Goal: Task Accomplishment & Management: Use online tool/utility

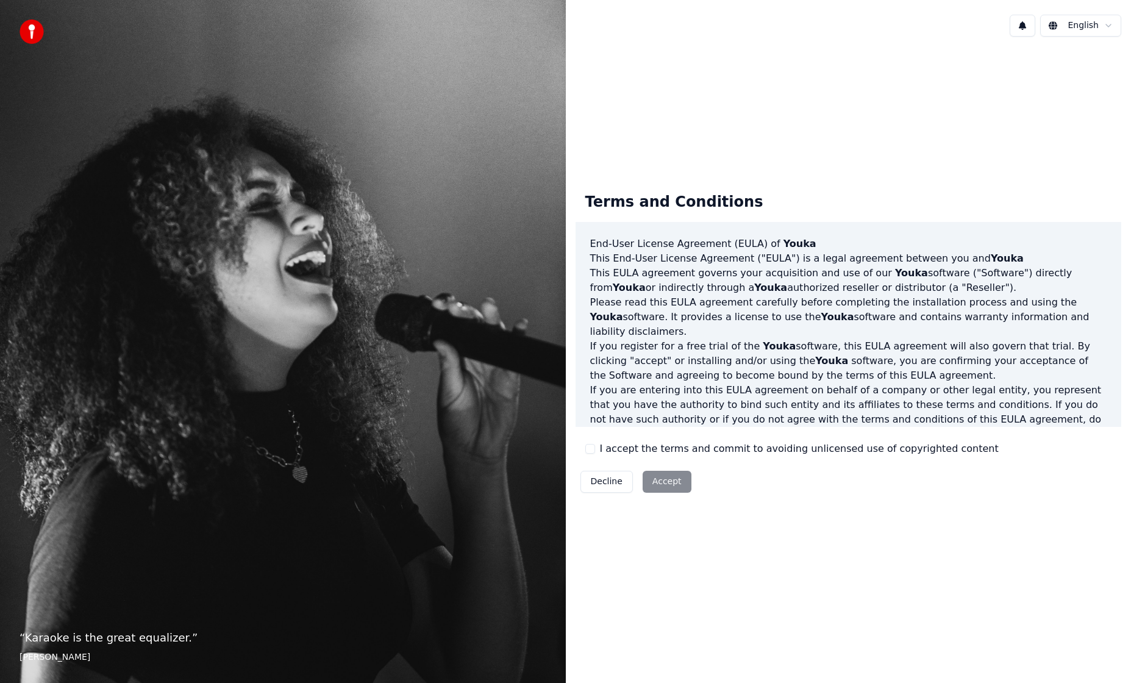
click at [598, 448] on div "I accept the terms and commit to avoiding unlicensed use of copyrighted content" at bounding box center [791, 448] width 413 height 15
click at [598, 450] on div "I accept the terms and commit to avoiding unlicensed use of copyrighted content" at bounding box center [791, 448] width 413 height 15
click at [587, 452] on button "I accept the terms and commit to avoiding unlicensed use of copyrighted content" at bounding box center [590, 449] width 10 height 10
click at [671, 482] on button "Accept" at bounding box center [667, 482] width 49 height 22
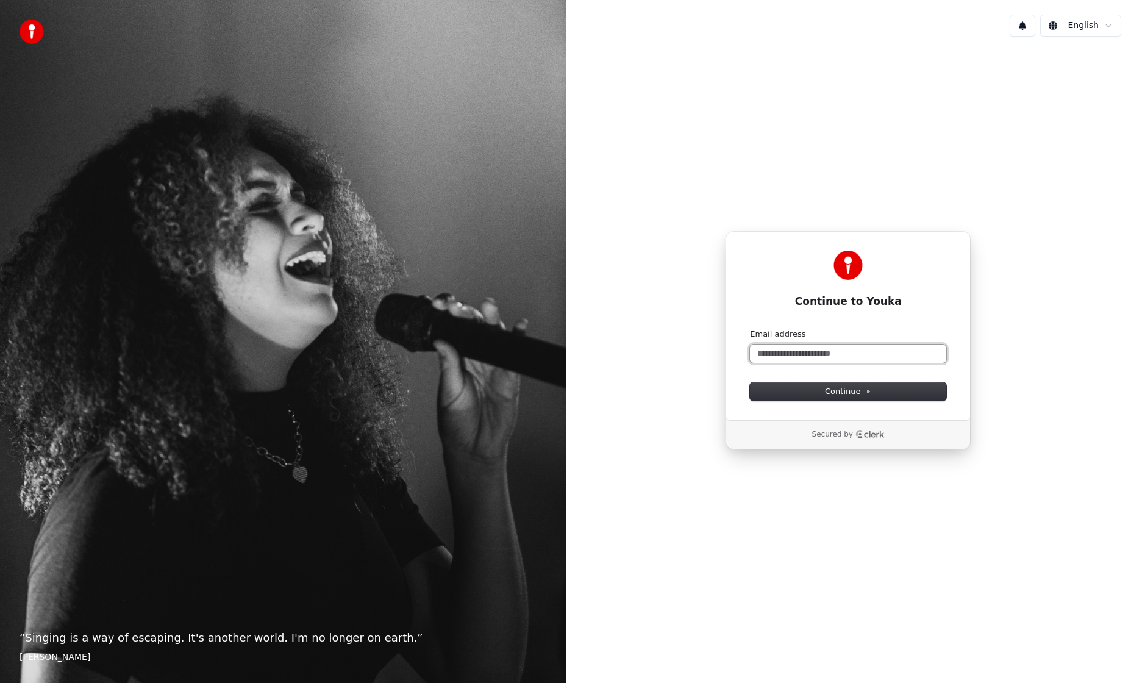
click at [771, 348] on input "Email address" at bounding box center [848, 353] width 196 height 18
click at [750, 329] on button "submit" at bounding box center [750, 329] width 0 height 0
type input "**********"
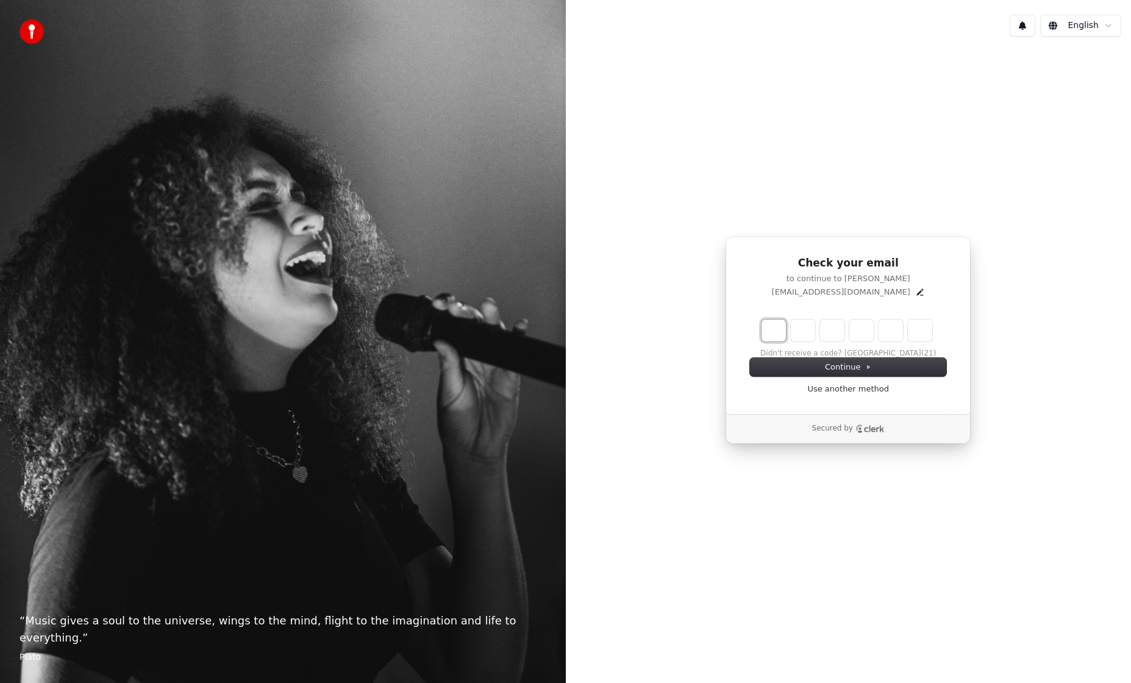
type input "*"
type input "**"
type input "*"
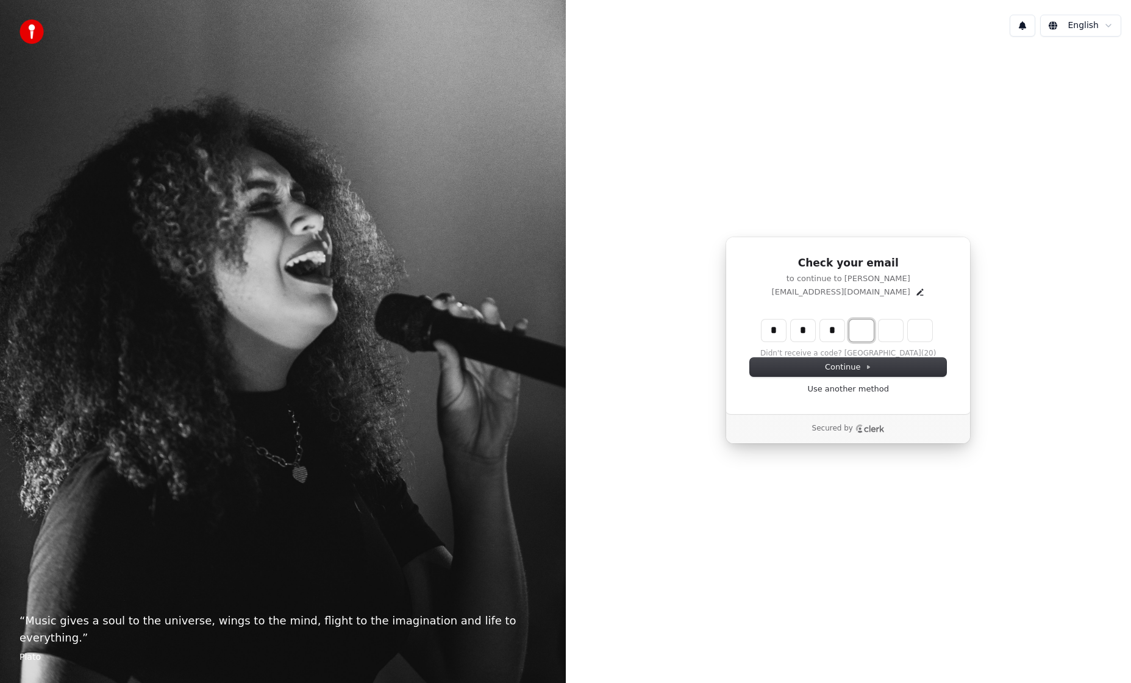
type input "***"
type input "*"
type input "****"
type input "*"
type input "*****"
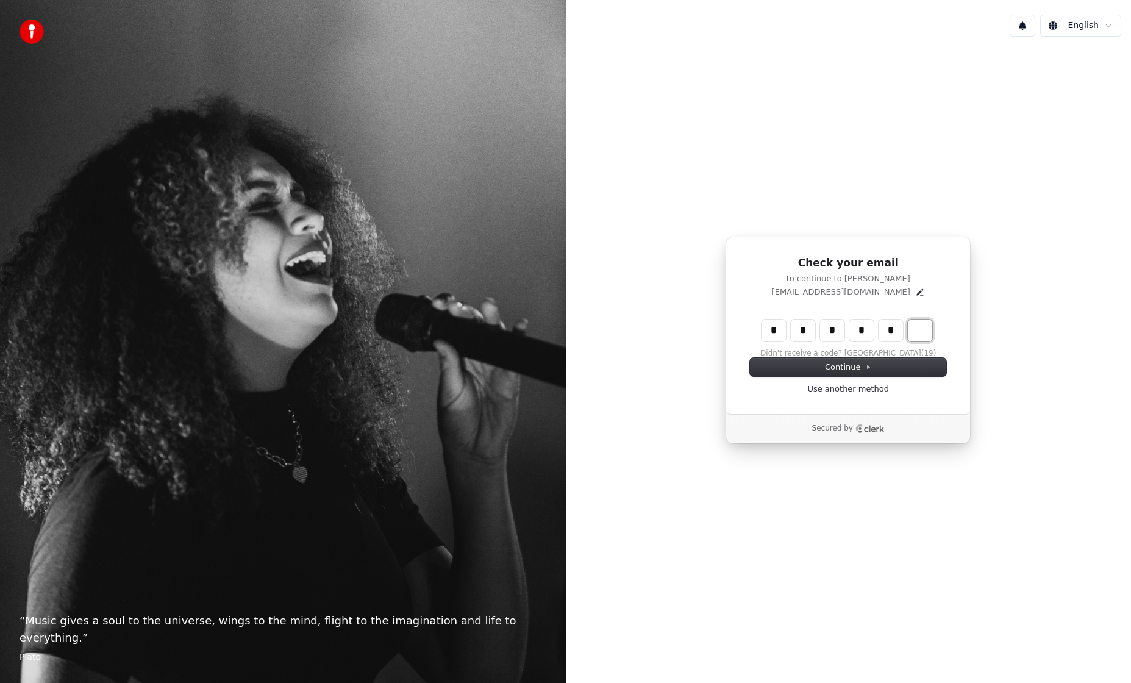
type input "*"
type input "******"
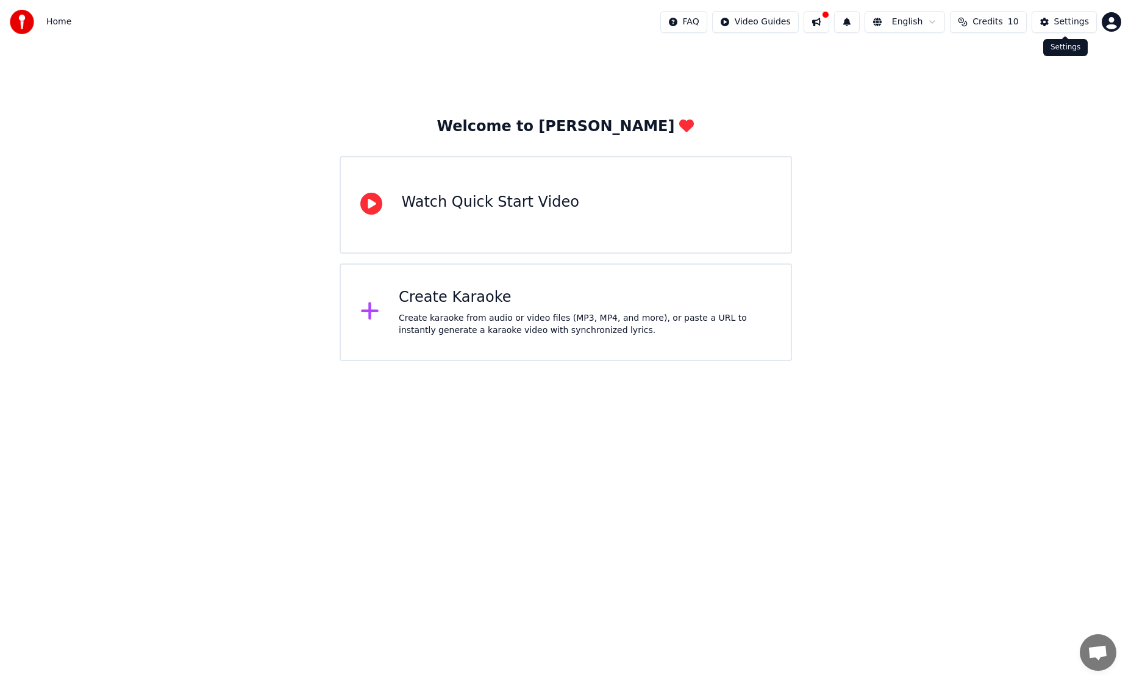
click at [1057, 24] on div "Settings" at bounding box center [1071, 22] width 35 height 12
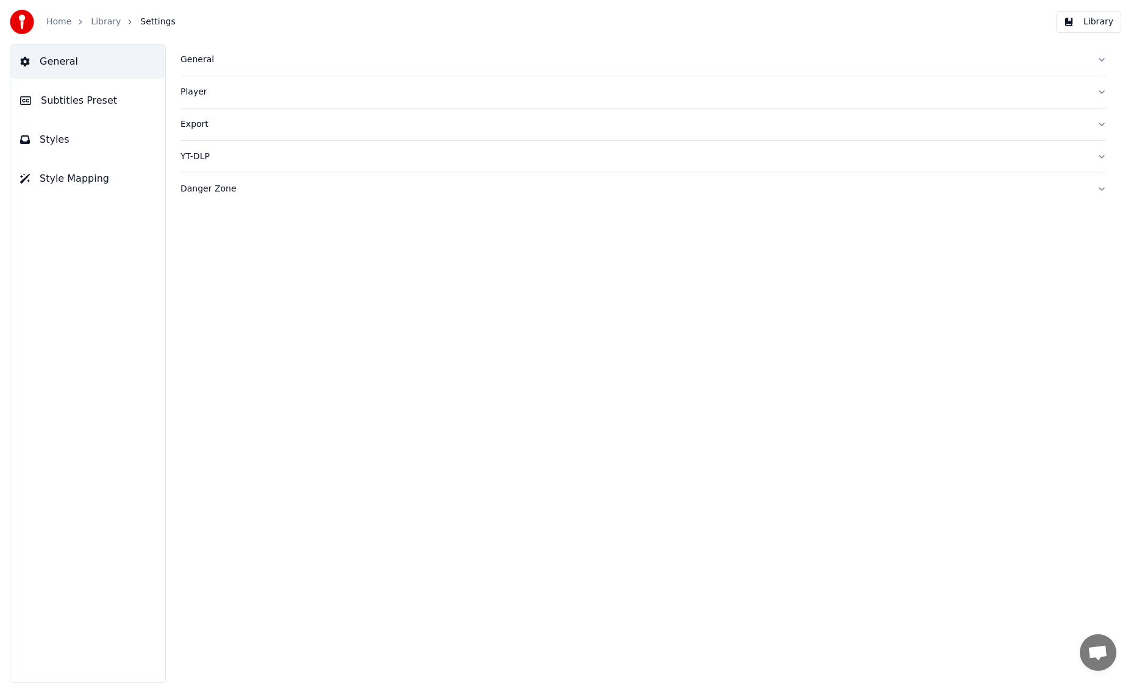
click at [88, 107] on span "Subtitles Preset" at bounding box center [79, 100] width 76 height 15
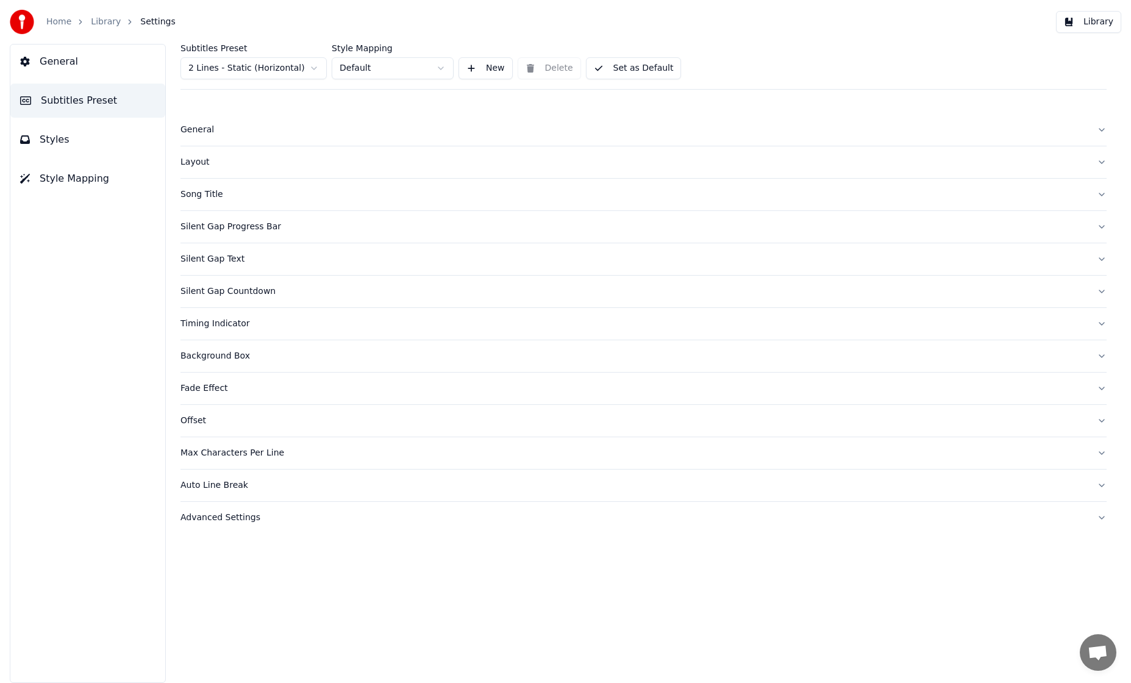
click at [66, 129] on button "Styles" at bounding box center [87, 140] width 155 height 34
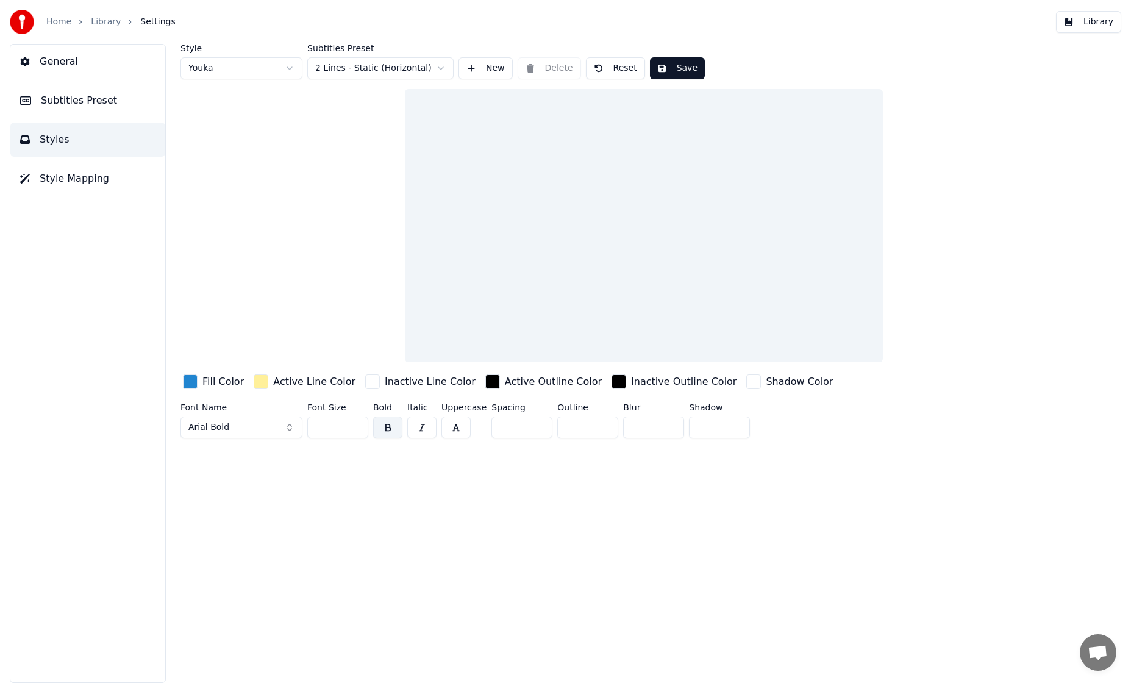
click at [62, 166] on button "Style Mapping" at bounding box center [87, 179] width 155 height 34
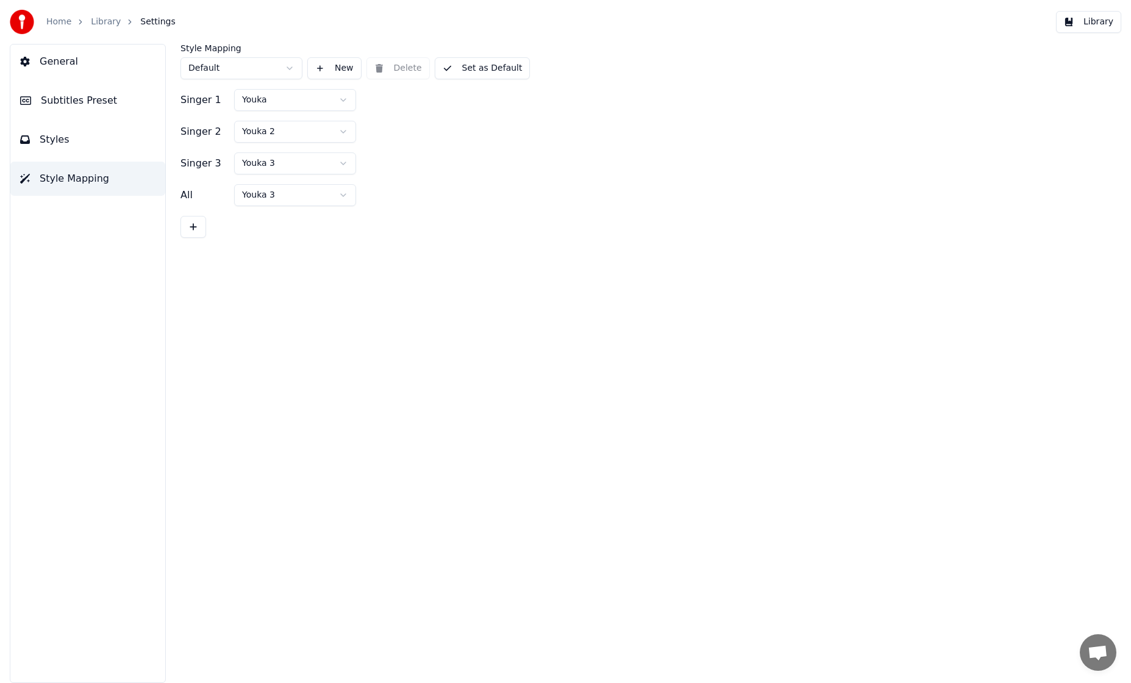
click at [69, 87] on button "Subtitles Preset" at bounding box center [87, 101] width 155 height 34
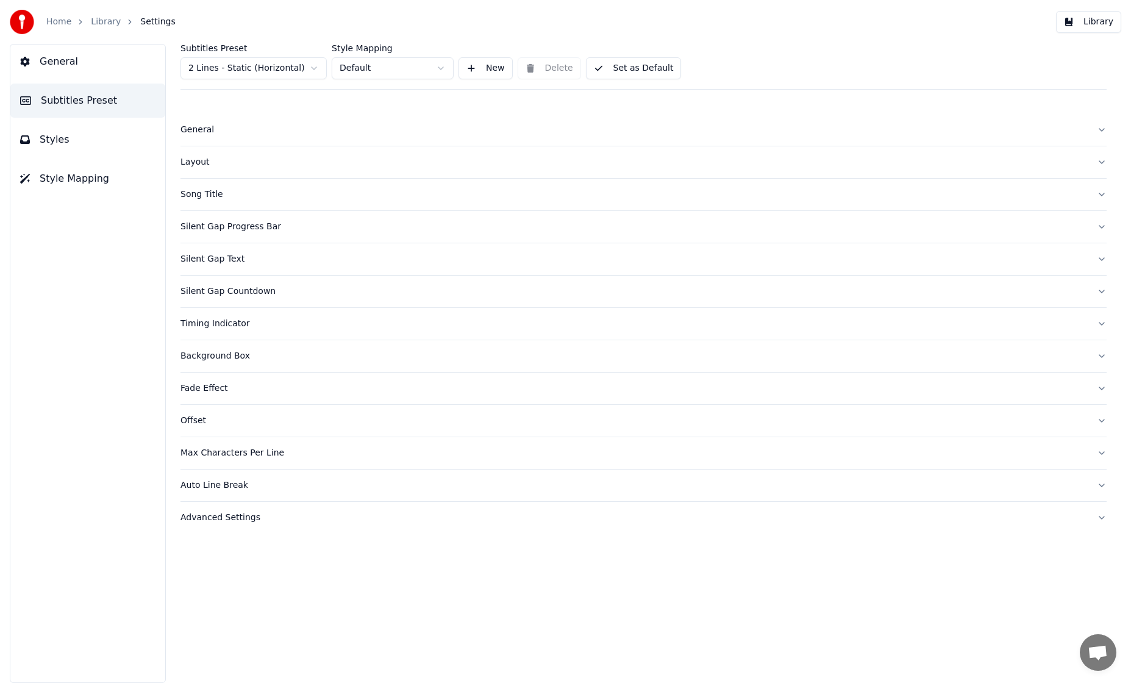
click at [70, 66] on span "General" at bounding box center [59, 61] width 38 height 15
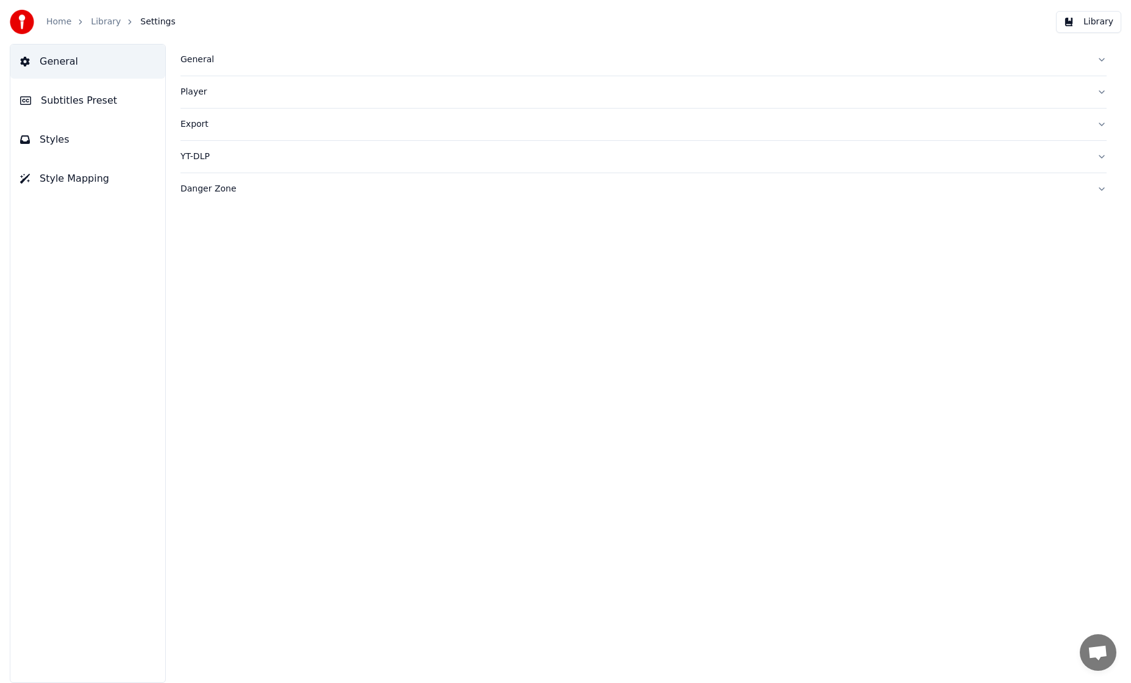
click at [219, 62] on div "General" at bounding box center [633, 60] width 907 height 12
click at [66, 101] on span "Subtitles Preset" at bounding box center [79, 100] width 76 height 15
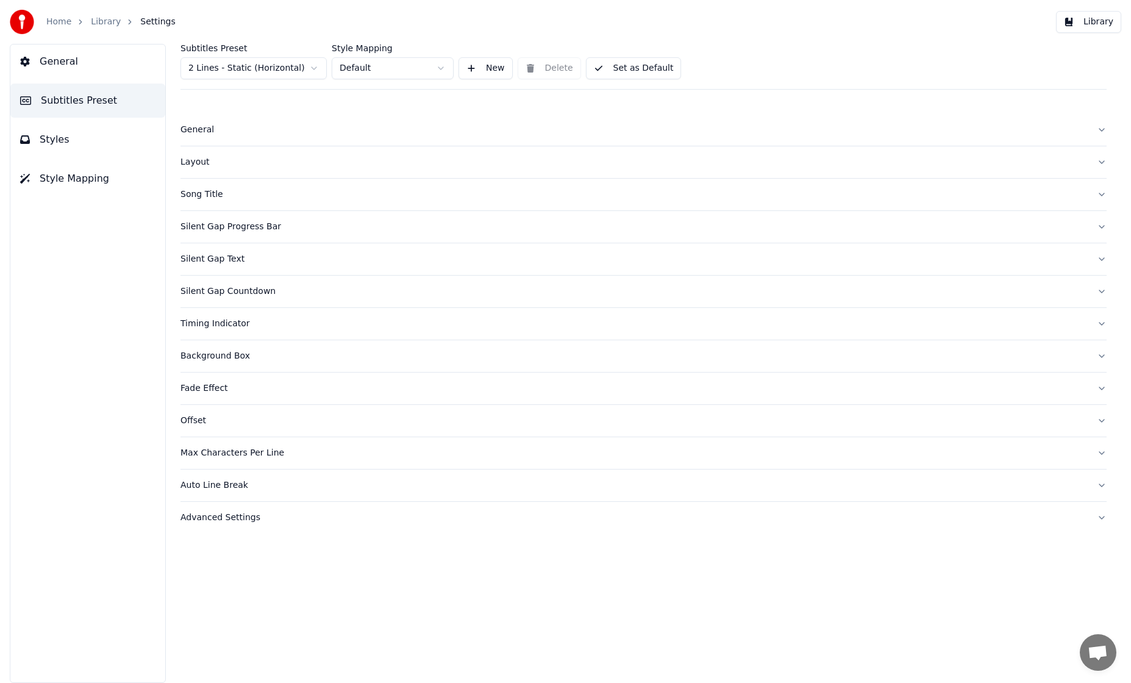
click at [64, 141] on span "Styles" at bounding box center [55, 139] width 30 height 15
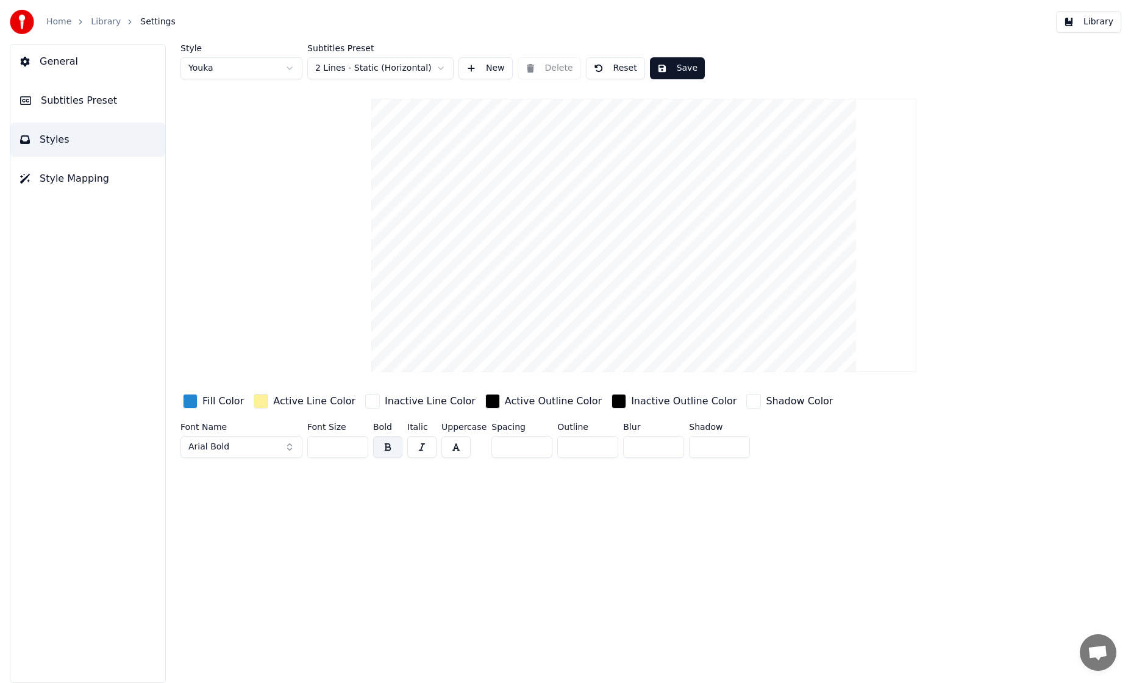
click at [271, 444] on button "Arial Bold" at bounding box center [241, 447] width 122 height 22
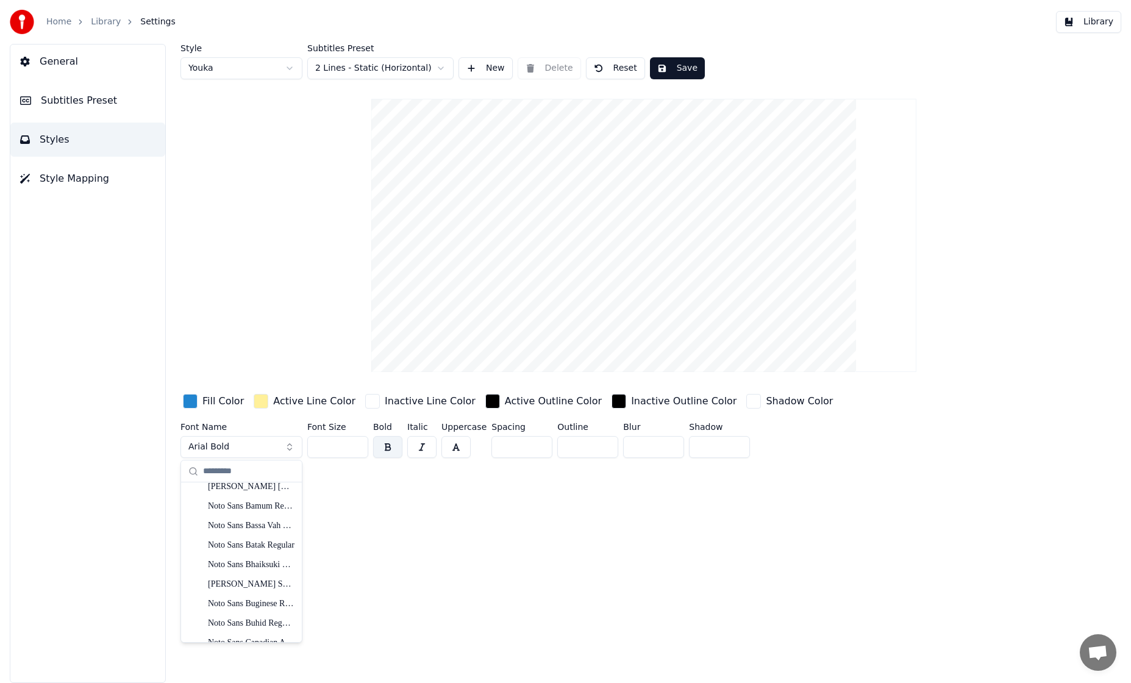
scroll to position [12651, 0]
click at [246, 540] on div "Noto Sans Armenian Black" at bounding box center [251, 539] width 87 height 12
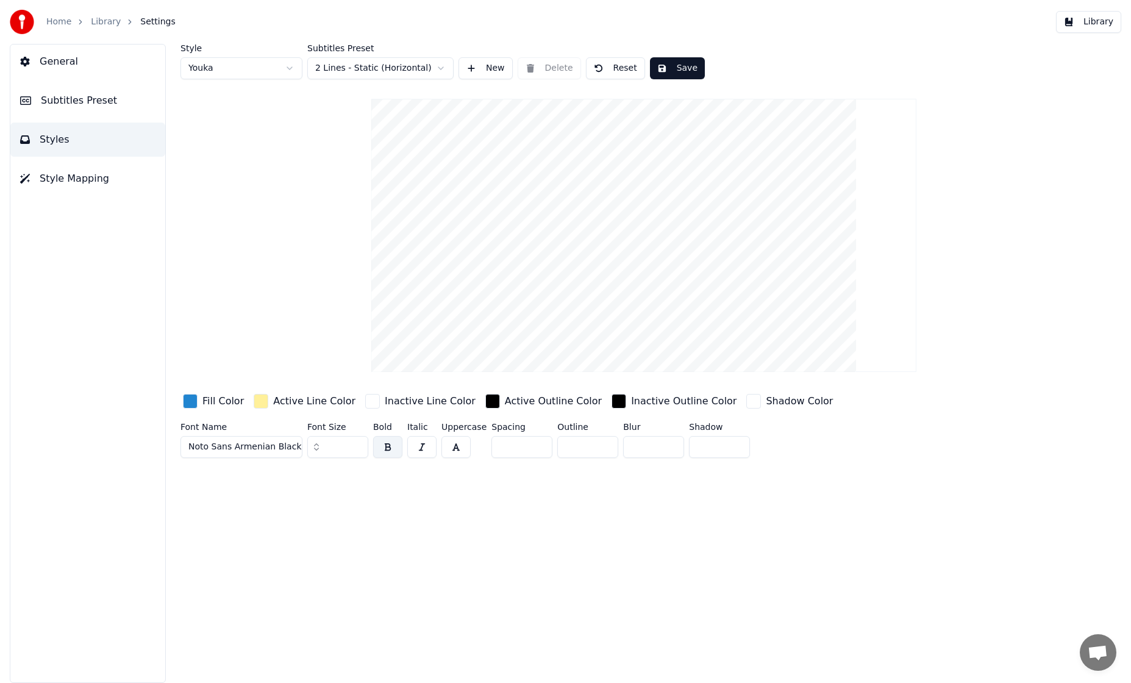
click at [662, 73] on button "Save" at bounding box center [677, 68] width 55 height 22
click at [109, 26] on link "Library" at bounding box center [106, 22] width 30 height 12
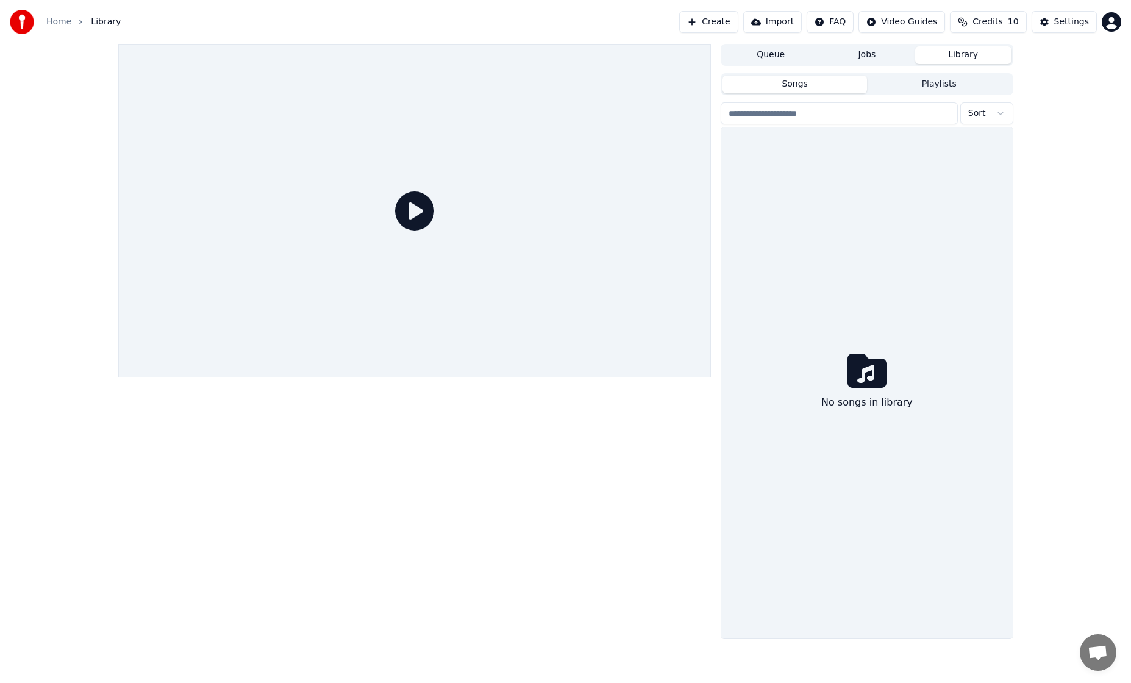
click at [537, 418] on div at bounding box center [414, 341] width 593 height 595
click at [769, 23] on button "Import" at bounding box center [772, 22] width 59 height 22
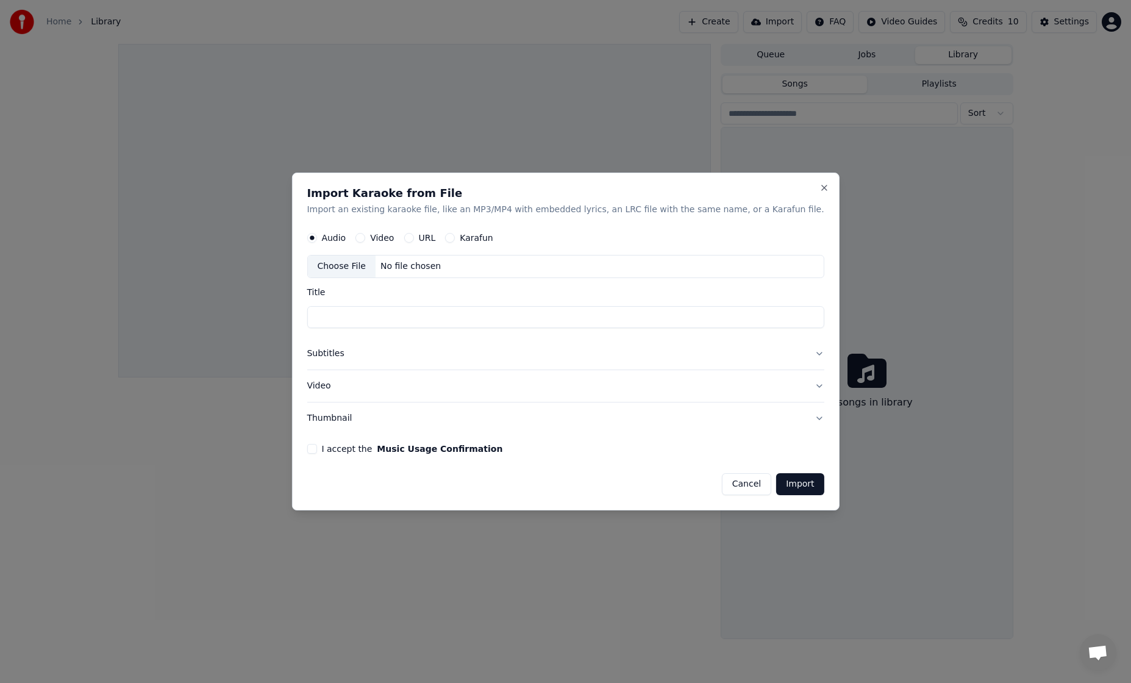
click at [447, 356] on button "Subtitles" at bounding box center [565, 354] width 517 height 32
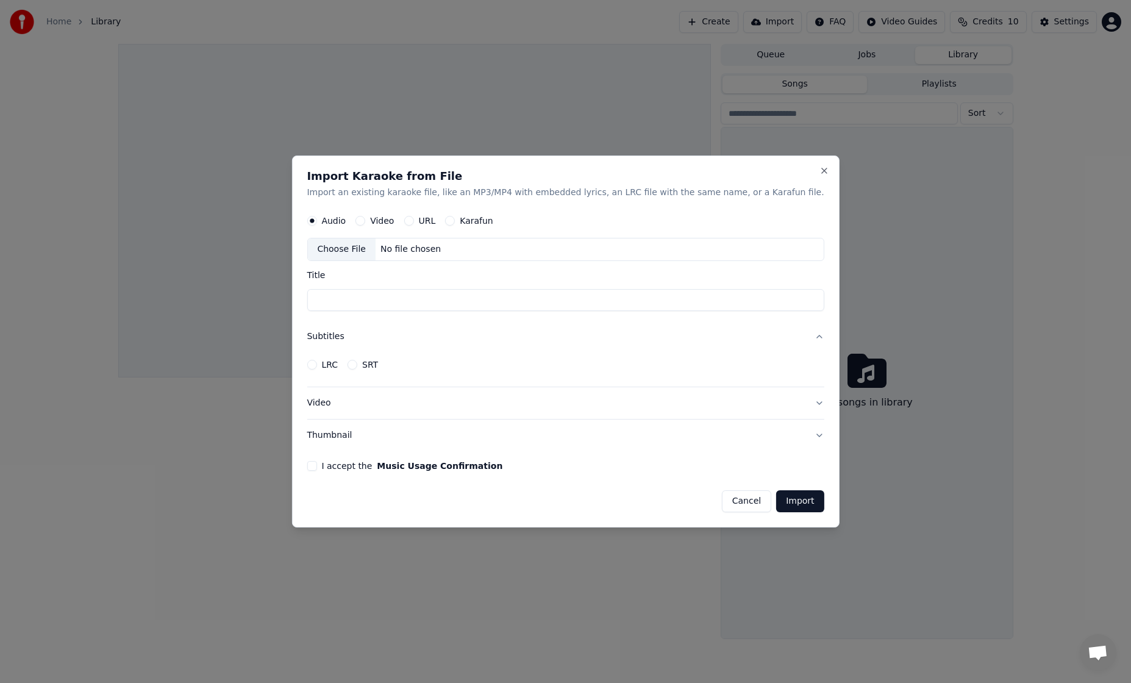
click at [415, 389] on button "Video" at bounding box center [565, 403] width 517 height 32
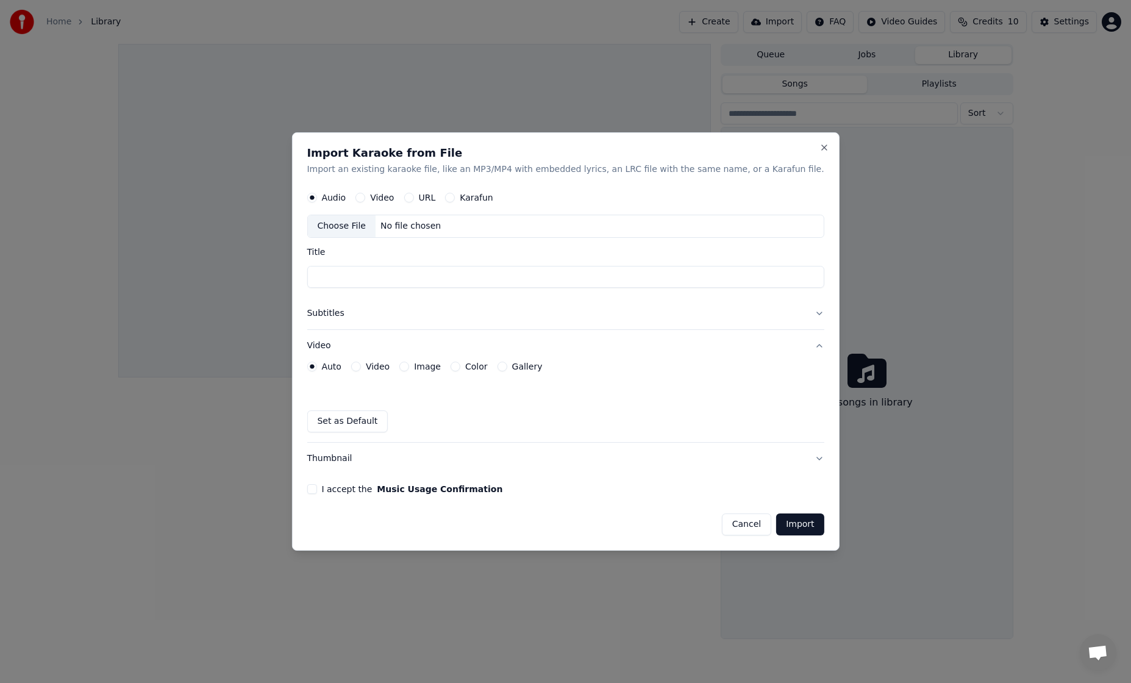
click at [316, 488] on button "I accept the Music Usage Confirmation" at bounding box center [312, 489] width 10 height 10
click at [371, 228] on div "Choose File" at bounding box center [341, 226] width 68 height 22
click at [490, 276] on input "Title" at bounding box center [565, 277] width 517 height 22
drag, startPoint x: 474, startPoint y: 279, endPoint x: 617, endPoint y: 276, distance: 143.3
click at [617, 276] on input "**********" at bounding box center [565, 277] width 517 height 22
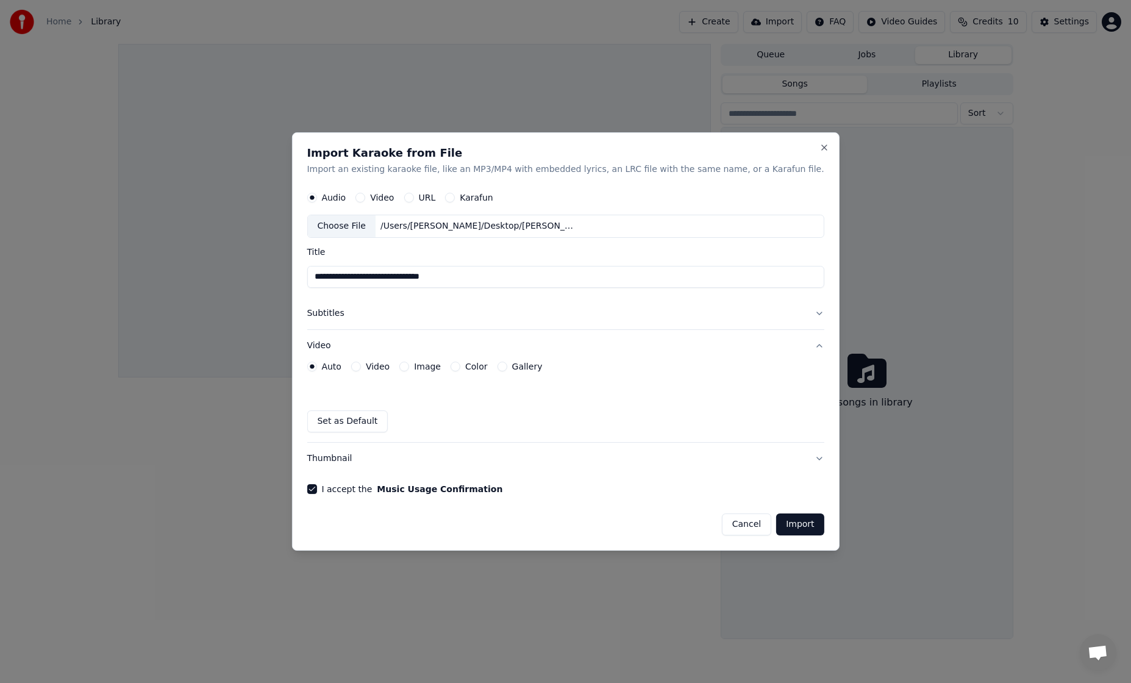
type input "**********"
click at [794, 314] on button "Subtitles" at bounding box center [565, 314] width 517 height 32
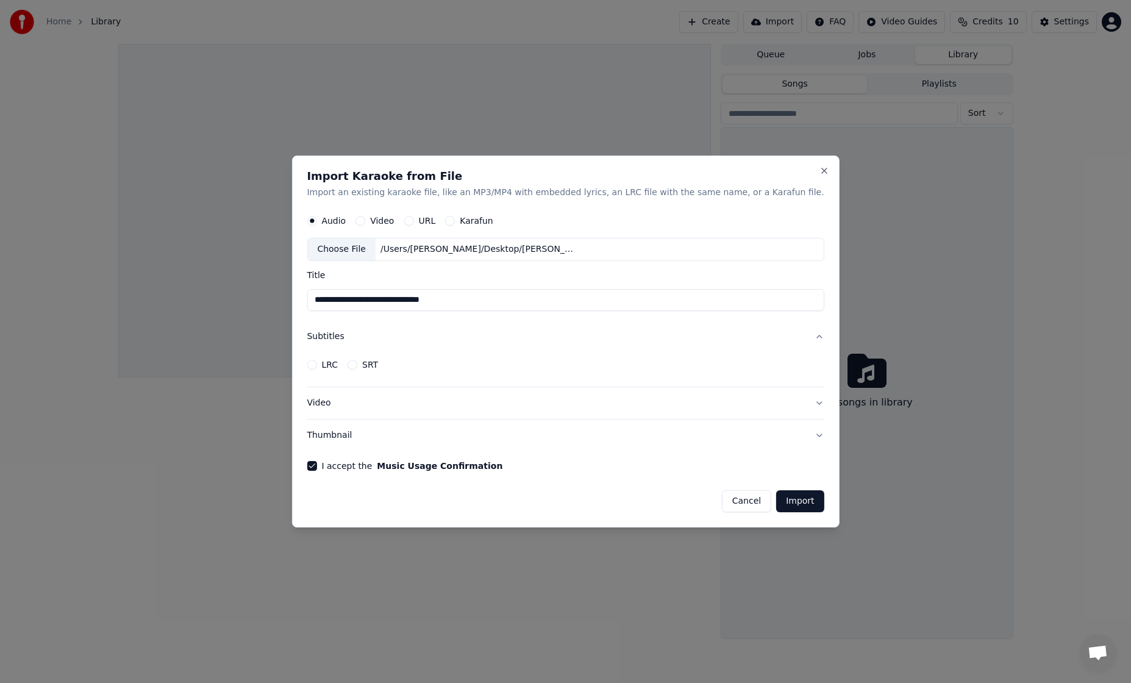
click at [796, 333] on button "Subtitles" at bounding box center [565, 337] width 517 height 32
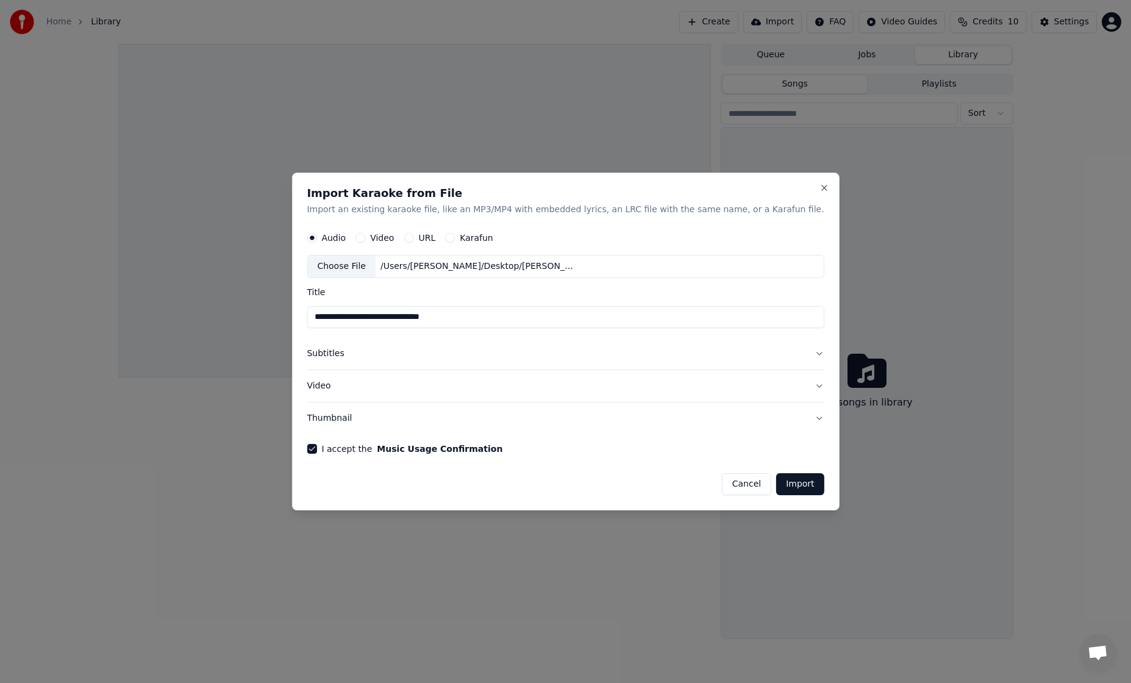
click at [787, 480] on button "Import" at bounding box center [800, 484] width 48 height 22
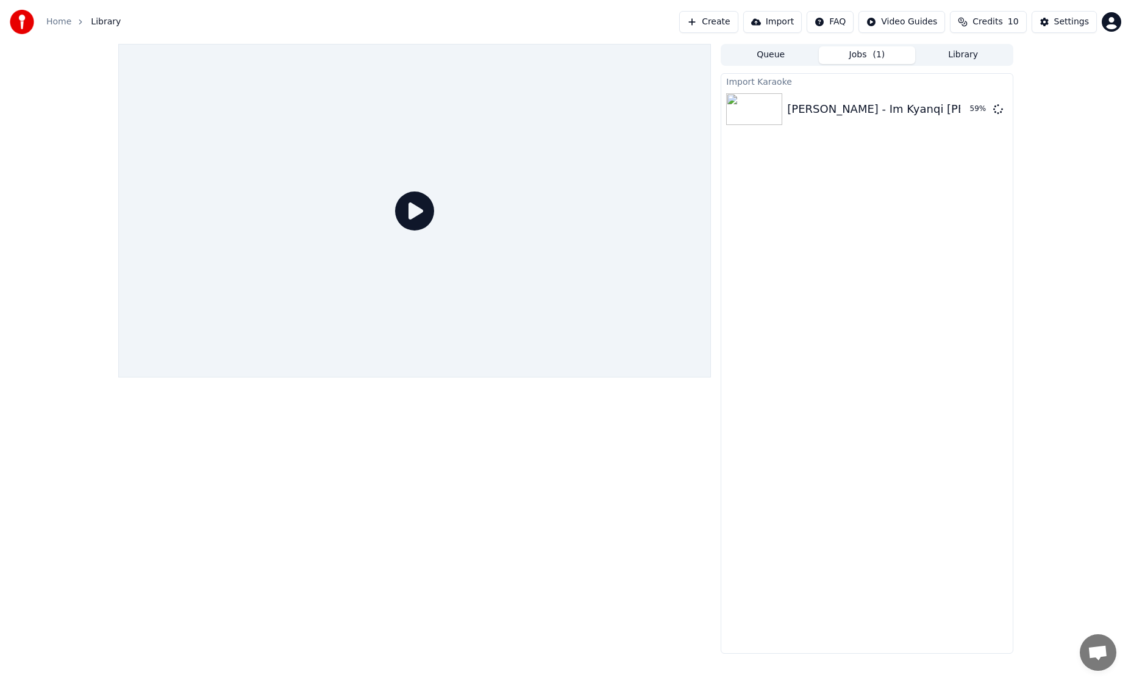
click at [604, 455] on div at bounding box center [414, 349] width 593 height 610
click at [960, 113] on button "Play" at bounding box center [968, 109] width 38 height 22
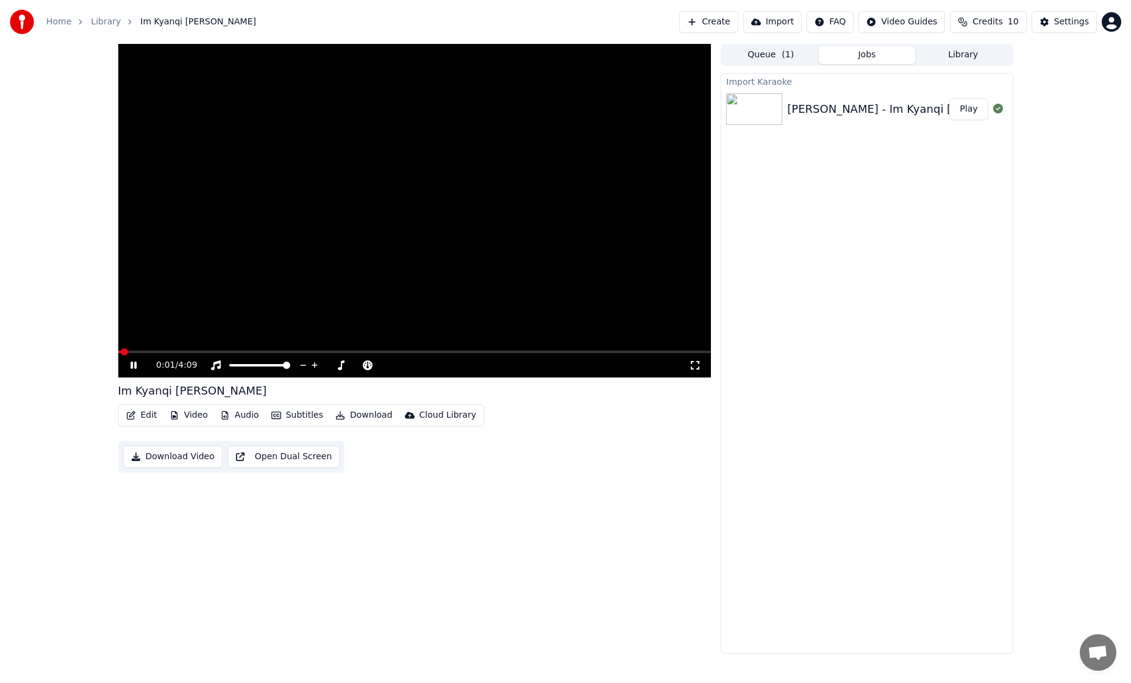
click at [146, 348] on video at bounding box center [414, 211] width 593 height 334
click at [134, 364] on icon at bounding box center [133, 365] width 7 height 9
click at [172, 351] on span at bounding box center [175, 351] width 7 height 7
click at [135, 364] on icon at bounding box center [133, 365] width 6 height 7
click at [212, 351] on span at bounding box center [414, 352] width 593 height 2
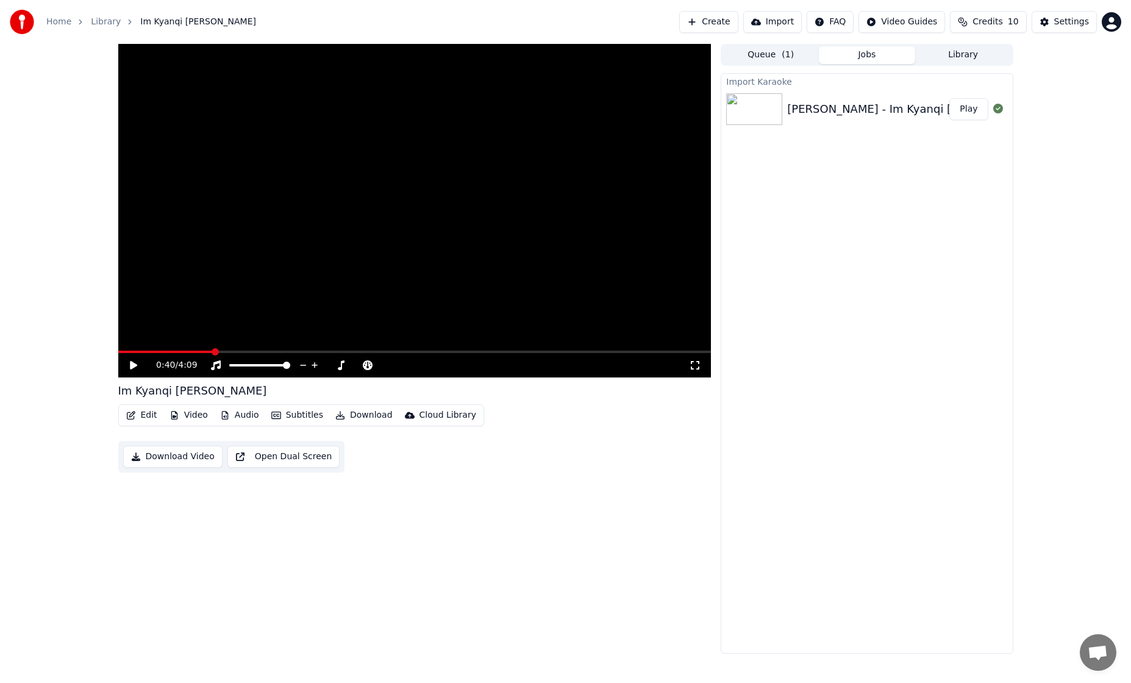
click at [130, 366] on icon at bounding box center [133, 365] width 7 height 9
click at [135, 366] on icon at bounding box center [133, 365] width 6 height 7
click at [143, 413] on button "Edit" at bounding box center [141, 415] width 41 height 17
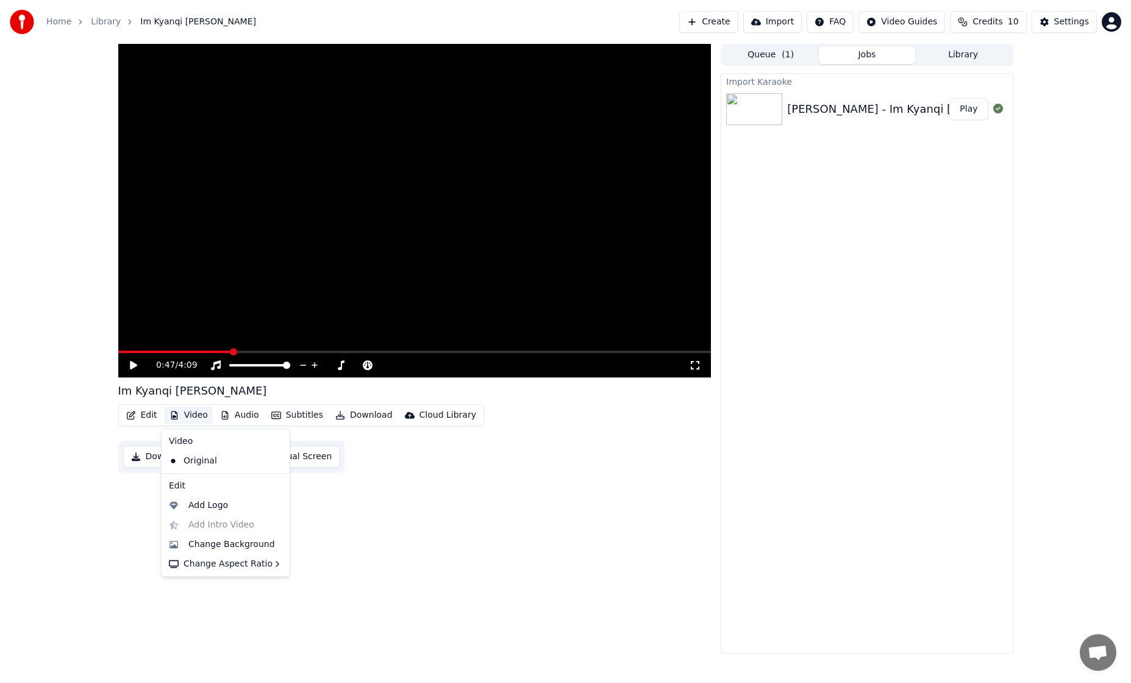
click at [274, 458] on icon at bounding box center [278, 461] width 9 height 10
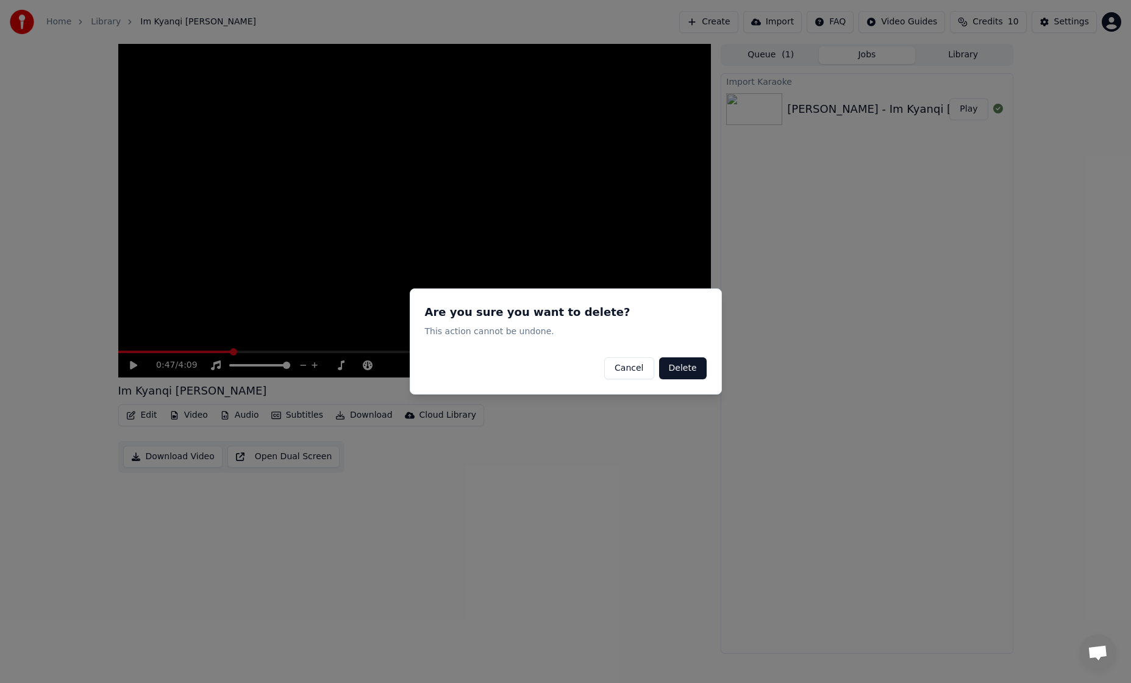
click at [641, 367] on button "Cancel" at bounding box center [628, 368] width 49 height 22
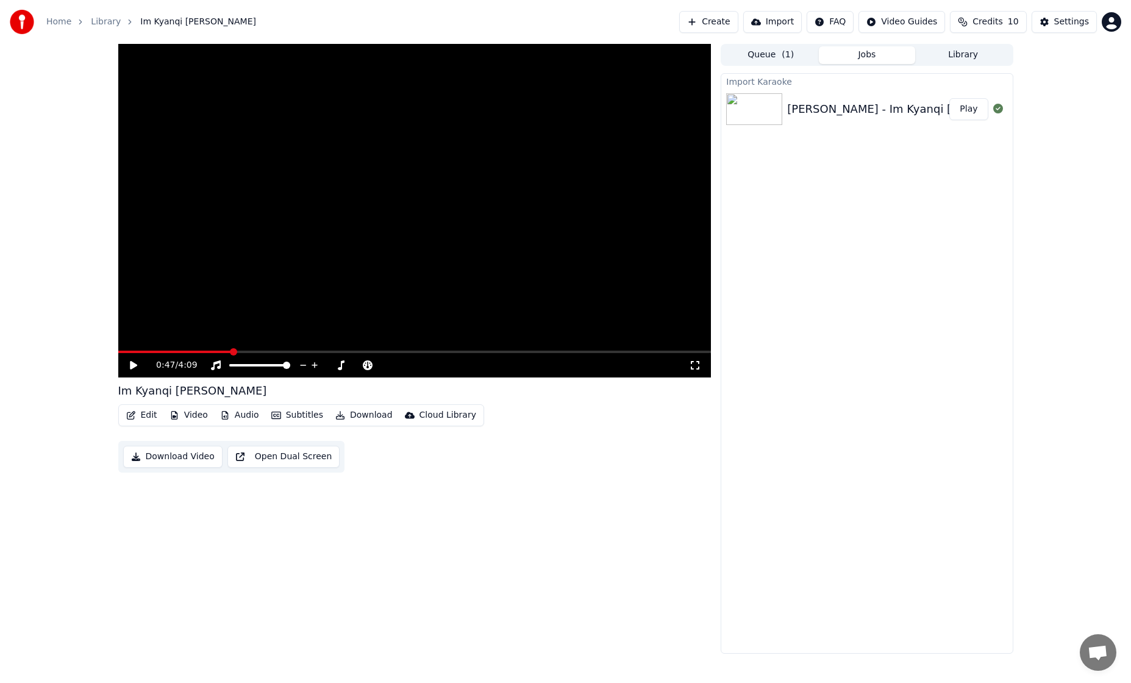
click at [304, 412] on button "Subtitles" at bounding box center [297, 415] width 62 height 17
click at [307, 527] on div "Import Subtitles" at bounding box center [322, 530] width 68 height 12
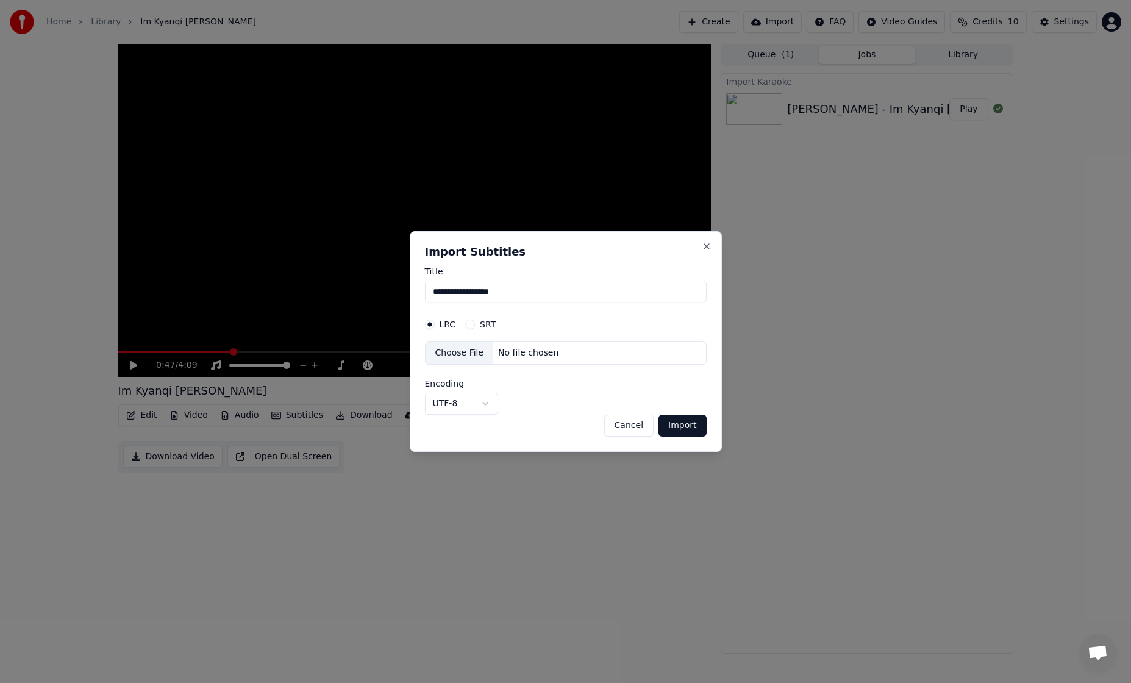
click at [483, 327] on label "SRT" at bounding box center [488, 324] width 16 height 9
click at [475, 327] on button "SRT" at bounding box center [470, 324] width 10 height 10
click at [473, 358] on div "Choose File" at bounding box center [460, 353] width 68 height 22
click at [471, 353] on div "Choose File" at bounding box center [460, 353] width 68 height 22
click at [435, 324] on div "LRC" at bounding box center [440, 324] width 31 height 10
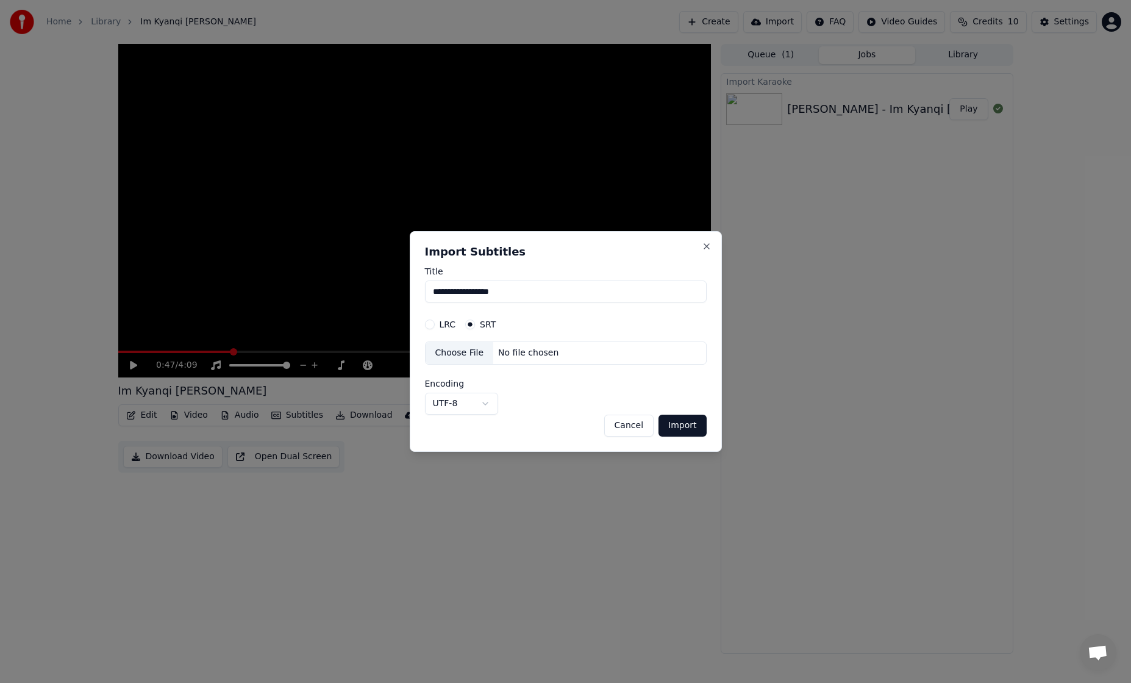
click at [479, 355] on div "Choose File" at bounding box center [460, 353] width 68 height 22
click at [690, 419] on button "Import" at bounding box center [682, 426] width 48 height 22
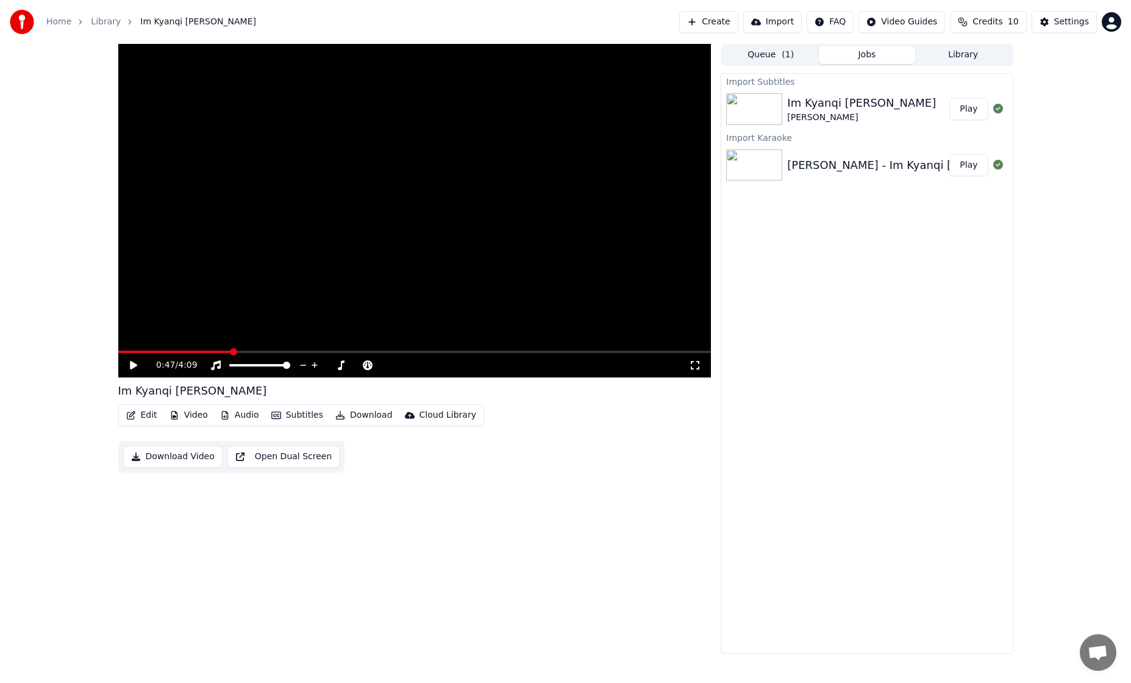
click at [856, 121] on div "[PERSON_NAME]" at bounding box center [861, 118] width 149 height 12
click at [749, 155] on img at bounding box center [754, 165] width 56 height 32
click at [755, 116] on img at bounding box center [754, 109] width 56 height 32
click at [763, 168] on img at bounding box center [754, 165] width 56 height 32
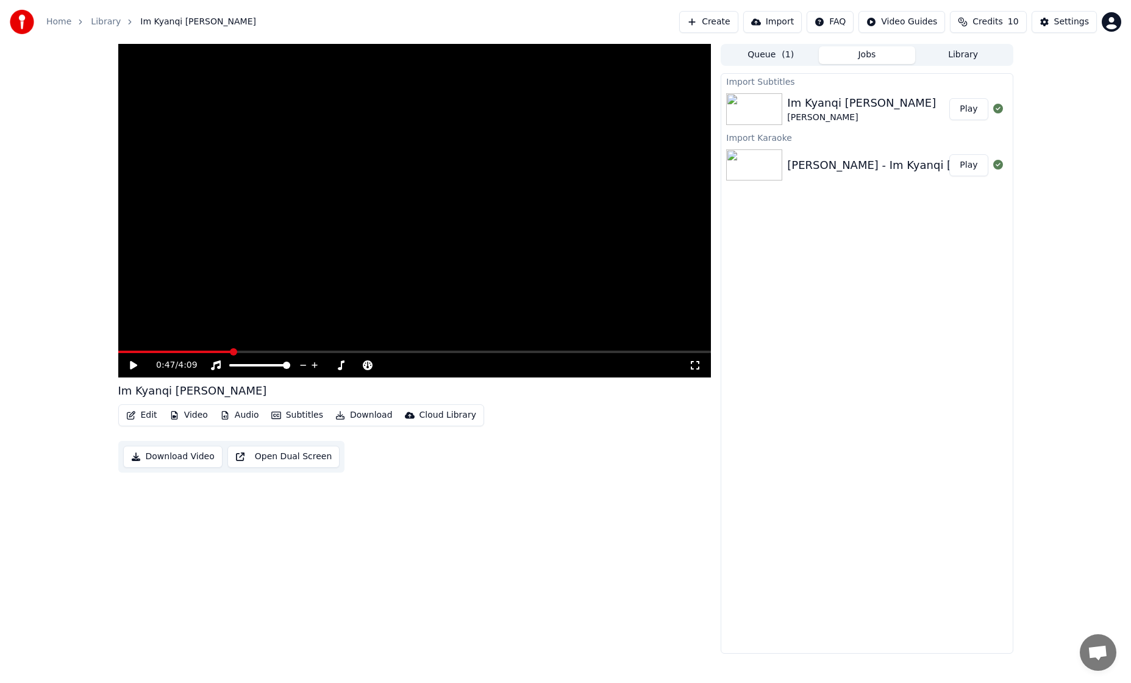
click at [763, 168] on img at bounding box center [754, 165] width 56 height 32
click at [129, 365] on icon at bounding box center [142, 365] width 29 height 10
click at [261, 351] on span at bounding box center [414, 352] width 593 height 2
click at [299, 350] on video at bounding box center [414, 211] width 593 height 334
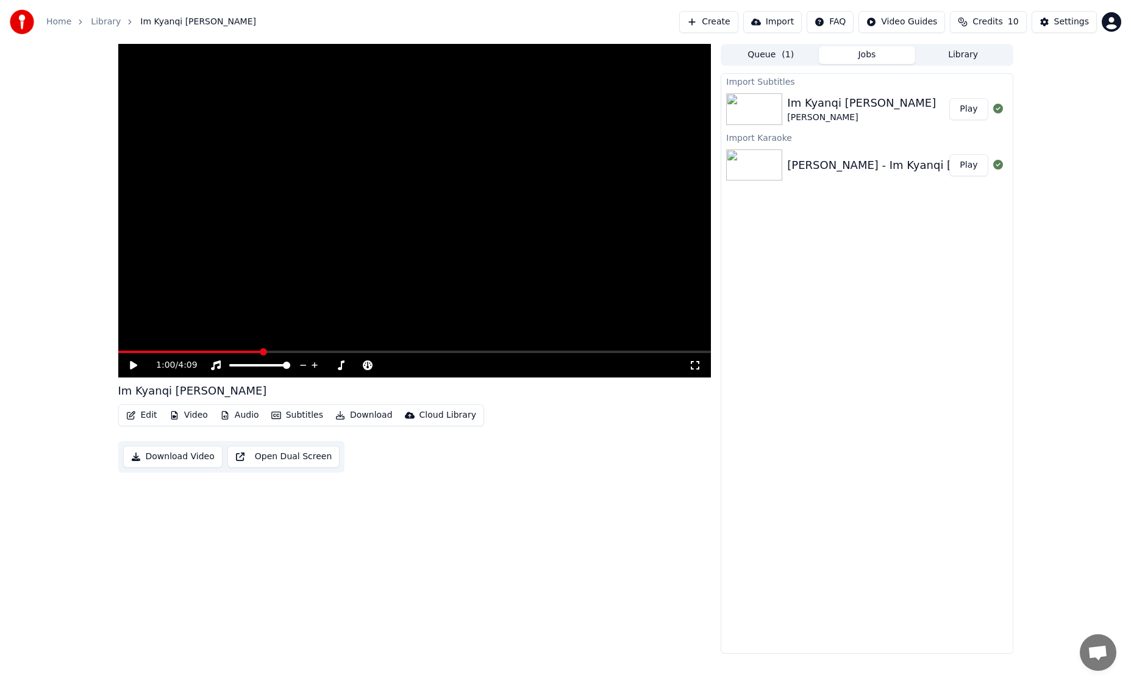
click at [132, 363] on icon at bounding box center [133, 365] width 7 height 9
click at [135, 366] on icon at bounding box center [133, 365] width 6 height 7
click at [718, 24] on button "Create" at bounding box center [708, 22] width 59 height 22
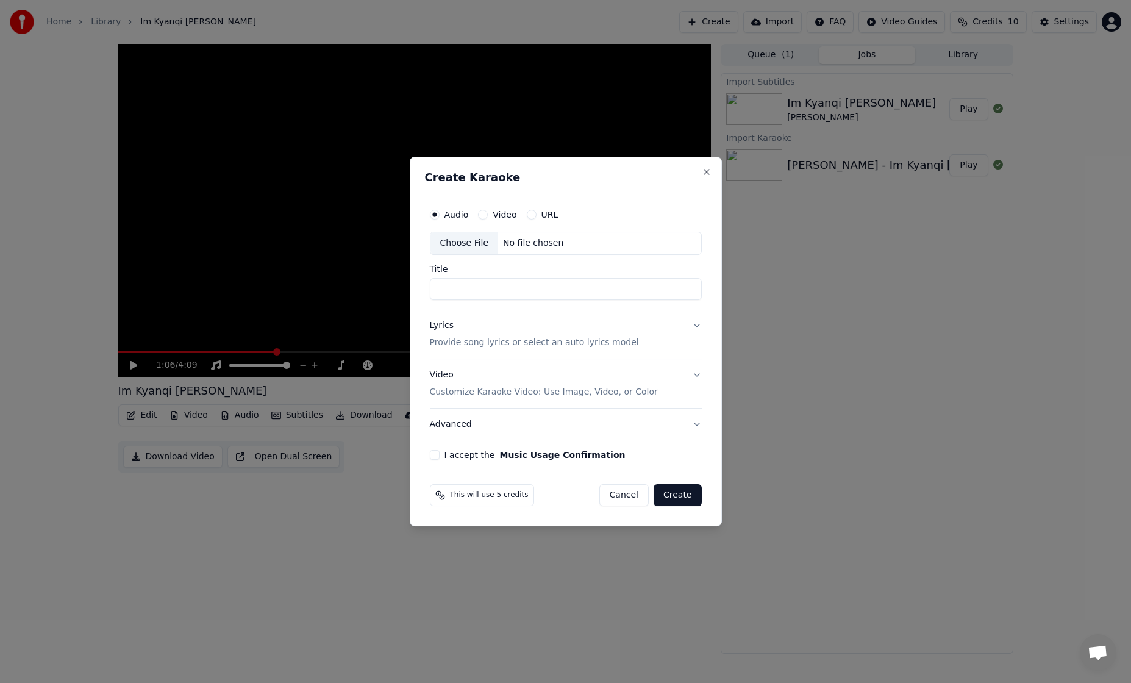
click at [431, 446] on div "Audio Video URL Choose File No file chosen Title Lyrics Provide song lyrics or …" at bounding box center [566, 331] width 282 height 267
click at [433, 451] on button "I accept the Music Usage Confirmation" at bounding box center [435, 455] width 10 height 10
click at [507, 285] on input "Title" at bounding box center [566, 289] width 272 height 22
click at [523, 240] on div "No file chosen" at bounding box center [533, 243] width 70 height 12
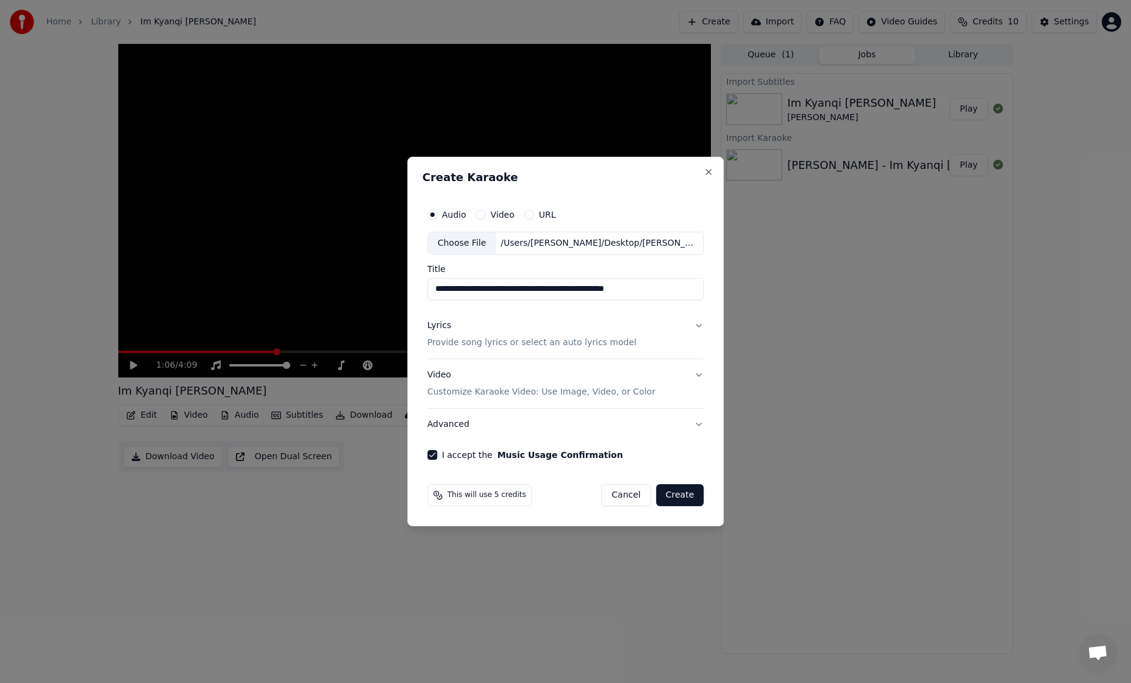
click at [460, 246] on div "Choose File" at bounding box center [462, 243] width 68 height 22
click at [540, 290] on input "**********" at bounding box center [565, 289] width 277 height 22
click at [480, 241] on div "Choose File" at bounding box center [462, 243] width 68 height 22
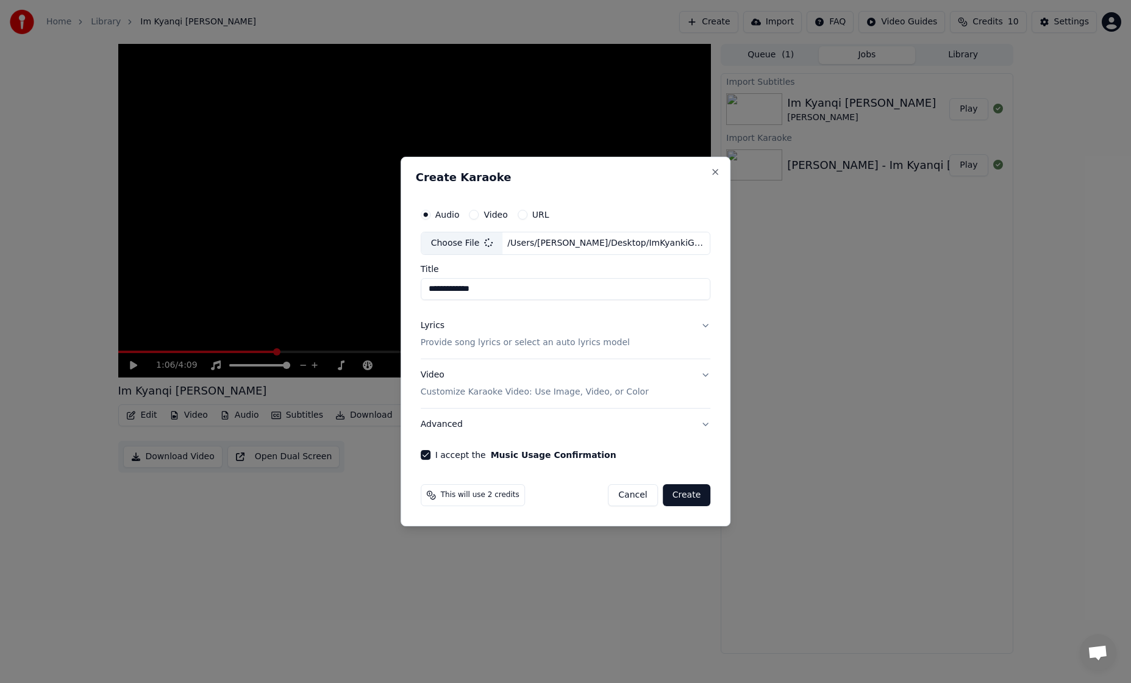
type input "**********"
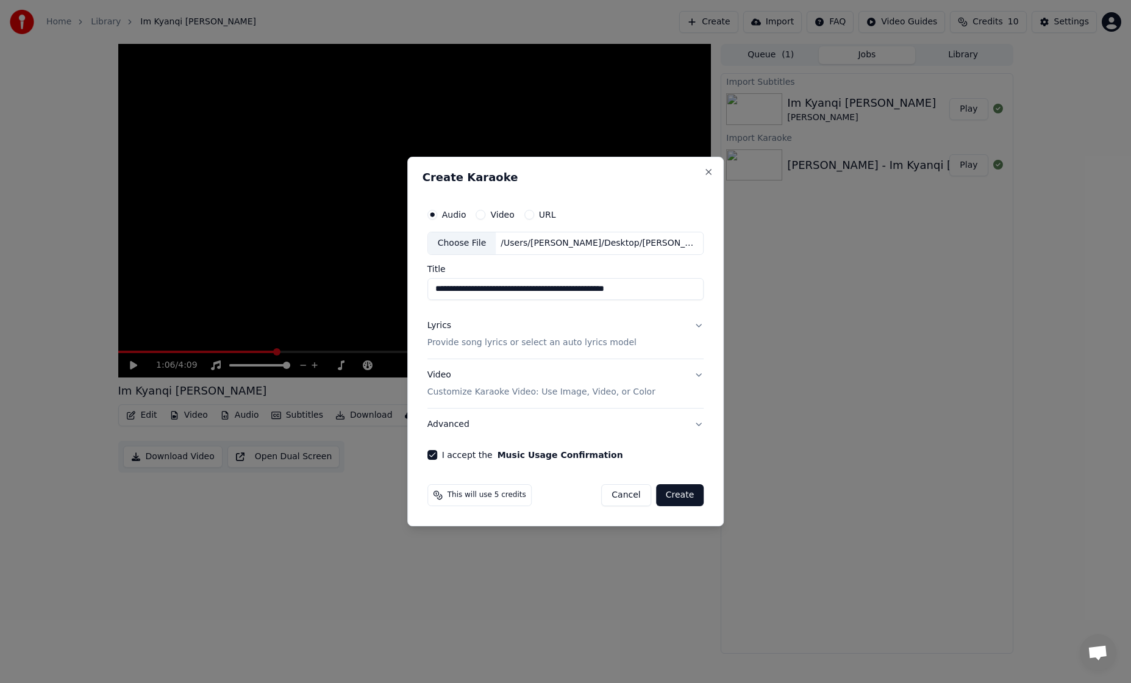
click at [535, 341] on p "Provide song lyrics or select an auto lyrics model" at bounding box center [531, 343] width 209 height 12
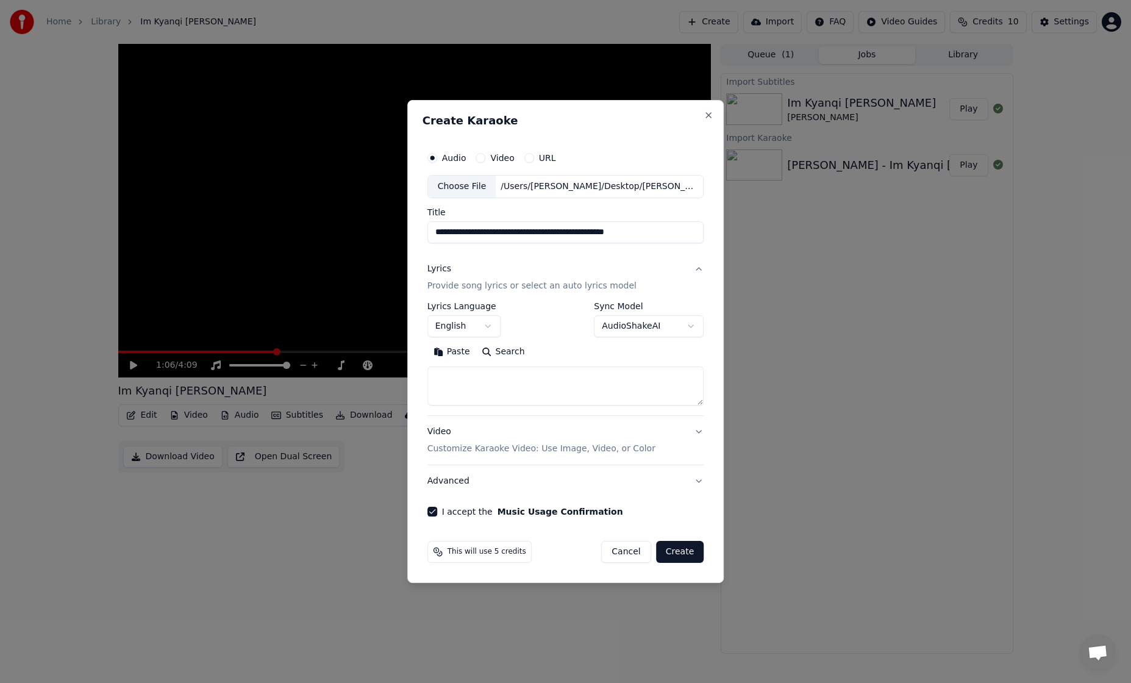
click at [478, 327] on button "English" at bounding box center [463, 326] width 73 height 22
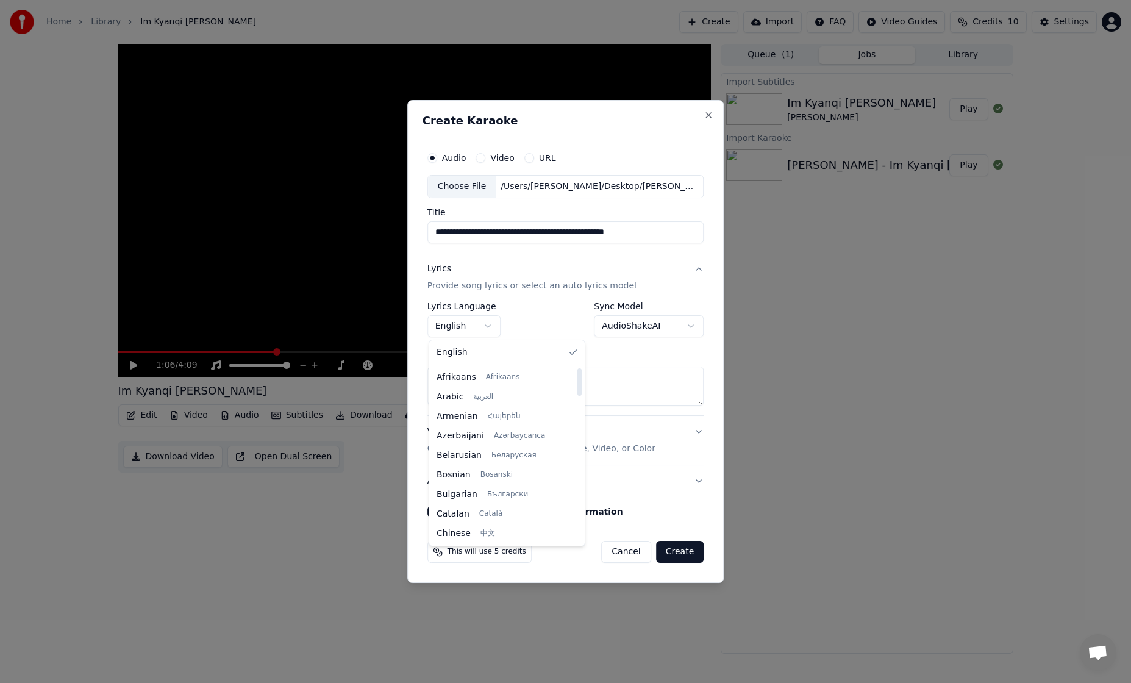
select select "**"
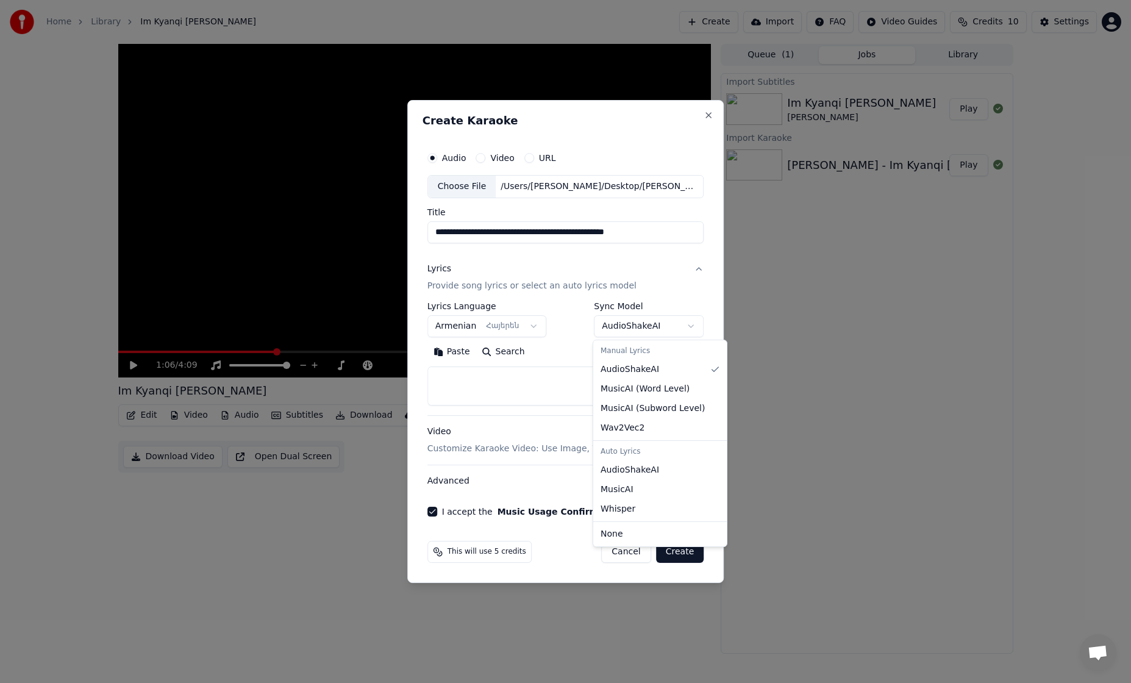
click at [630, 331] on body "**********" at bounding box center [565, 341] width 1131 height 683
click at [571, 352] on body "**********" at bounding box center [565, 341] width 1131 height 683
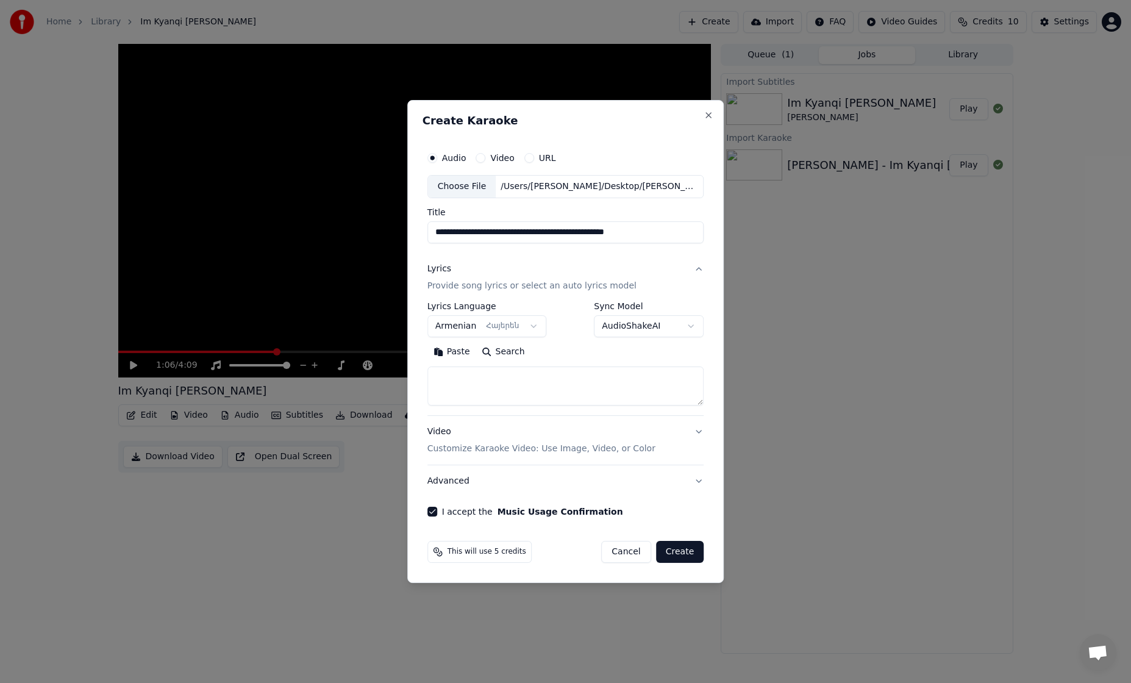
click at [508, 382] on textarea at bounding box center [565, 385] width 277 height 39
paste textarea "**********"
type textarea "**********"
click at [688, 546] on button "Create" at bounding box center [680, 552] width 48 height 22
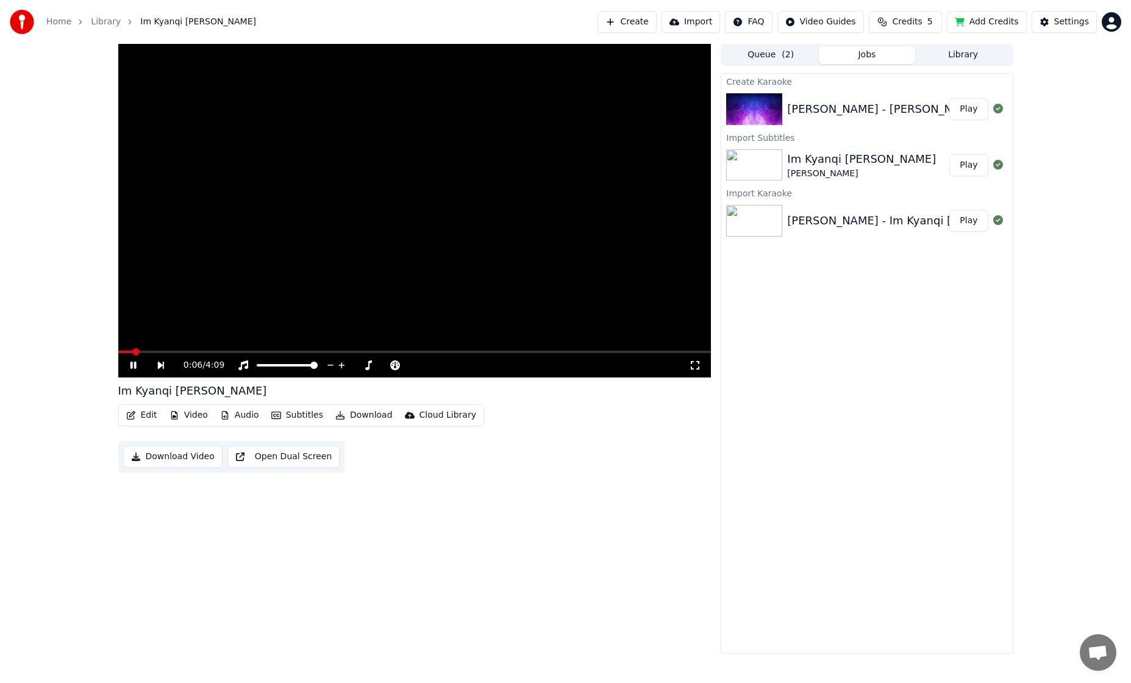
click at [135, 366] on icon at bounding box center [133, 365] width 6 height 7
click at [772, 51] on button "Queue ( 2 )" at bounding box center [770, 55] width 96 height 18
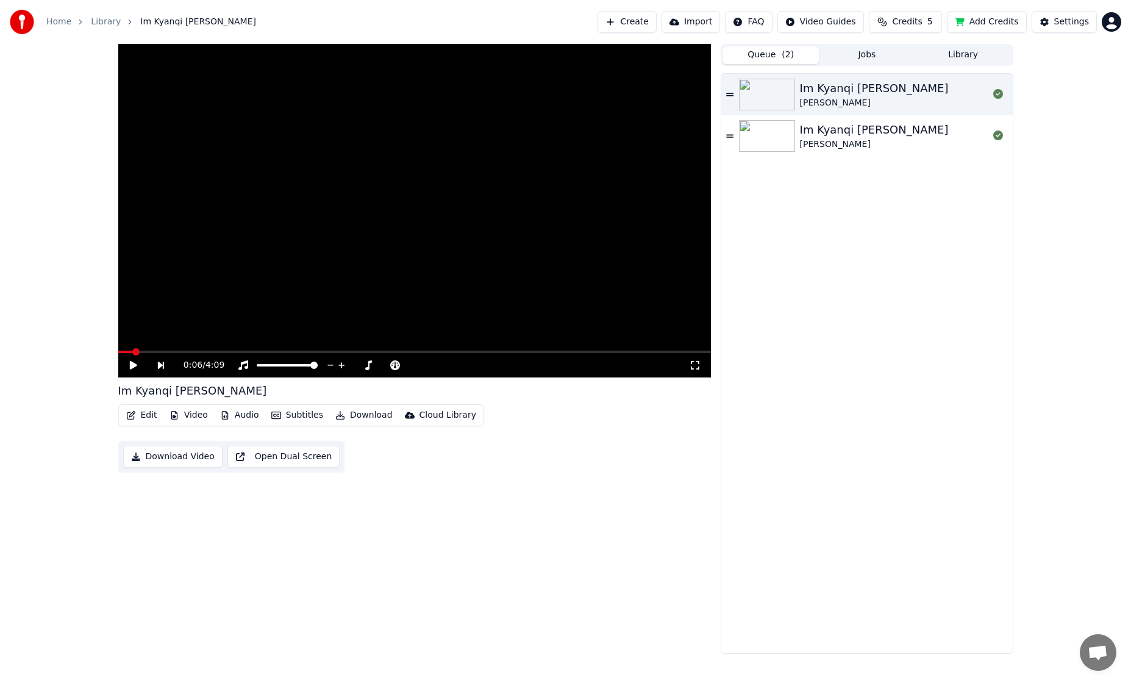
click at [891, 141] on div "Im Kyanqi [PERSON_NAME]" at bounding box center [894, 135] width 188 height 29
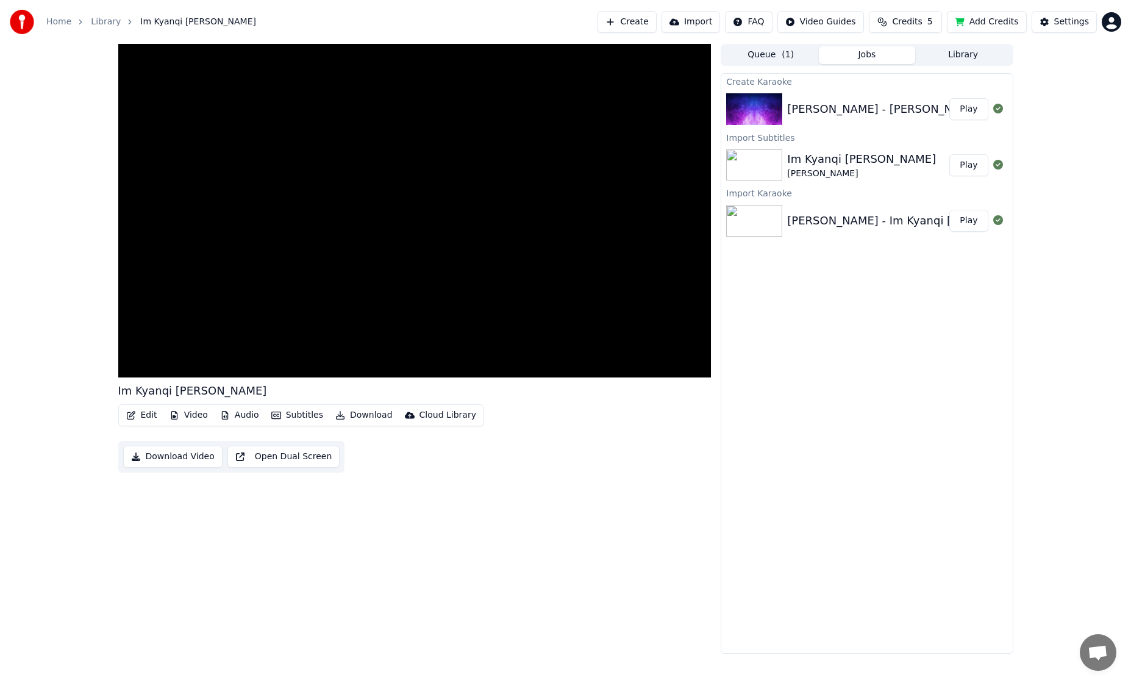
click at [864, 51] on button "Jobs" at bounding box center [867, 55] width 96 height 18
click at [782, 110] on img at bounding box center [754, 109] width 56 height 32
click at [758, 171] on img at bounding box center [754, 165] width 56 height 32
click at [747, 207] on img at bounding box center [754, 221] width 56 height 32
click at [755, 218] on img at bounding box center [754, 221] width 56 height 32
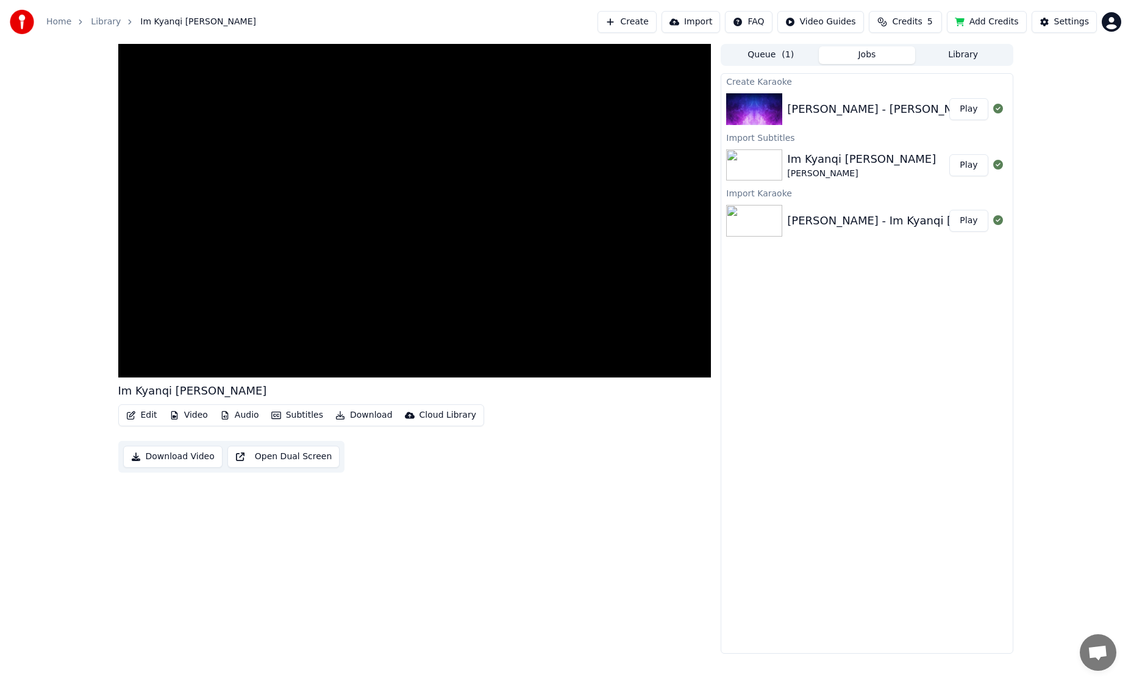
click at [755, 218] on img at bounding box center [754, 221] width 56 height 32
click at [957, 223] on button "Play" at bounding box center [968, 221] width 38 height 22
click at [221, 351] on span at bounding box center [414, 352] width 593 height 2
click at [266, 352] on span at bounding box center [414, 352] width 593 height 2
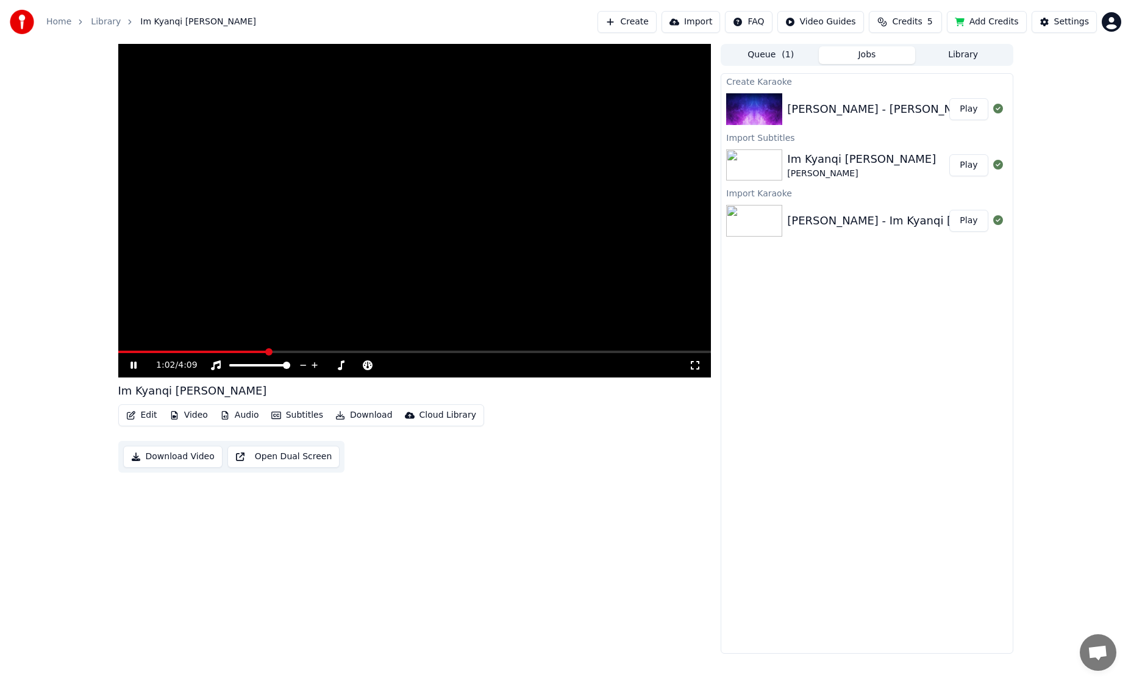
click at [781, 182] on div "Im Kyanqi [PERSON_NAME] Play" at bounding box center [866, 164] width 291 height 41
click at [782, 179] on img at bounding box center [754, 165] width 56 height 32
click at [760, 168] on img at bounding box center [754, 165] width 56 height 32
click at [963, 163] on button "Play" at bounding box center [968, 165] width 38 height 22
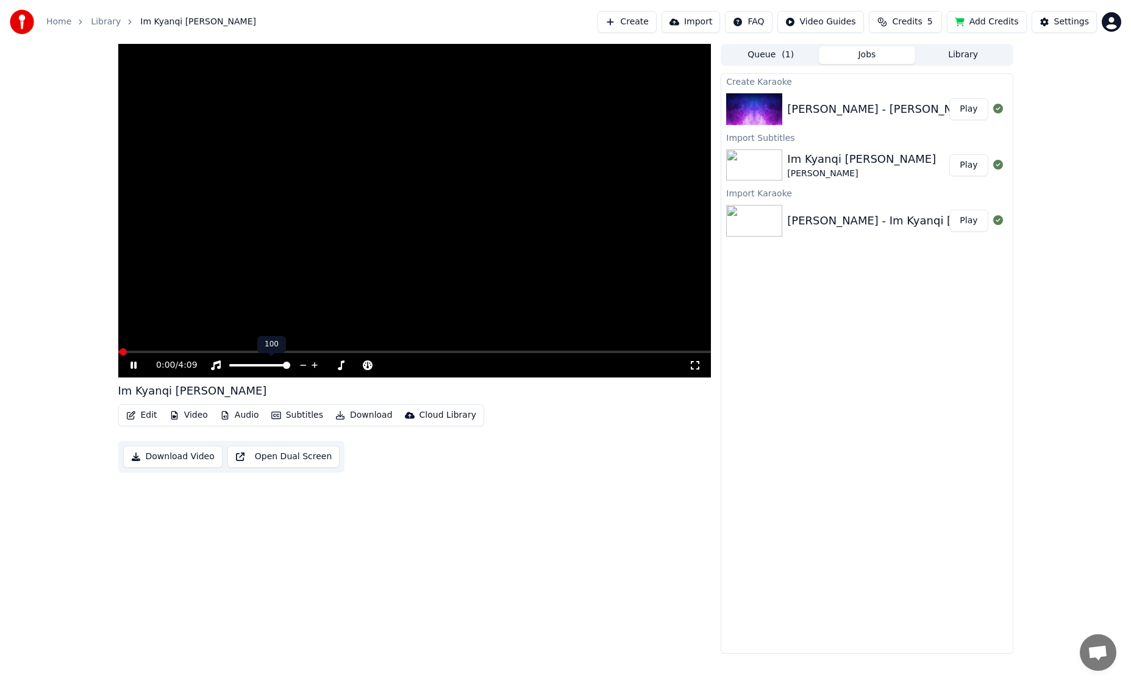
click at [269, 353] on polygon at bounding box center [270, 352] width 9 height 9
click at [217, 348] on video at bounding box center [414, 211] width 593 height 334
drag, startPoint x: 139, startPoint y: 349, endPoint x: 236, endPoint y: 345, distance: 97.0
click at [236, 345] on video at bounding box center [414, 211] width 593 height 334
click at [134, 368] on icon at bounding box center [142, 365] width 29 height 10
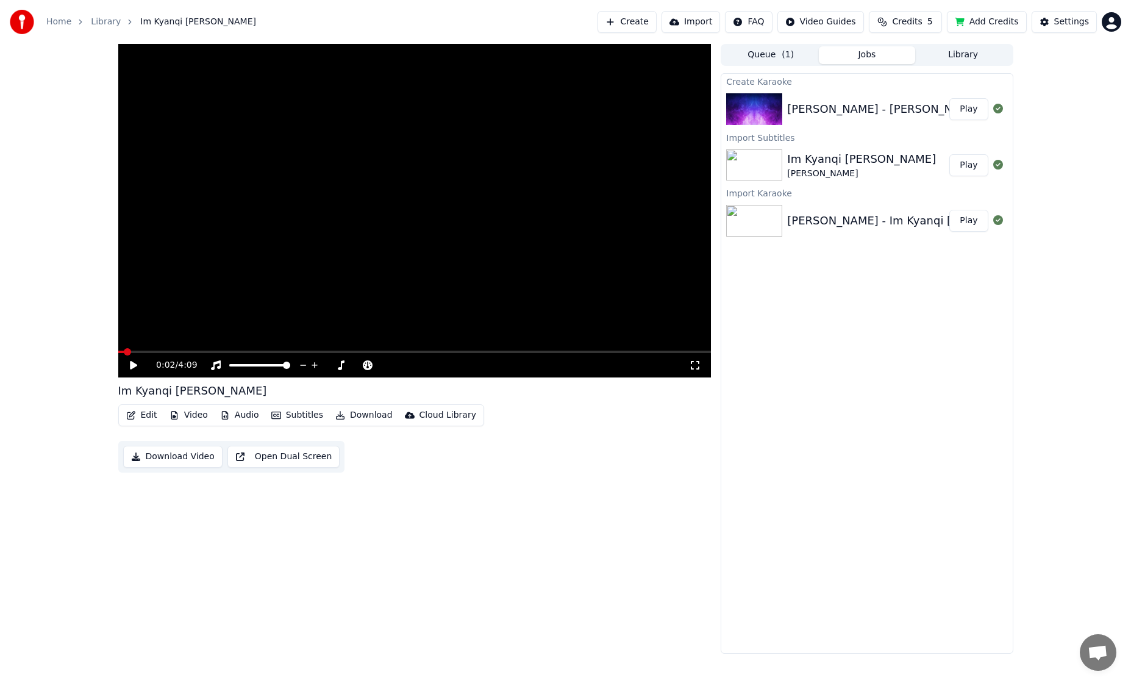
drag, startPoint x: 136, startPoint y: 350, endPoint x: 199, endPoint y: 356, distance: 63.1
click at [235, 348] on video at bounding box center [414, 211] width 593 height 334
click at [263, 355] on span at bounding box center [259, 351] width 7 height 7
click at [747, 113] on img at bounding box center [754, 109] width 56 height 32
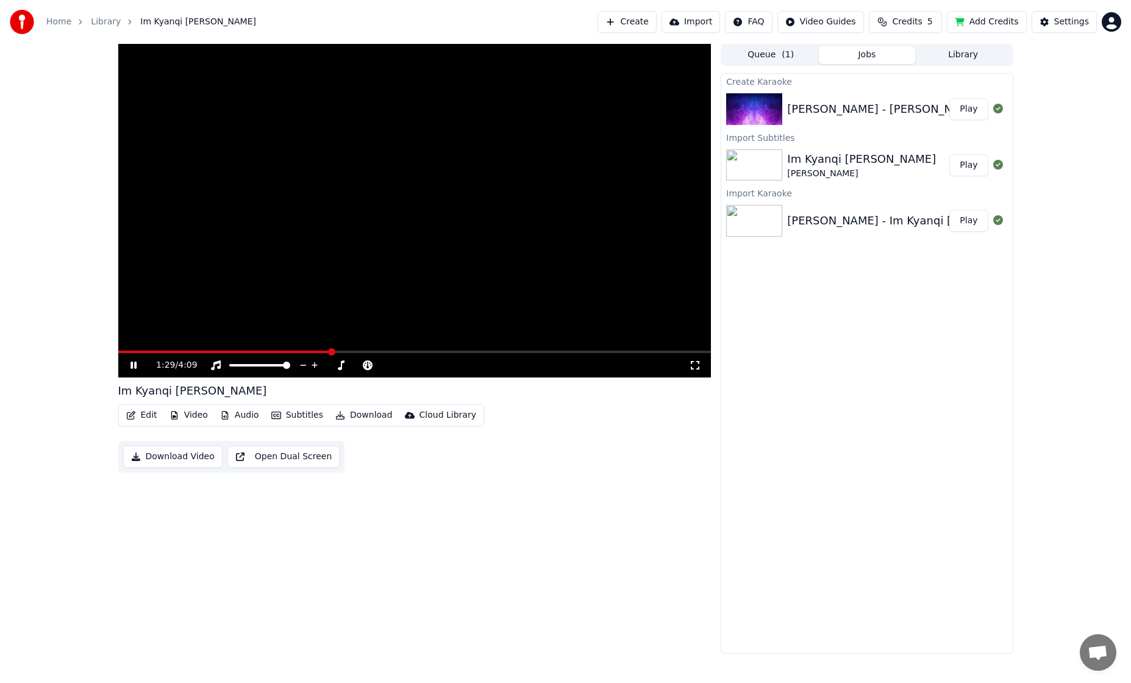
click at [134, 363] on icon at bounding box center [142, 365] width 29 height 10
click at [958, 47] on button "Library" at bounding box center [963, 55] width 96 height 18
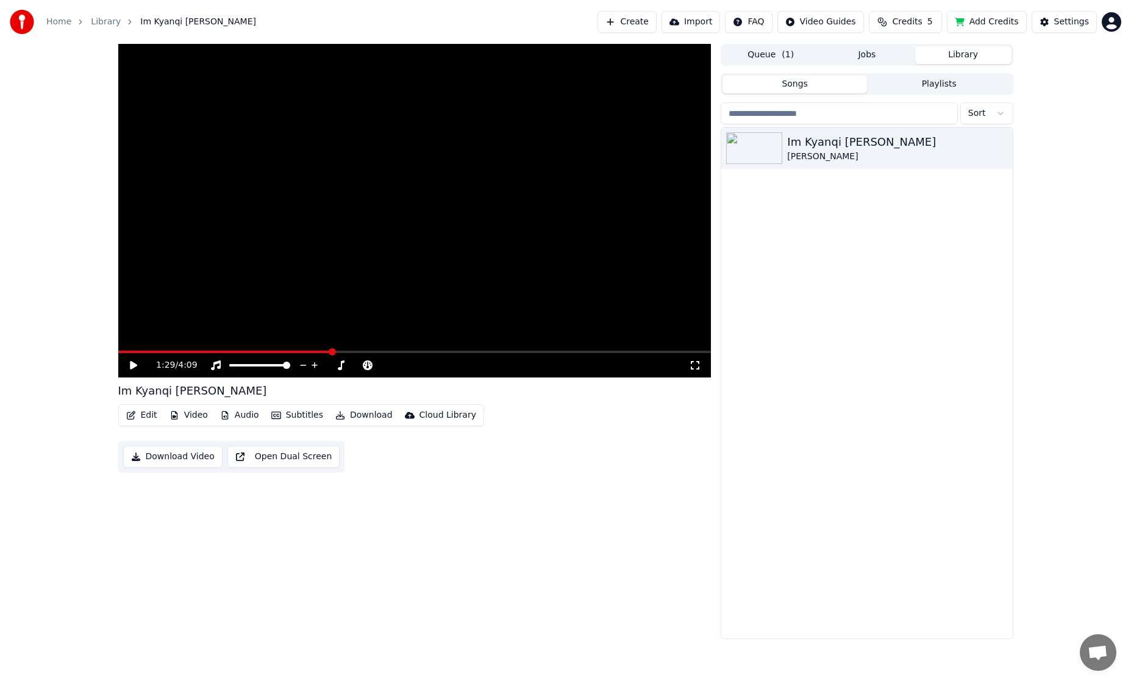
click at [934, 82] on button "Playlists" at bounding box center [939, 85] width 144 height 18
drag, startPoint x: 801, startPoint y: 82, endPoint x: 790, endPoint y: 82, distance: 11.0
click at [799, 82] on button "Songs" at bounding box center [794, 85] width 144 height 18
click at [455, 415] on div "Cloud Library" at bounding box center [447, 415] width 57 height 12
click at [474, 457] on div "Open Cloud Library" at bounding box center [459, 461] width 82 height 12
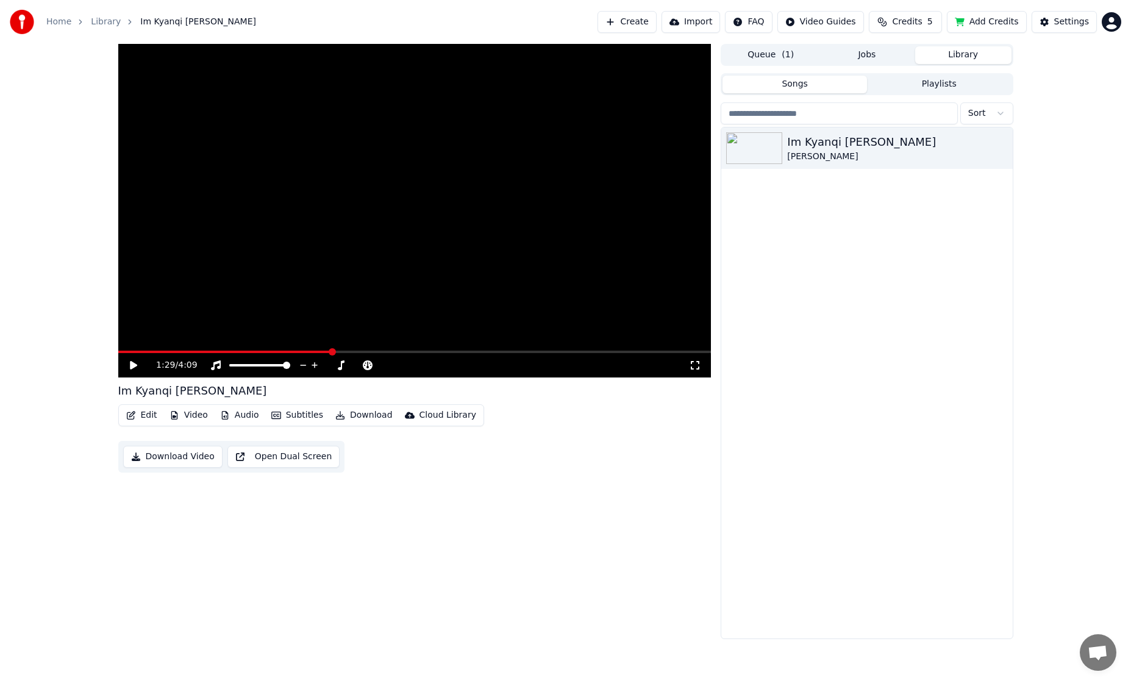
click at [877, 54] on button "Jobs" at bounding box center [867, 55] width 96 height 18
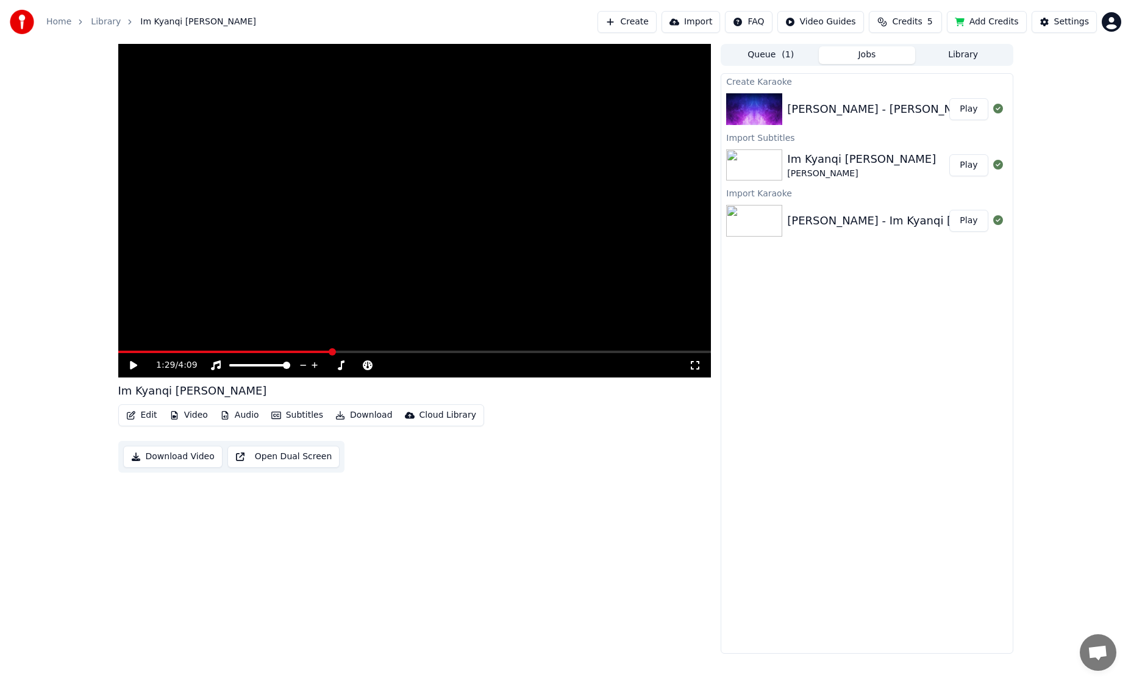
click at [872, 54] on button "Jobs" at bounding box center [867, 55] width 96 height 18
click at [105, 22] on link "Library" at bounding box center [106, 22] width 30 height 12
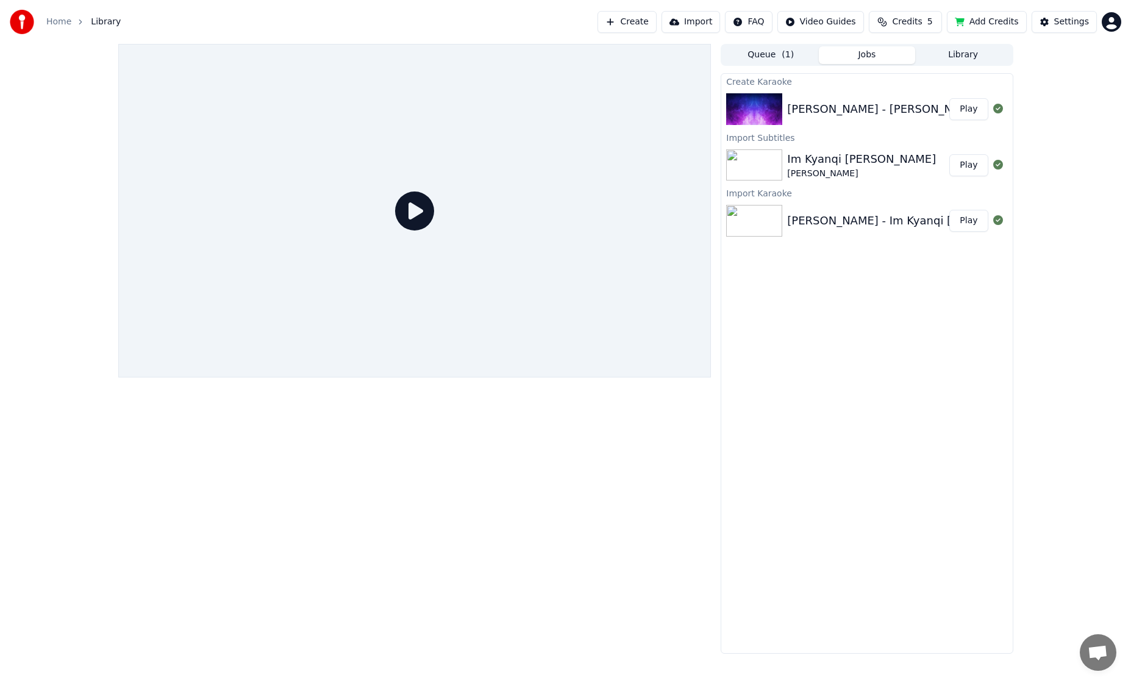
click at [626, 25] on button "Create" at bounding box center [627, 22] width 59 height 22
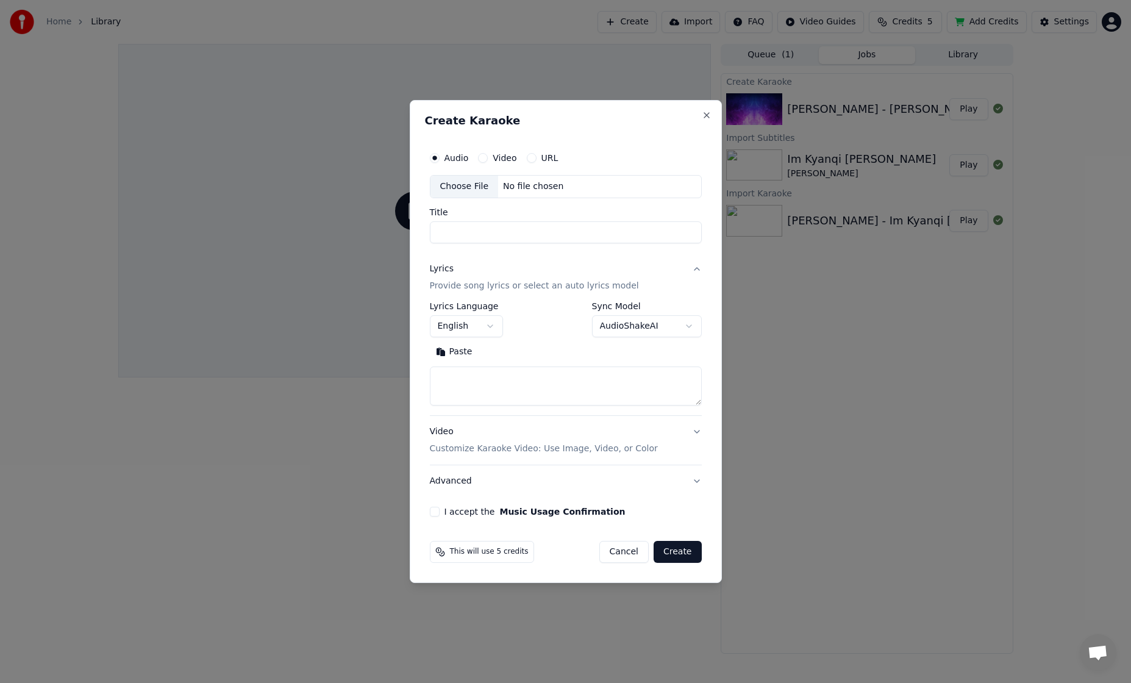
click at [698, 436] on button "Video Customize Karaoke Video: Use Image, Video, or Color" at bounding box center [566, 440] width 272 height 49
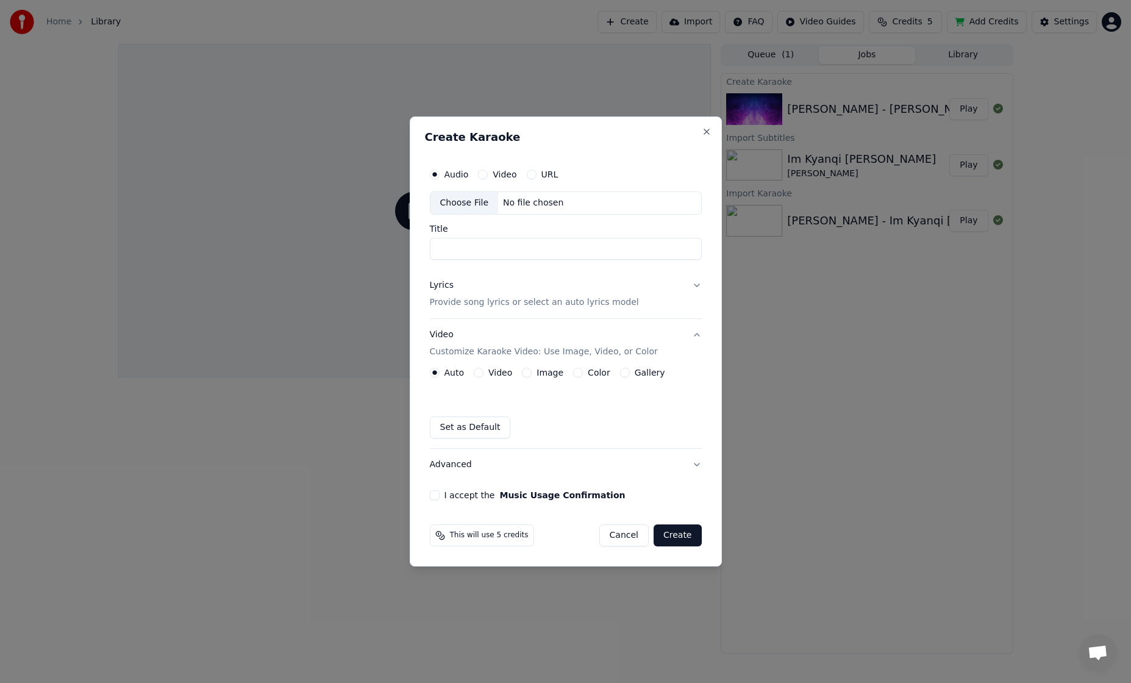
click at [548, 201] on div "No file chosen" at bounding box center [533, 203] width 70 height 12
click at [705, 129] on button "Close" at bounding box center [707, 132] width 10 height 10
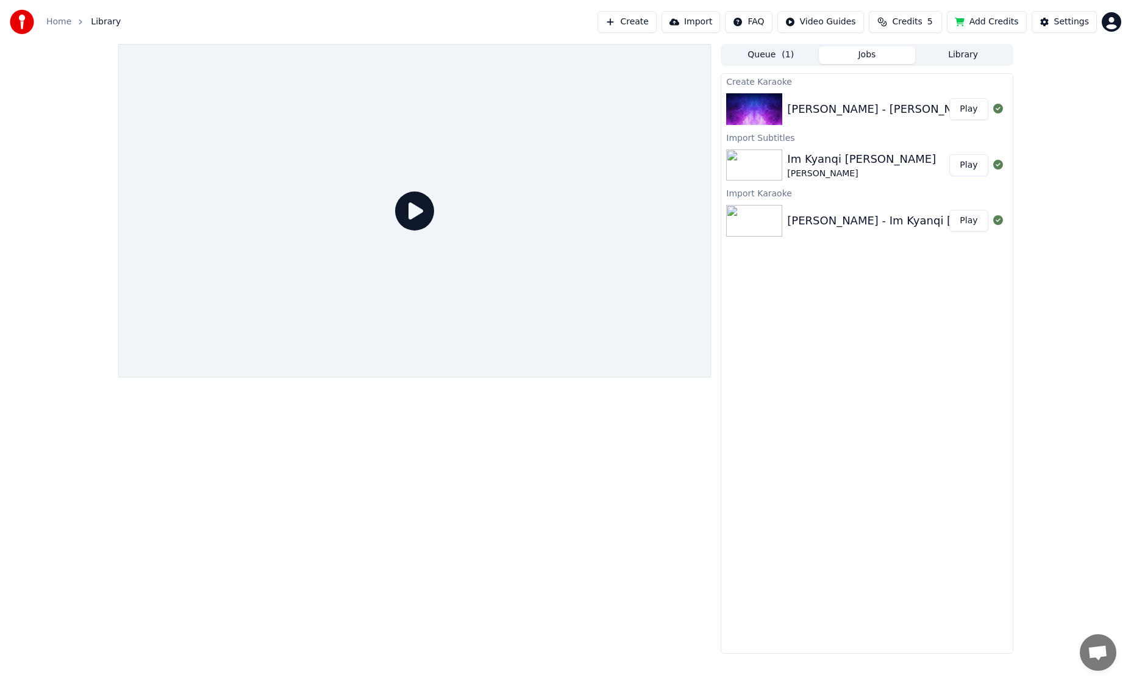
click at [747, 114] on img at bounding box center [754, 109] width 56 height 32
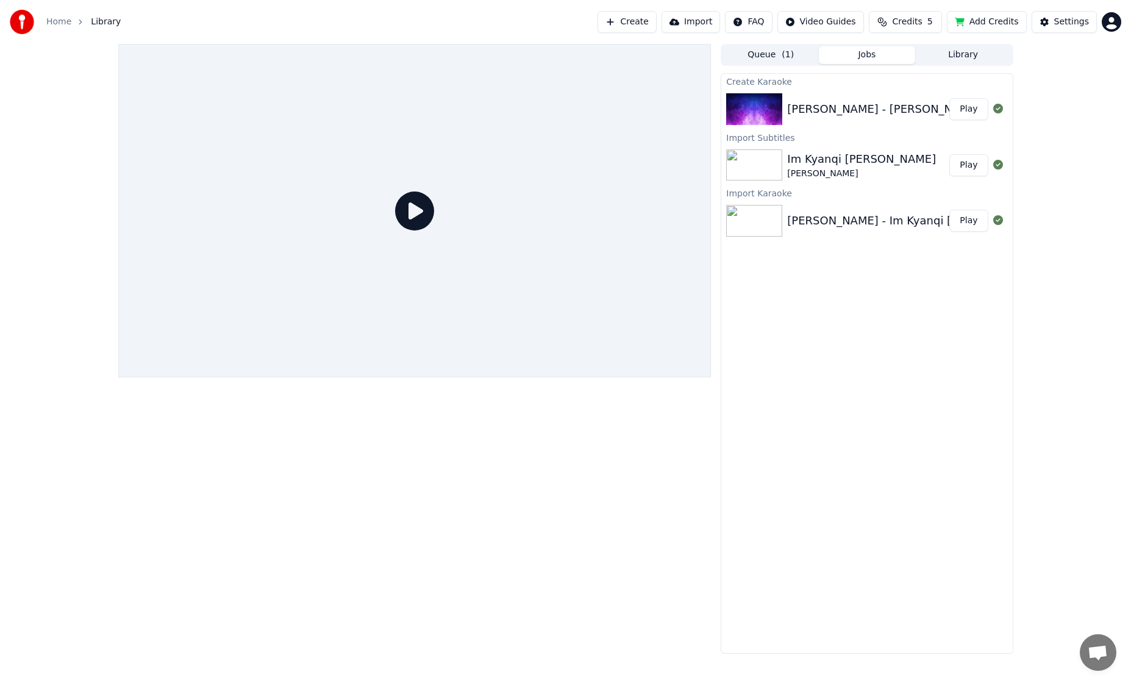
click at [969, 113] on button "Play" at bounding box center [968, 109] width 38 height 22
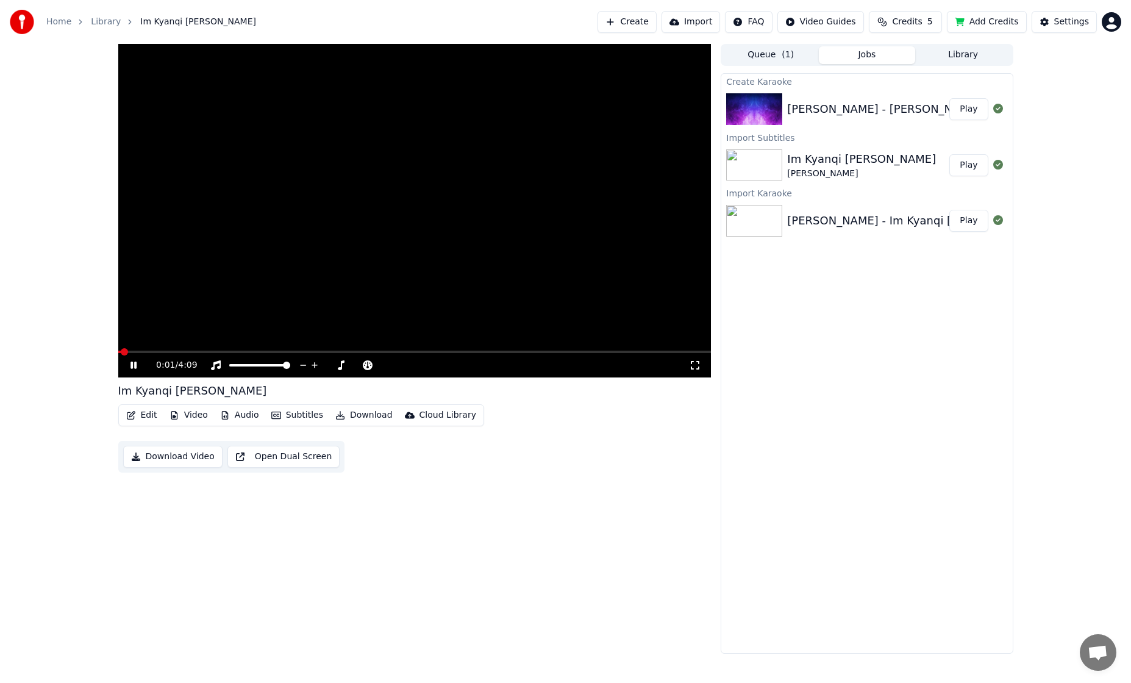
click at [241, 351] on span at bounding box center [414, 352] width 593 height 2
click at [145, 415] on button "Edit" at bounding box center [141, 415] width 41 height 17
click at [132, 366] on icon at bounding box center [133, 365] width 6 height 7
click at [298, 415] on button "Subtitles" at bounding box center [297, 415] width 62 height 17
click at [576, 507] on div "0:59 / 4:09 Im Kyanqi [PERSON_NAME] Edit Video Audio Subtitles Download Cloud L…" at bounding box center [414, 349] width 593 height 610
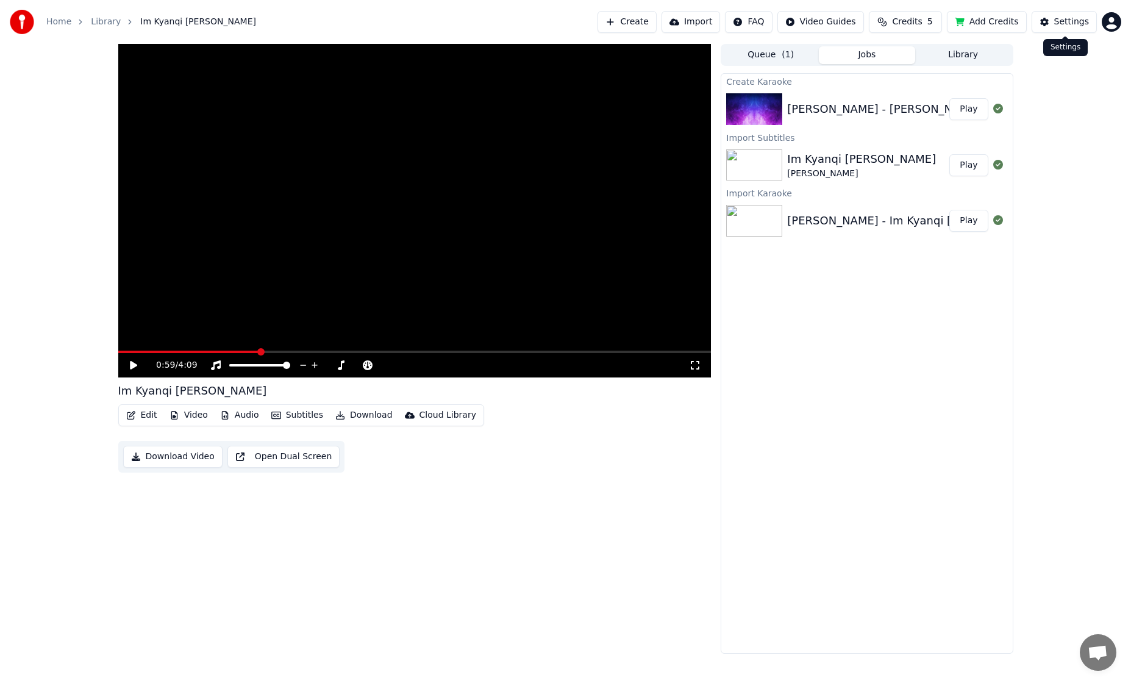
click at [1054, 25] on button "Settings" at bounding box center [1064, 22] width 65 height 22
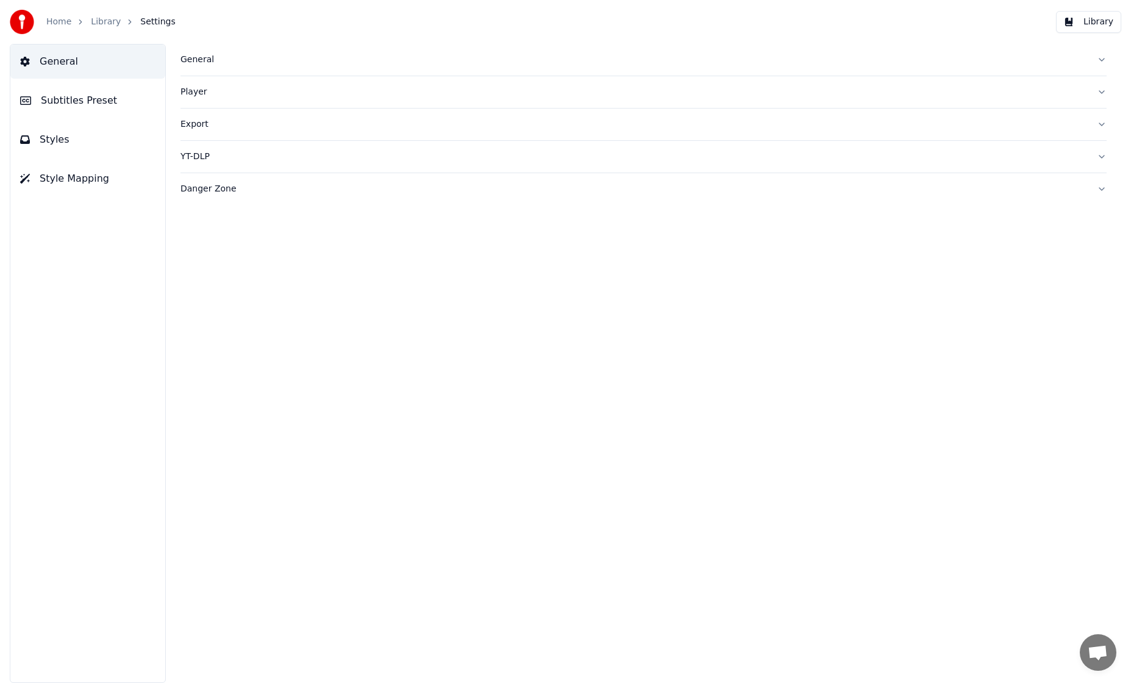
click at [119, 108] on button "Subtitles Preset" at bounding box center [87, 101] width 155 height 34
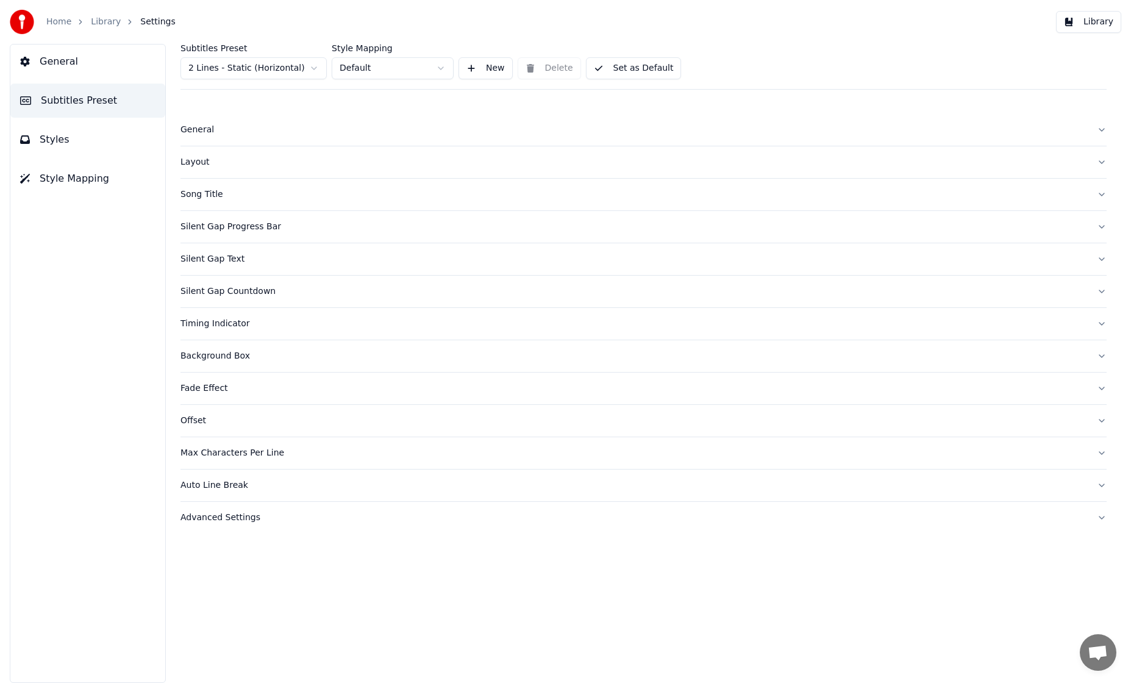
click at [79, 135] on button "Styles" at bounding box center [87, 140] width 155 height 34
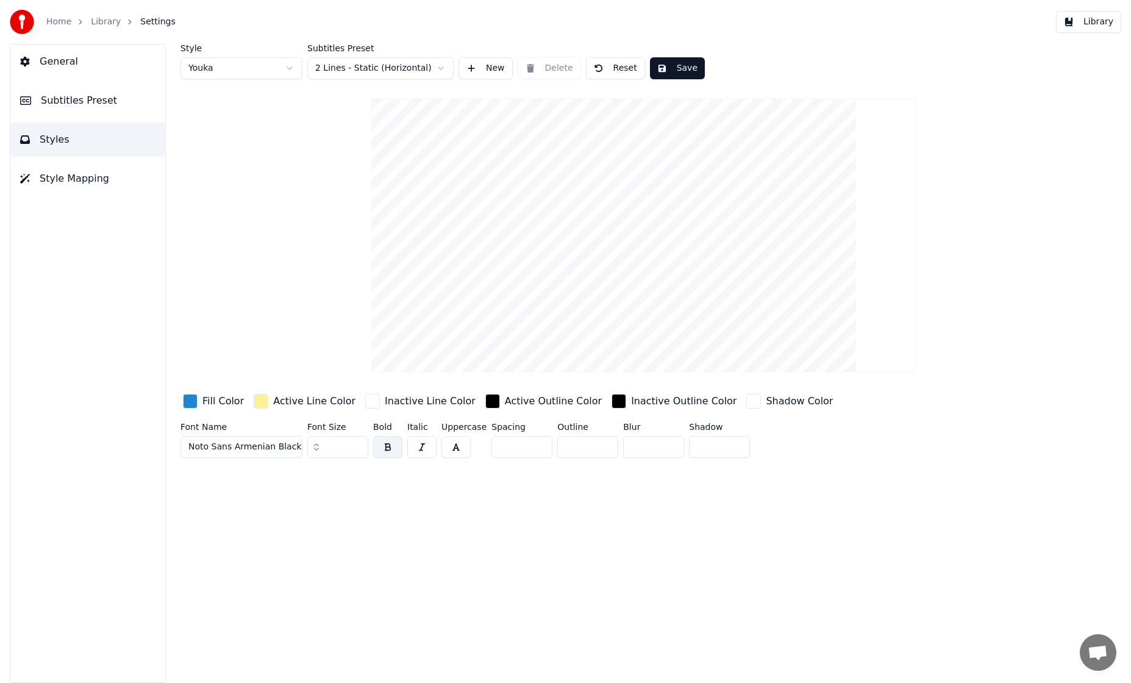
click at [56, 23] on link "Home" at bounding box center [58, 22] width 25 height 12
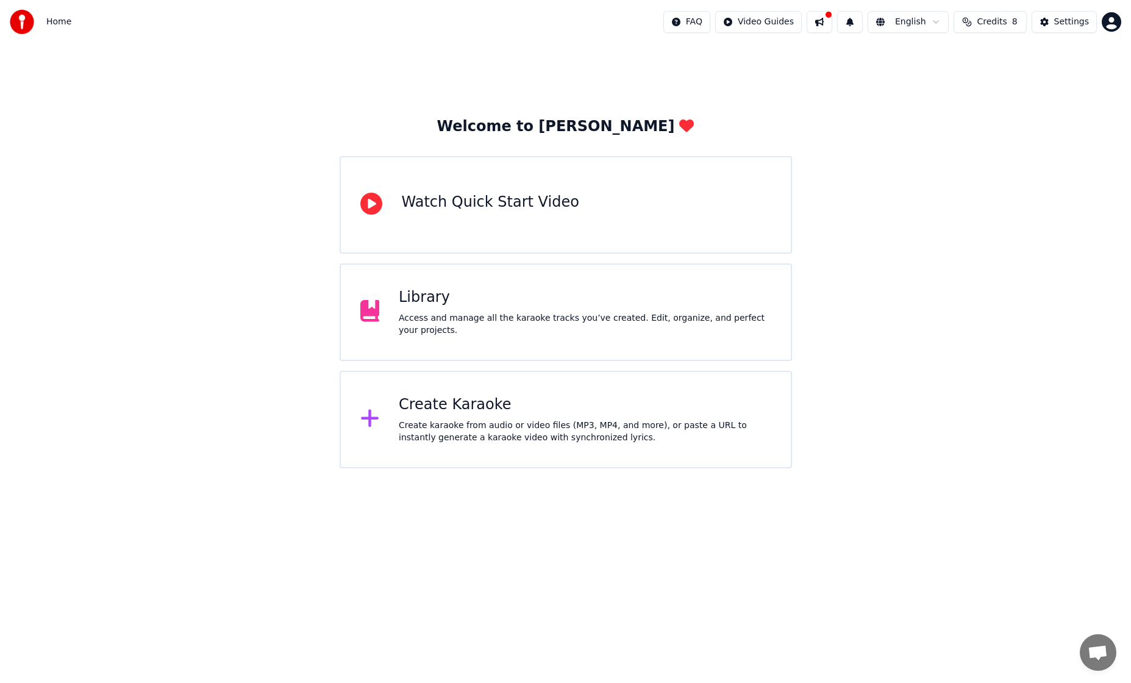
click at [466, 422] on div "Create karaoke from audio or video files (MP3, MP4, and more), or paste a URL t…" at bounding box center [585, 431] width 373 height 24
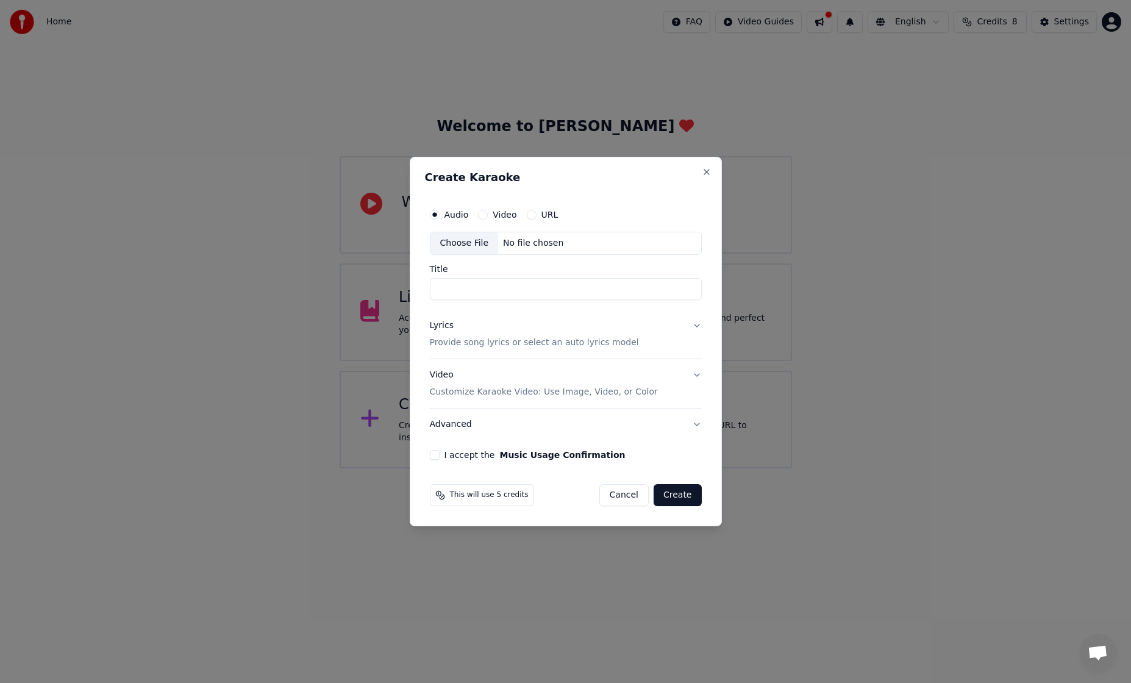
click at [477, 236] on div "Choose File" at bounding box center [464, 243] width 68 height 22
type input "**********"
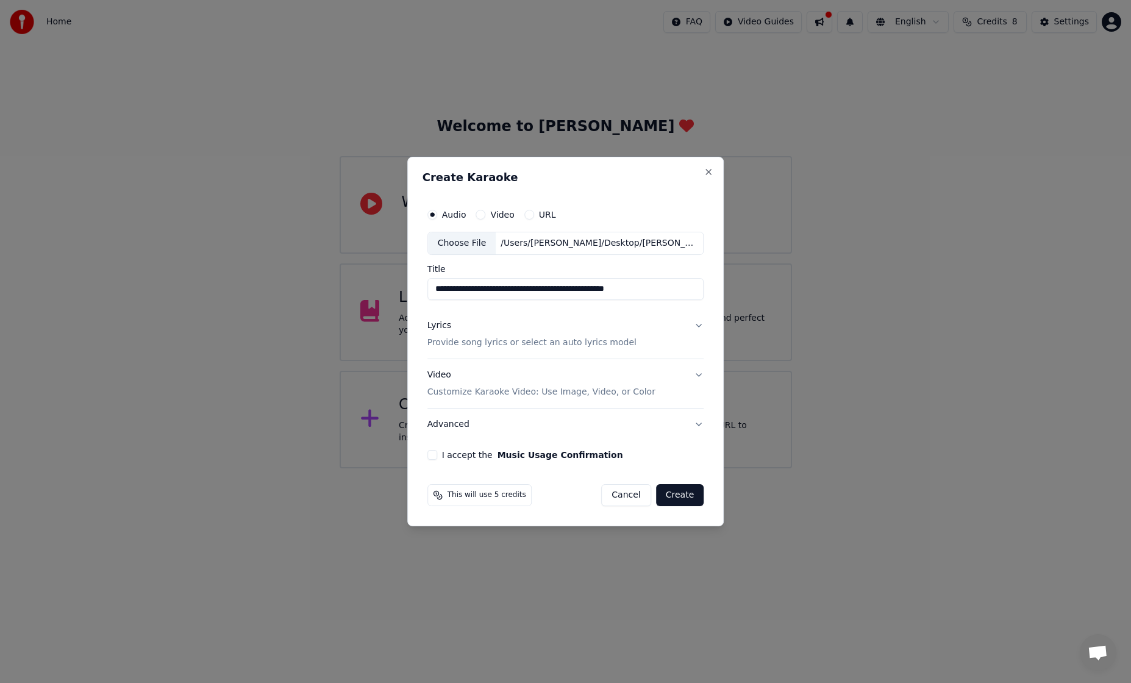
click at [577, 390] on p "Customize Karaoke Video: Use Image, Video, or Color" at bounding box center [541, 392] width 228 height 12
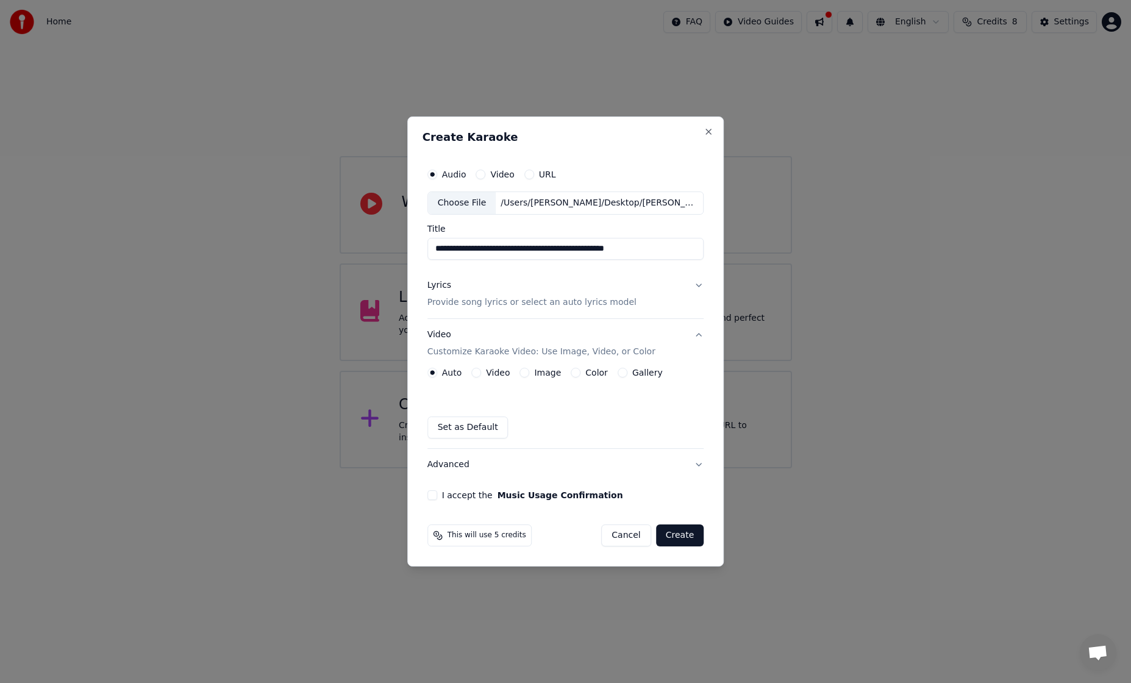
click at [576, 372] on button "Color" at bounding box center [576, 373] width 10 height 10
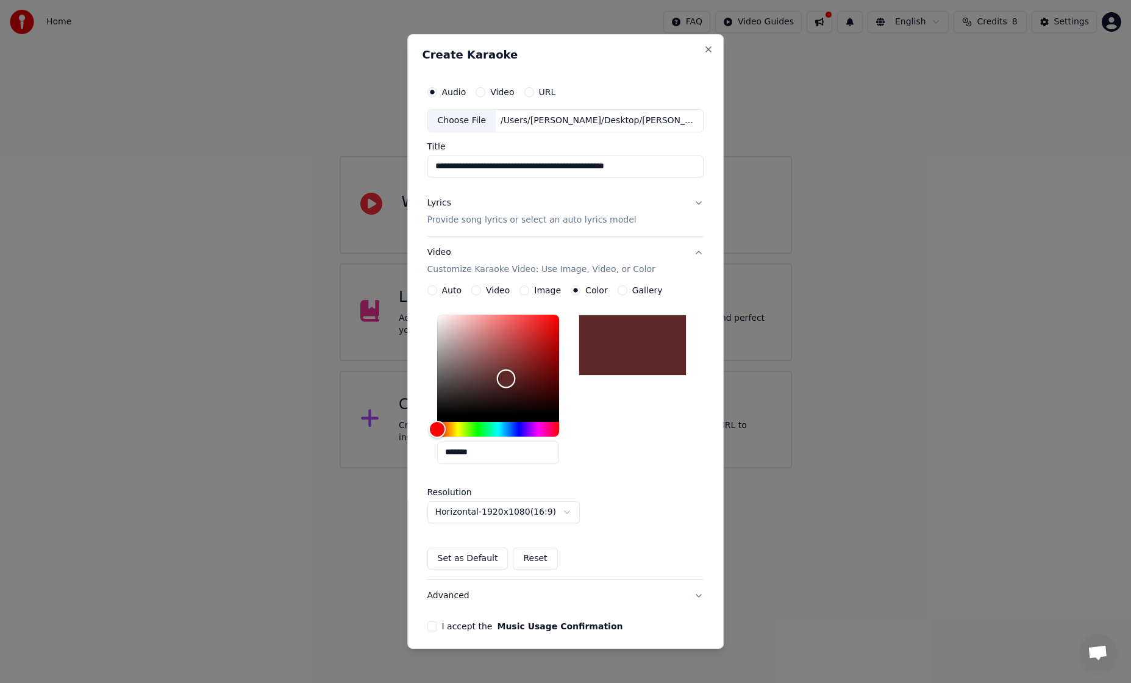
type input "*******"
drag, startPoint x: 489, startPoint y: 390, endPoint x: 542, endPoint y: 351, distance: 65.5
click at [542, 351] on div "Color" at bounding box center [498, 365] width 122 height 100
click at [498, 228] on button "Lyrics Provide song lyrics or select an auto lyrics model" at bounding box center [565, 211] width 277 height 49
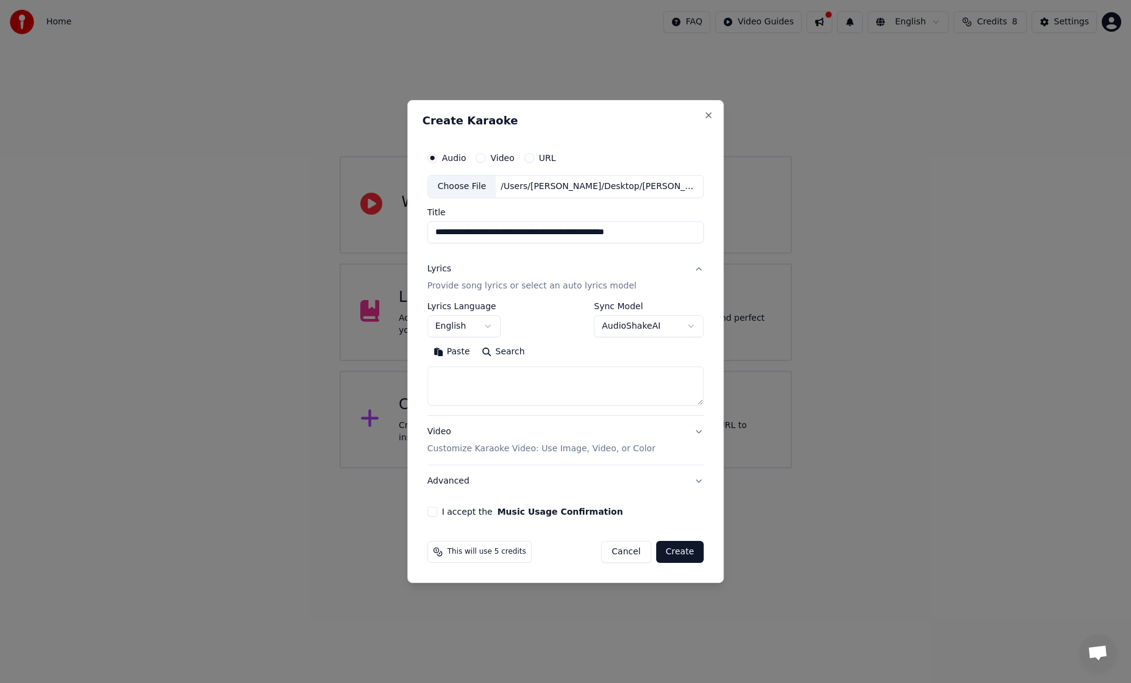
click at [497, 384] on textarea at bounding box center [565, 385] width 277 height 39
paste textarea "**********"
type textarea "**********"
click at [464, 327] on body "**********" at bounding box center [565, 234] width 1131 height 468
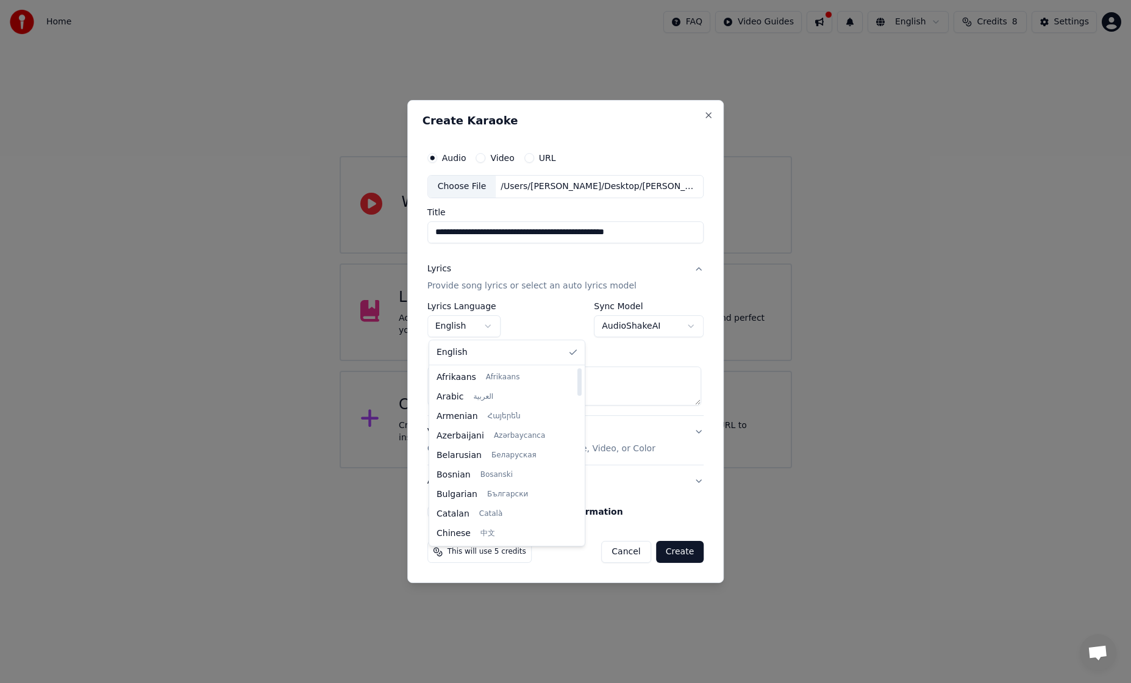
select select "**"
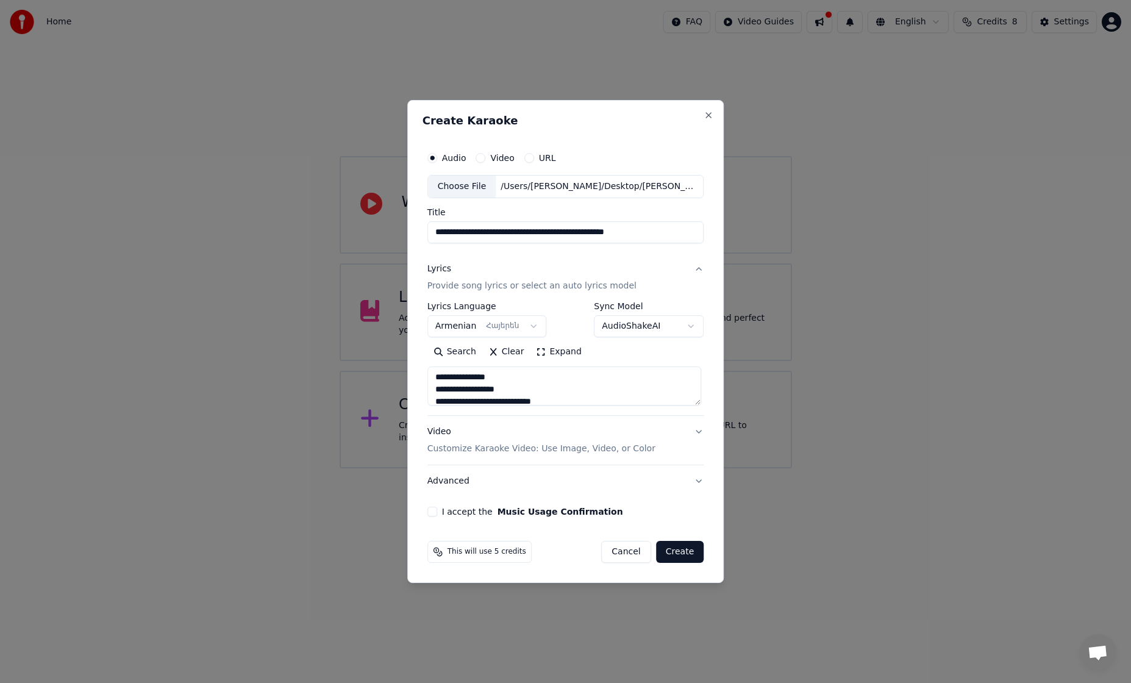
scroll to position [1, 0]
click at [457, 513] on label "I accept the Music Usage Confirmation" at bounding box center [532, 511] width 181 height 9
click at [437, 513] on button "I accept the Music Usage Confirmation" at bounding box center [432, 512] width 10 height 10
click at [683, 551] on button "Create" at bounding box center [680, 552] width 48 height 22
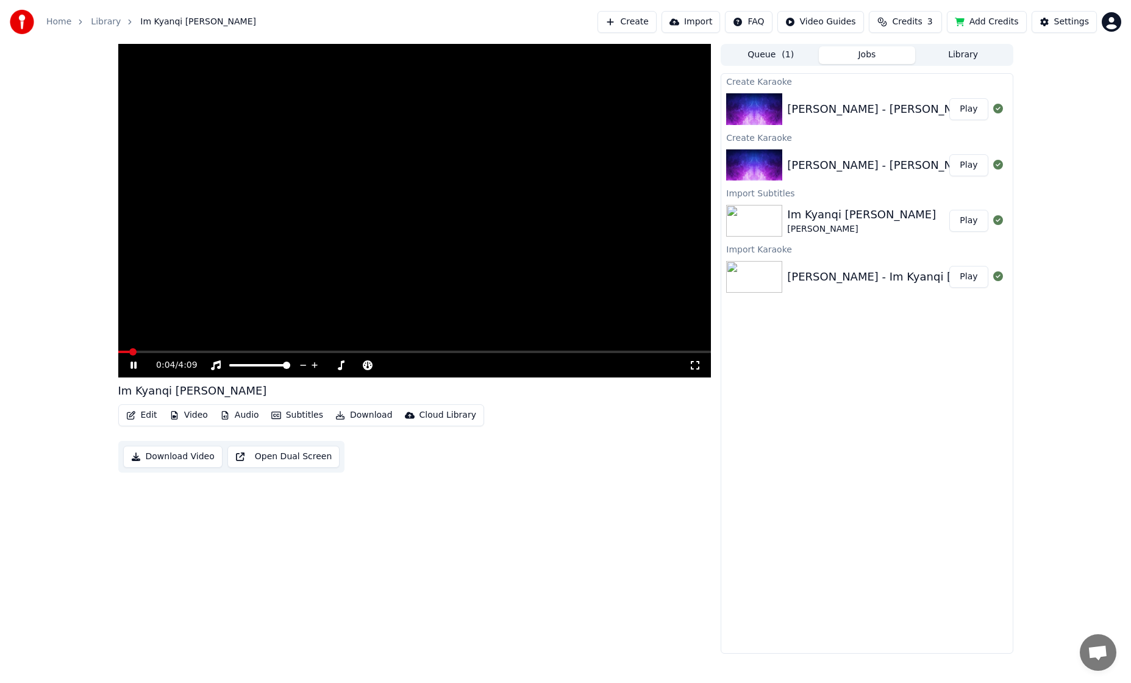
click at [757, 56] on button "Queue ( 1 )" at bounding box center [770, 55] width 96 height 18
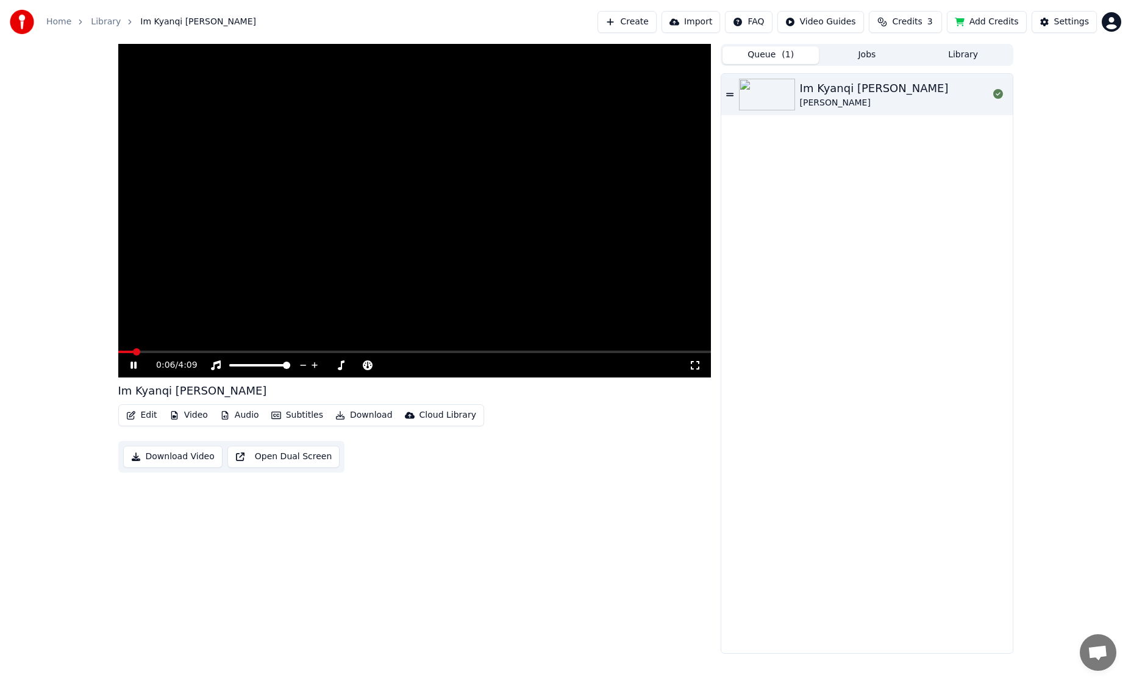
click at [131, 365] on icon at bounding box center [133, 365] width 6 height 7
click at [769, 107] on img at bounding box center [767, 95] width 56 height 32
click at [263, 351] on div "100 100" at bounding box center [271, 344] width 29 height 17
click at [201, 348] on span at bounding box center [196, 351] width 7 height 7
click at [132, 367] on icon at bounding box center [133, 365] width 6 height 7
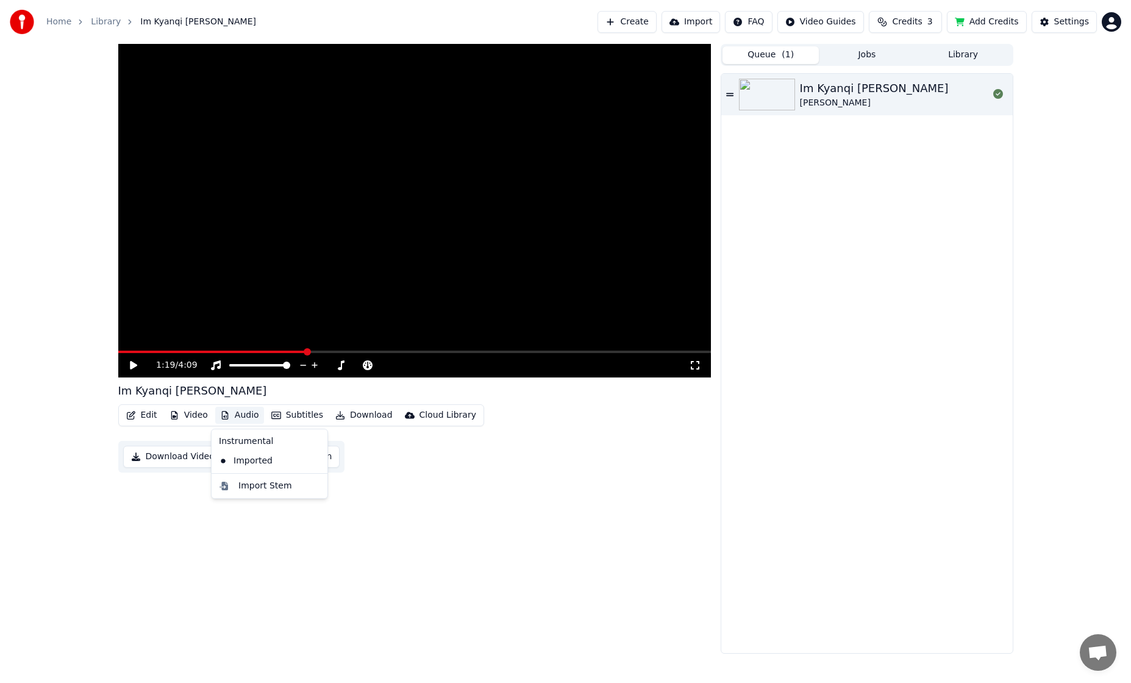
click at [240, 415] on button "Audio" at bounding box center [239, 415] width 49 height 17
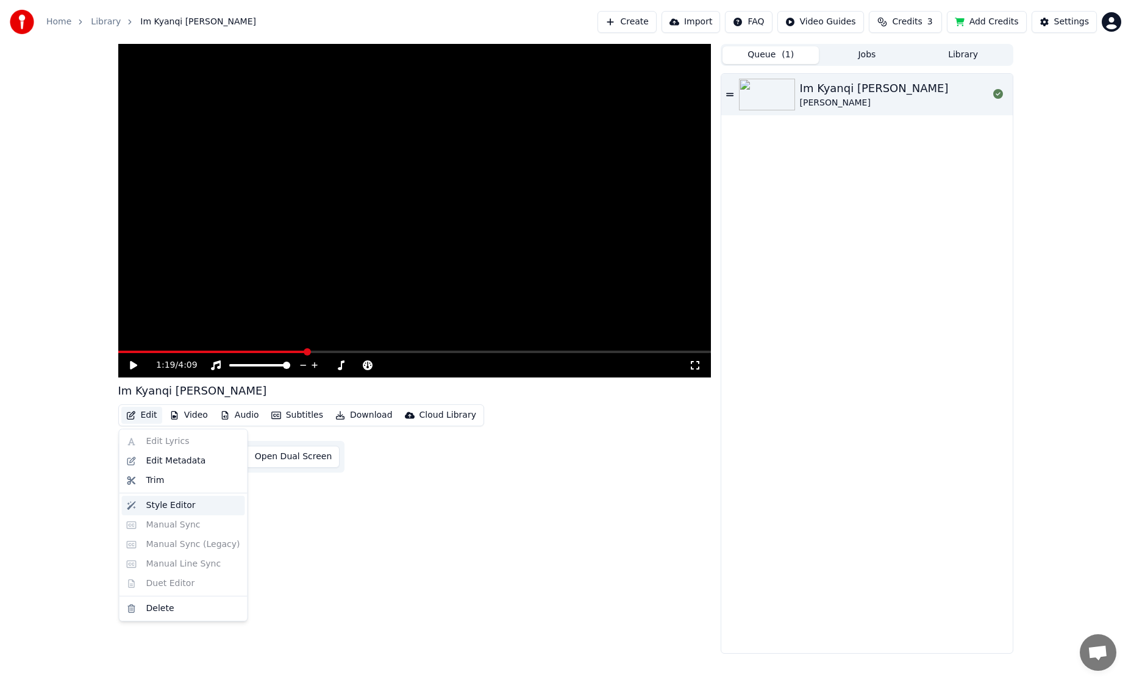
click at [175, 502] on div "Style Editor" at bounding box center [170, 505] width 49 height 12
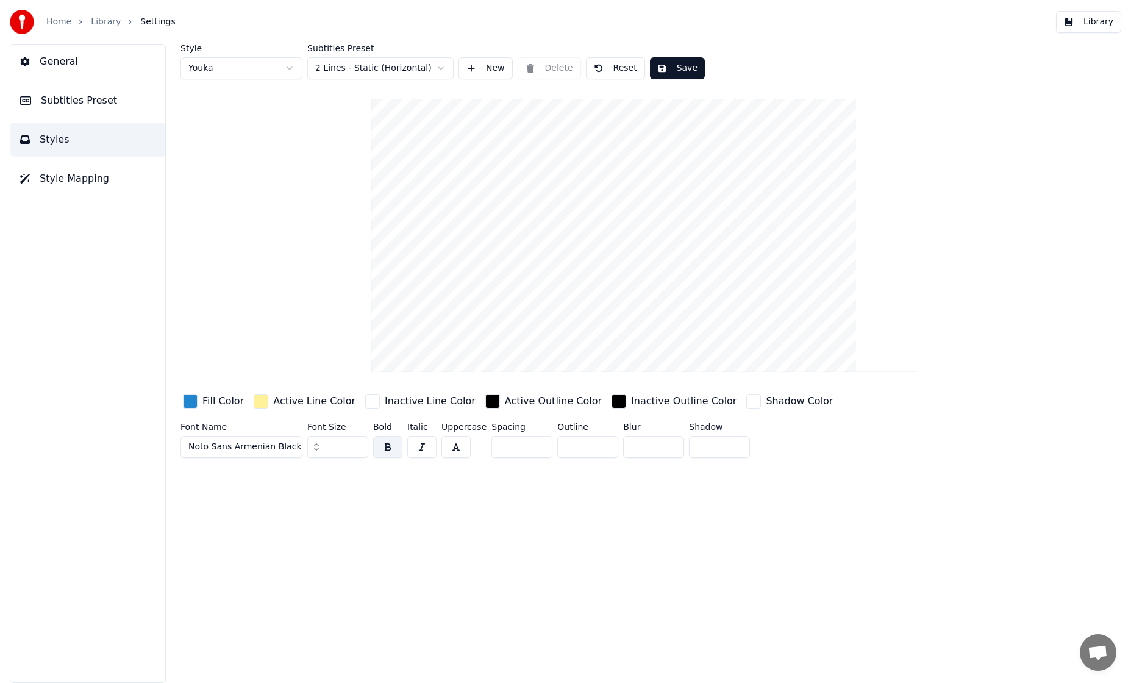
click at [695, 69] on button "Save" at bounding box center [677, 68] width 55 height 22
click at [57, 185] on span "Style Mapping" at bounding box center [75, 178] width 70 height 15
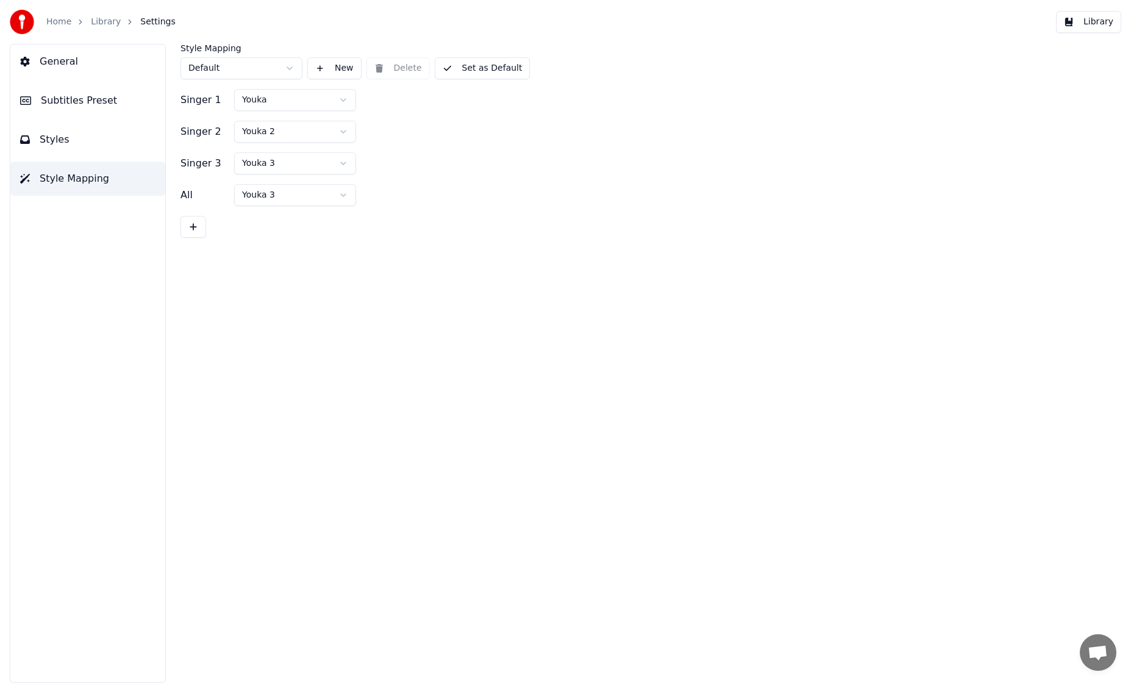
click at [77, 66] on button "General" at bounding box center [87, 62] width 155 height 34
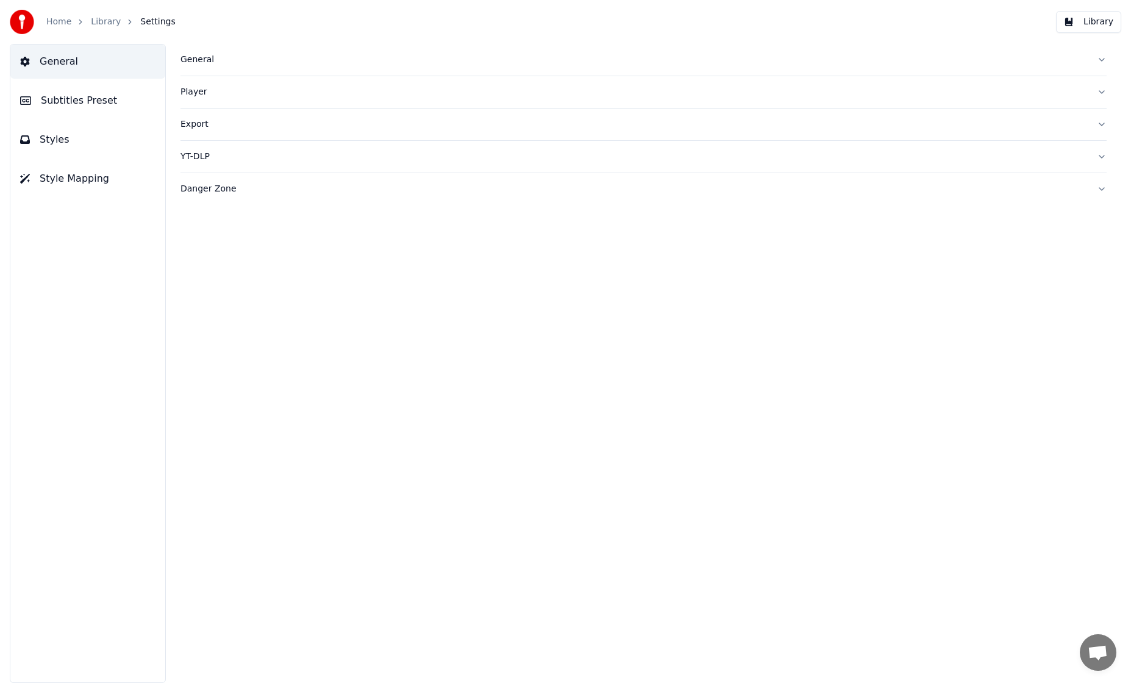
click at [60, 23] on link "Home" at bounding box center [58, 22] width 25 height 12
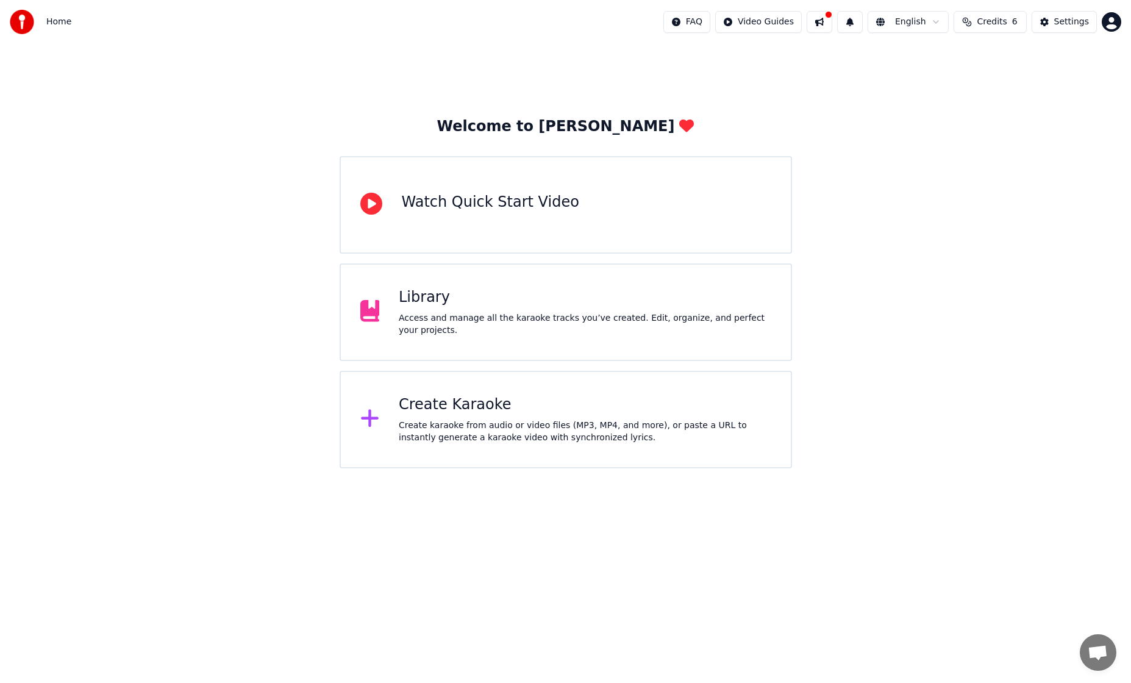
click at [483, 312] on div "Access and manage all the karaoke tracks you’ve created. Edit, organize, and pe…" at bounding box center [585, 324] width 373 height 24
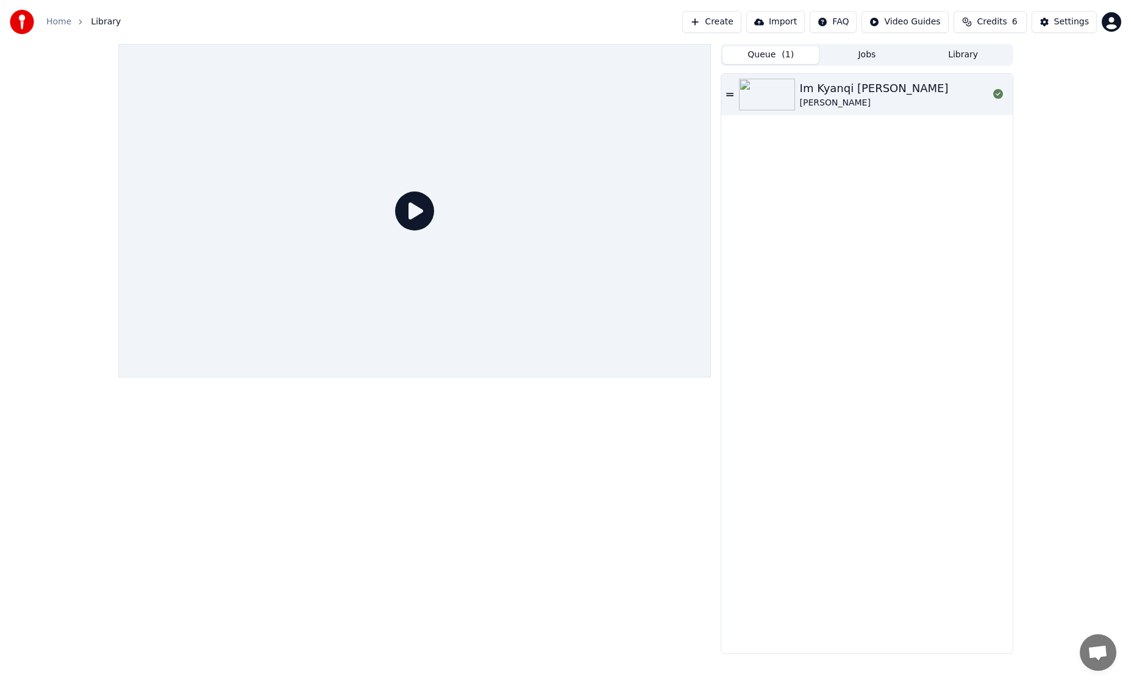
click at [842, 44] on div "Queue ( 1 ) Jobs Library" at bounding box center [867, 55] width 292 height 22
click at [853, 53] on button "Jobs" at bounding box center [867, 55] width 96 height 18
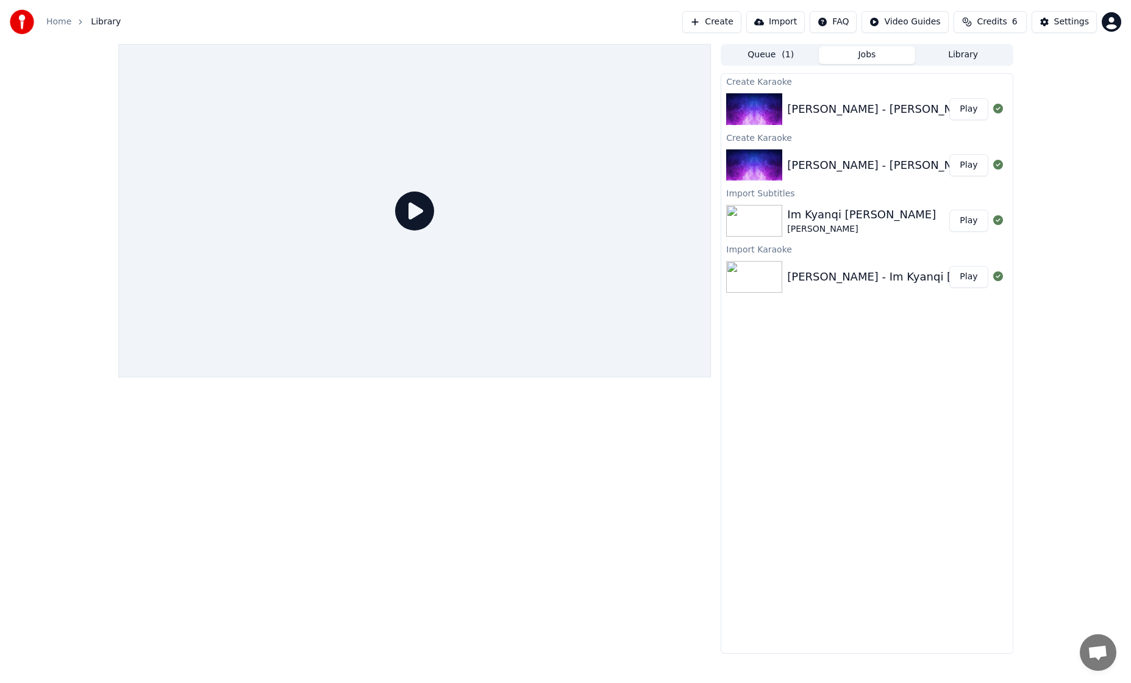
click at [766, 52] on button "Queue ( 1 )" at bounding box center [770, 55] width 96 height 18
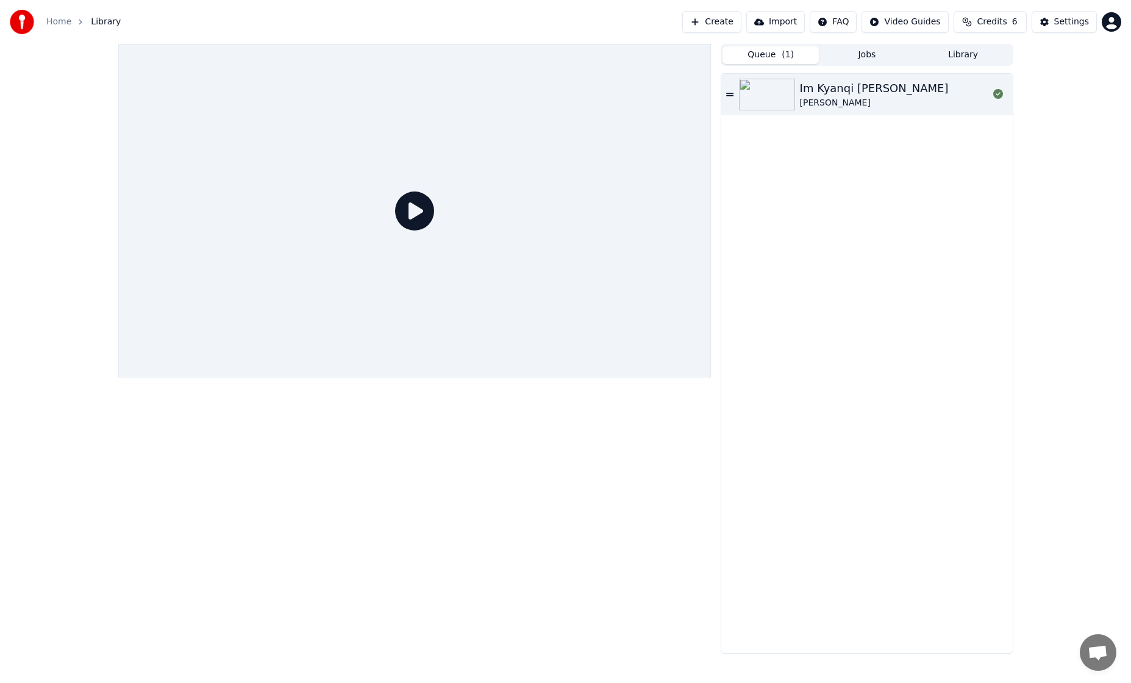
click at [1118, 21] on html "Home Library Create Import FAQ Video Guides Credits 6 Settings Queue ( 1 ) Jobs…" at bounding box center [565, 341] width 1131 height 683
click at [897, 137] on html "Home Library Create Import FAQ Video Guides Credits 6 Settings Queue ( 1 ) Jobs…" at bounding box center [565, 341] width 1131 height 683
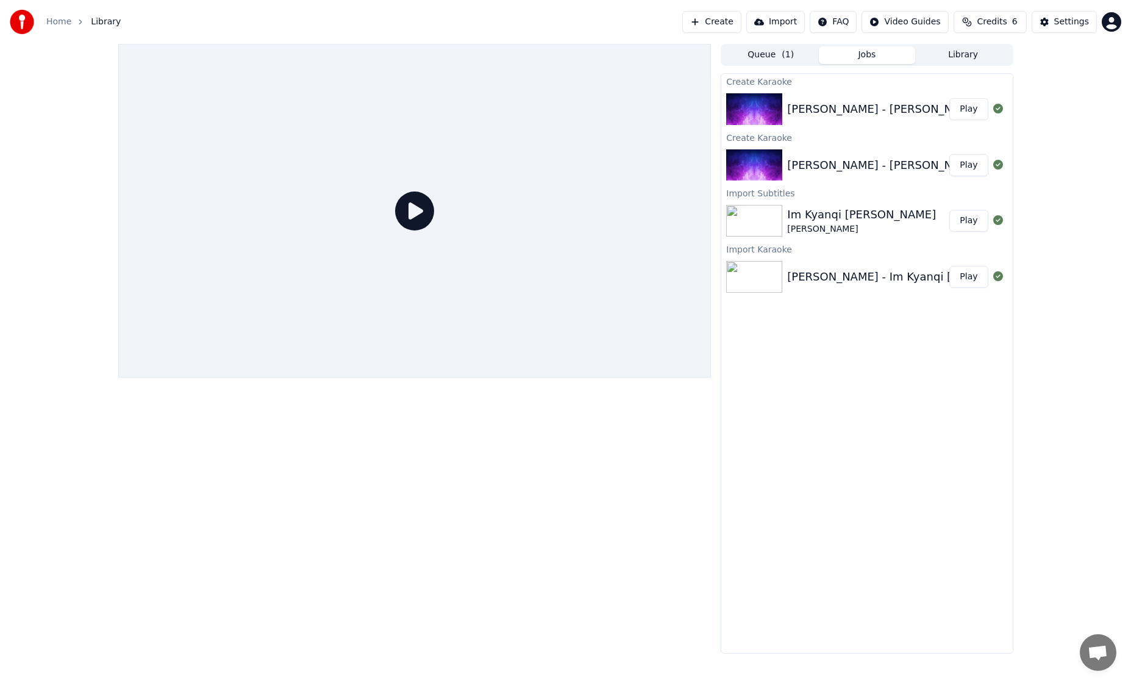
click at [866, 46] on button "Jobs" at bounding box center [867, 55] width 96 height 18
click at [758, 107] on img at bounding box center [754, 109] width 56 height 32
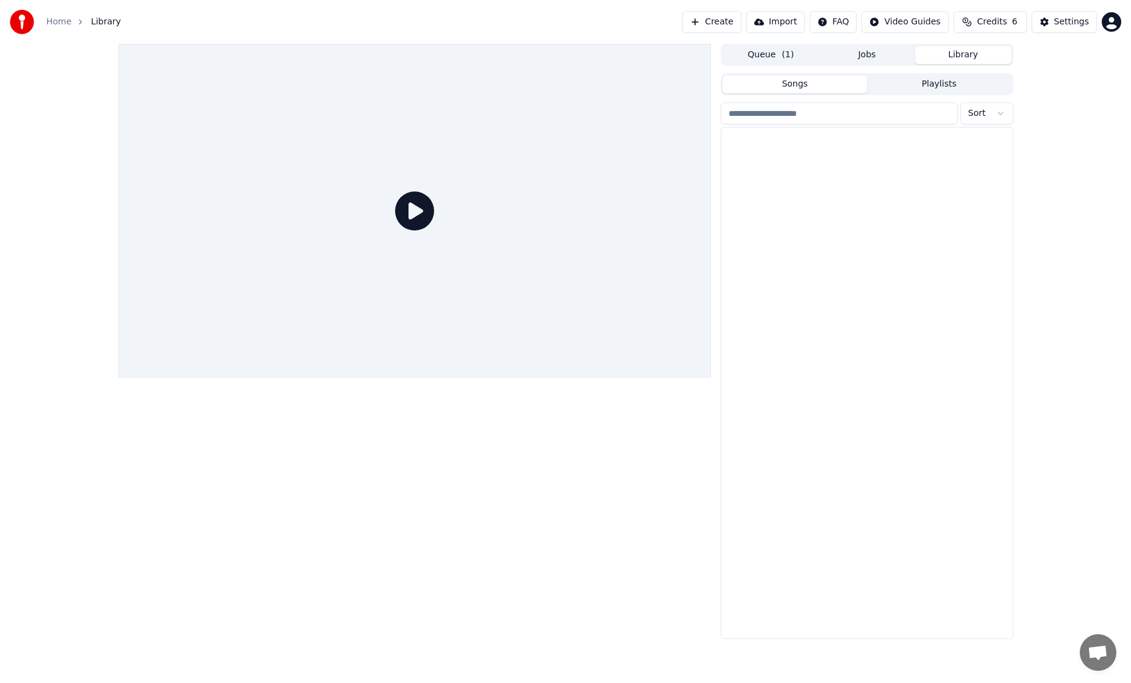
click at [935, 52] on button "Library" at bounding box center [963, 55] width 96 height 18
click at [895, 87] on button "Playlists" at bounding box center [939, 85] width 144 height 18
click at [797, 80] on button "Songs" at bounding box center [794, 85] width 144 height 18
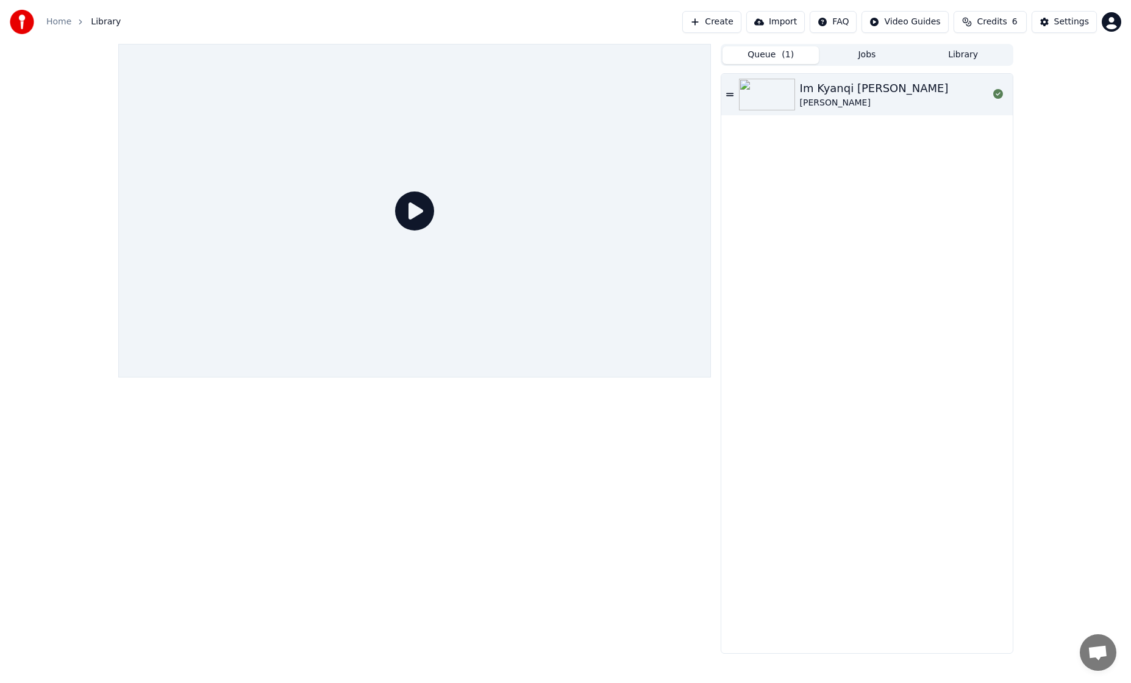
click at [782, 52] on span "( 1 )" at bounding box center [788, 55] width 12 height 12
click at [837, 91] on div "Im Kyanqi [PERSON_NAME]" at bounding box center [874, 88] width 149 height 17
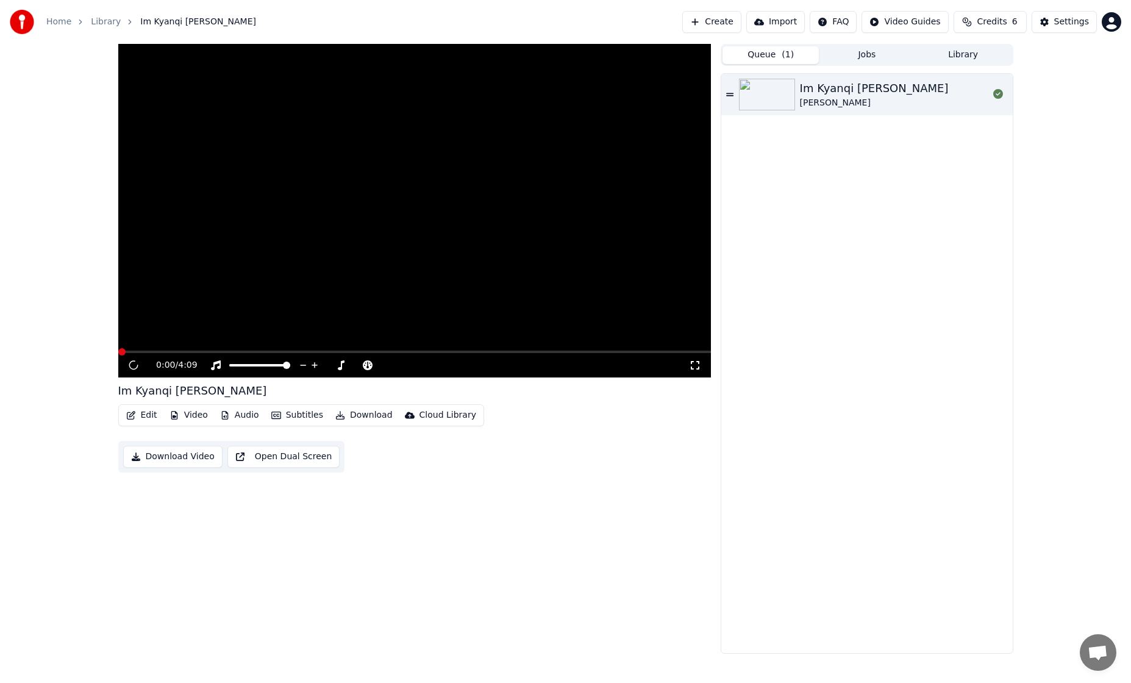
click at [837, 91] on div "Im Kyanqi [PERSON_NAME]" at bounding box center [874, 88] width 149 height 17
click at [178, 346] on video at bounding box center [414, 211] width 593 height 334
click at [179, 351] on span at bounding box center [414, 352] width 593 height 2
click at [237, 349] on video at bounding box center [414, 211] width 593 height 334
click at [240, 349] on video at bounding box center [414, 211] width 593 height 334
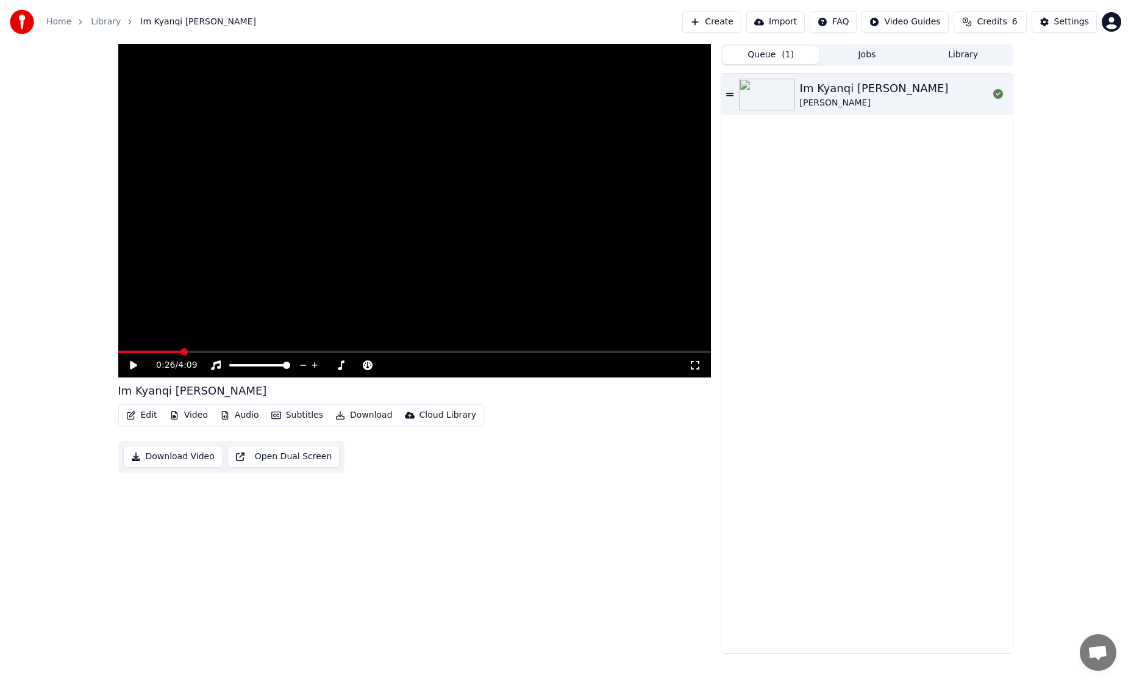
click at [237, 350] on video at bounding box center [414, 211] width 593 height 334
click at [238, 351] on span at bounding box center [414, 352] width 593 height 2
click at [130, 366] on icon at bounding box center [133, 365] width 6 height 7
click at [1066, 27] on div "Settings" at bounding box center [1071, 22] width 35 height 12
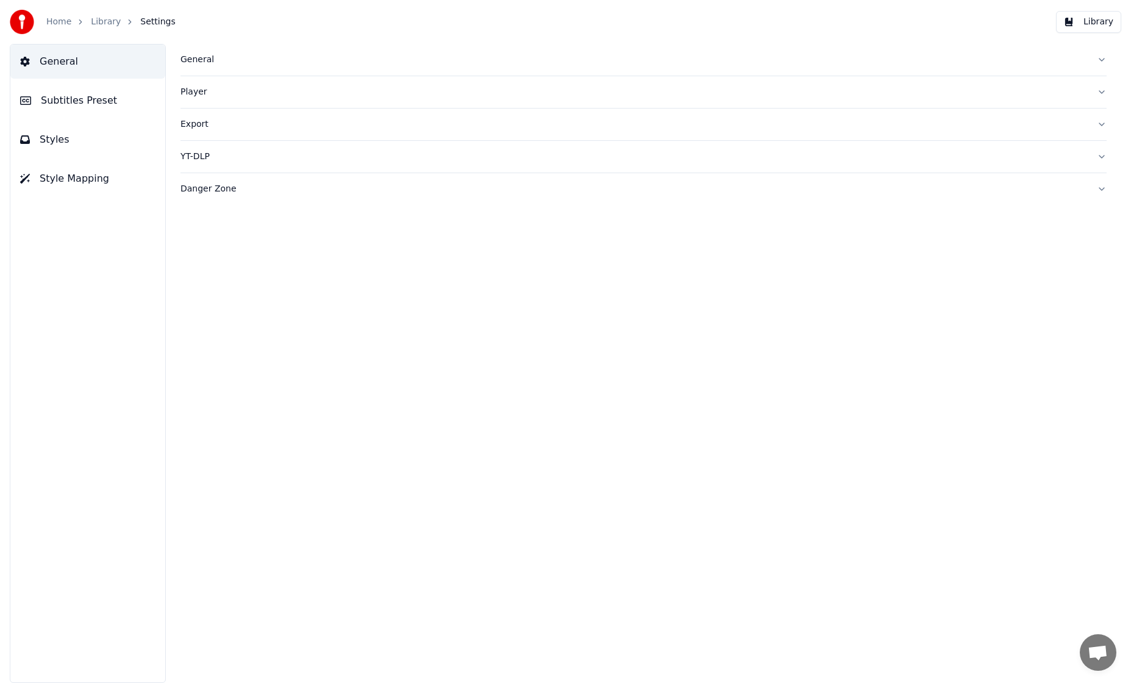
click at [195, 98] on div "Player" at bounding box center [633, 92] width 907 height 12
click at [199, 65] on div "General" at bounding box center [633, 60] width 907 height 12
click at [198, 387] on div "Danger Zone" at bounding box center [633, 386] width 907 height 12
click at [202, 158] on div "YT-DLP" at bounding box center [633, 157] width 907 height 12
click at [74, 105] on span "Subtitles Preset" at bounding box center [79, 100] width 76 height 15
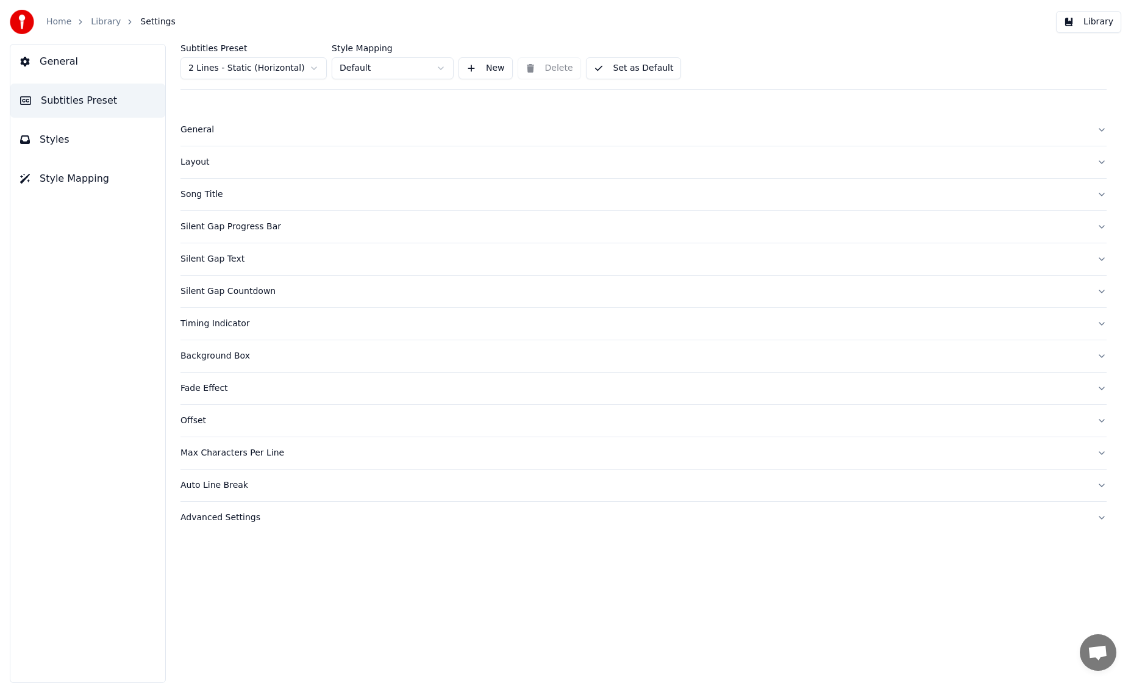
click at [265, 518] on div "Advanced Settings" at bounding box center [633, 518] width 907 height 12
click at [62, 146] on span "Styles" at bounding box center [55, 139] width 30 height 15
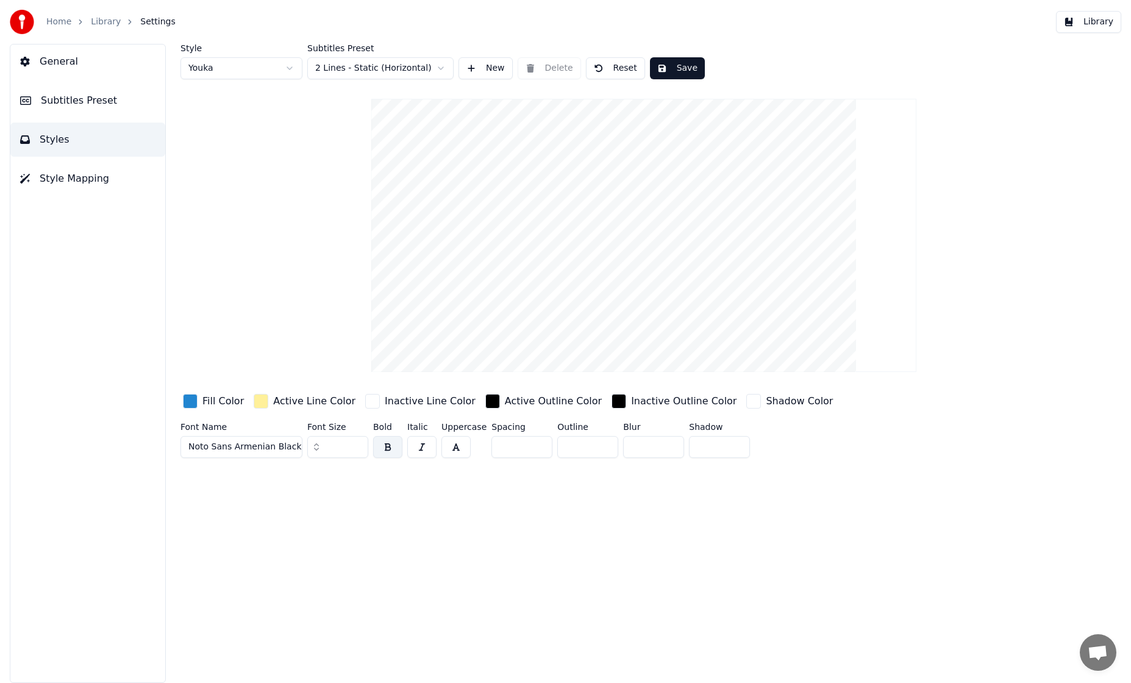
click at [1108, 28] on button "Library" at bounding box center [1088, 22] width 65 height 22
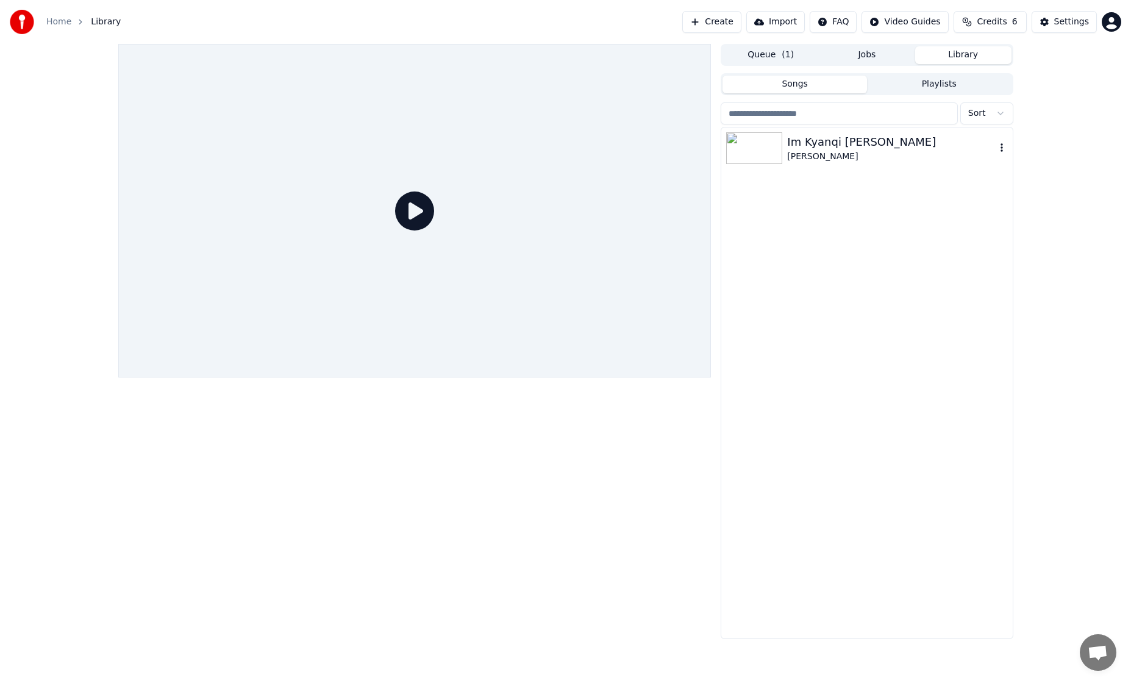
click at [852, 153] on div "[PERSON_NAME]" at bounding box center [891, 157] width 208 height 12
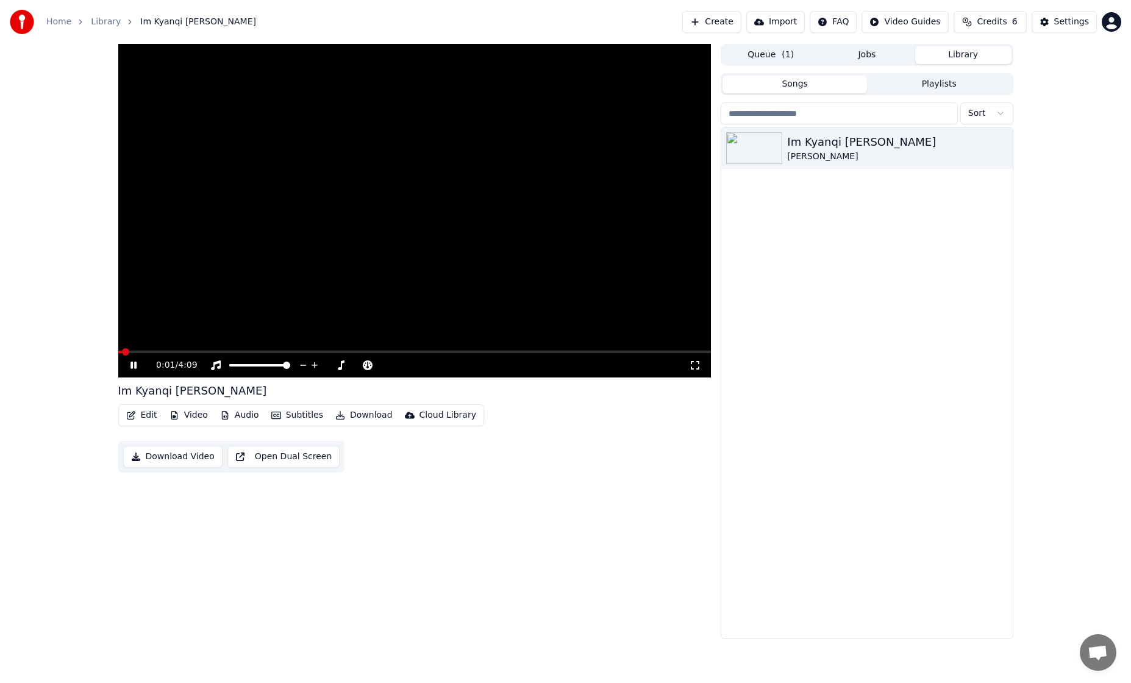
click at [132, 365] on icon at bounding box center [133, 365] width 6 height 7
click at [854, 53] on button "Jobs" at bounding box center [867, 55] width 96 height 18
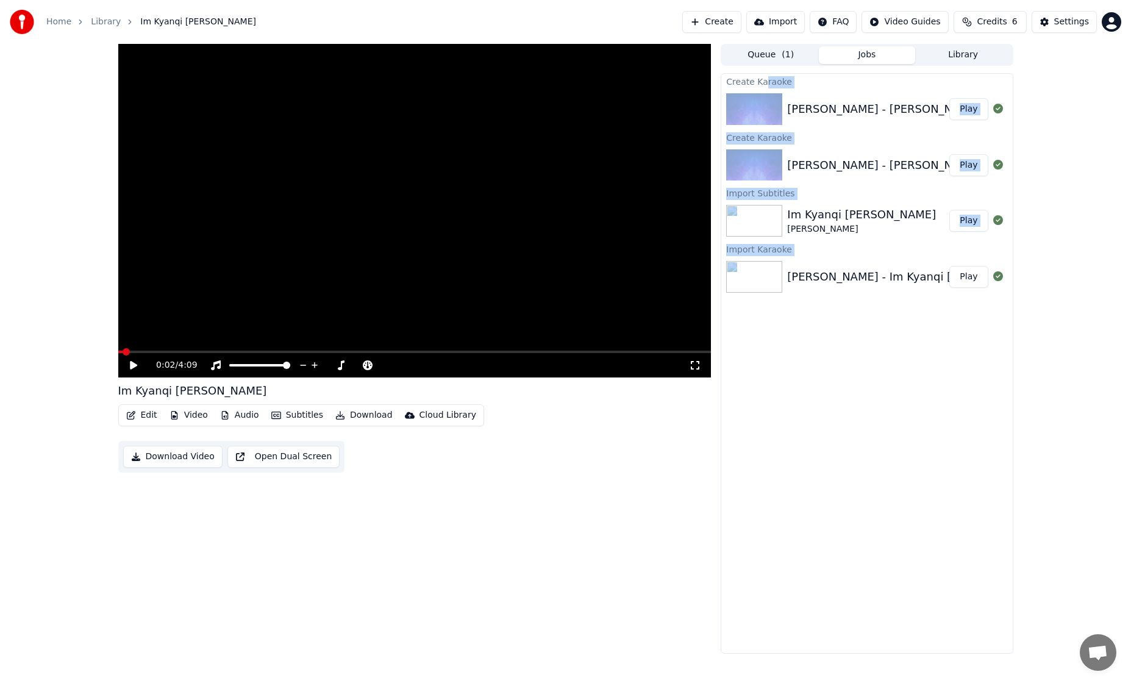
drag, startPoint x: 858, startPoint y: 396, endPoint x: 765, endPoint y: 88, distance: 321.7
click at [765, 88] on div "Create Karaoke [PERSON_NAME] - Im Kyanqi [PERSON_NAME] (Spring Of My Life) Play…" at bounding box center [867, 363] width 292 height 580
click at [871, 101] on div "[PERSON_NAME] - [PERSON_NAME] (Spring Of My Life)" at bounding box center [936, 109] width 299 height 17
click at [868, 322] on div "Create Karaoke [PERSON_NAME] - Im Kyanqi [PERSON_NAME] (Spring Of My Life) Play…" at bounding box center [867, 363] width 292 height 580
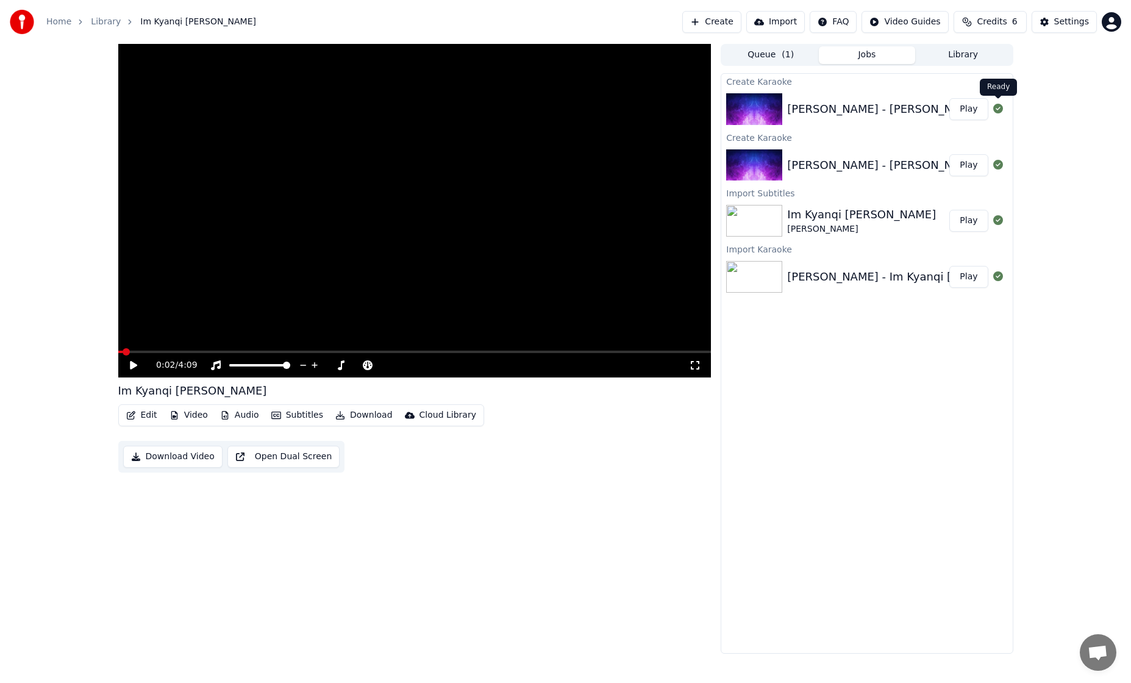
click at [1001, 109] on icon at bounding box center [998, 109] width 10 height 10
click at [997, 111] on icon at bounding box center [998, 109] width 10 height 10
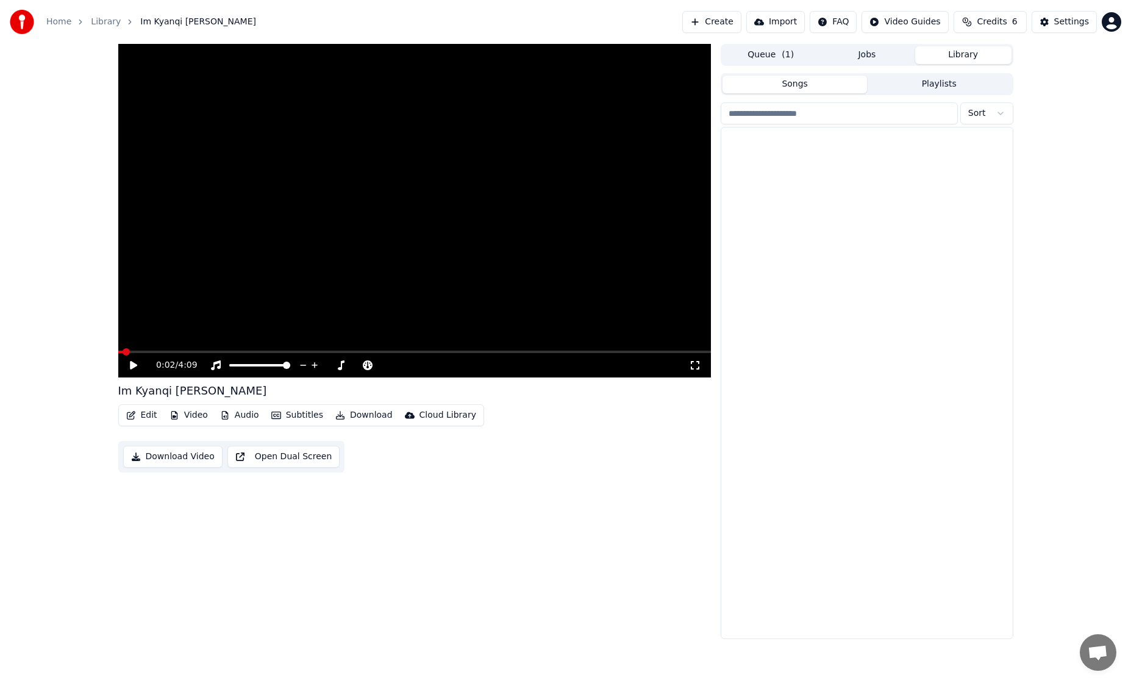
click at [947, 61] on button "Library" at bounding box center [963, 55] width 96 height 18
click at [290, 440] on div "0:02 / 4:09 Im Kyanqi [PERSON_NAME] Edit Video Audio Subtitles Download Cloud L…" at bounding box center [414, 341] width 593 height 595
click at [310, 413] on button "Subtitles" at bounding box center [297, 415] width 62 height 17
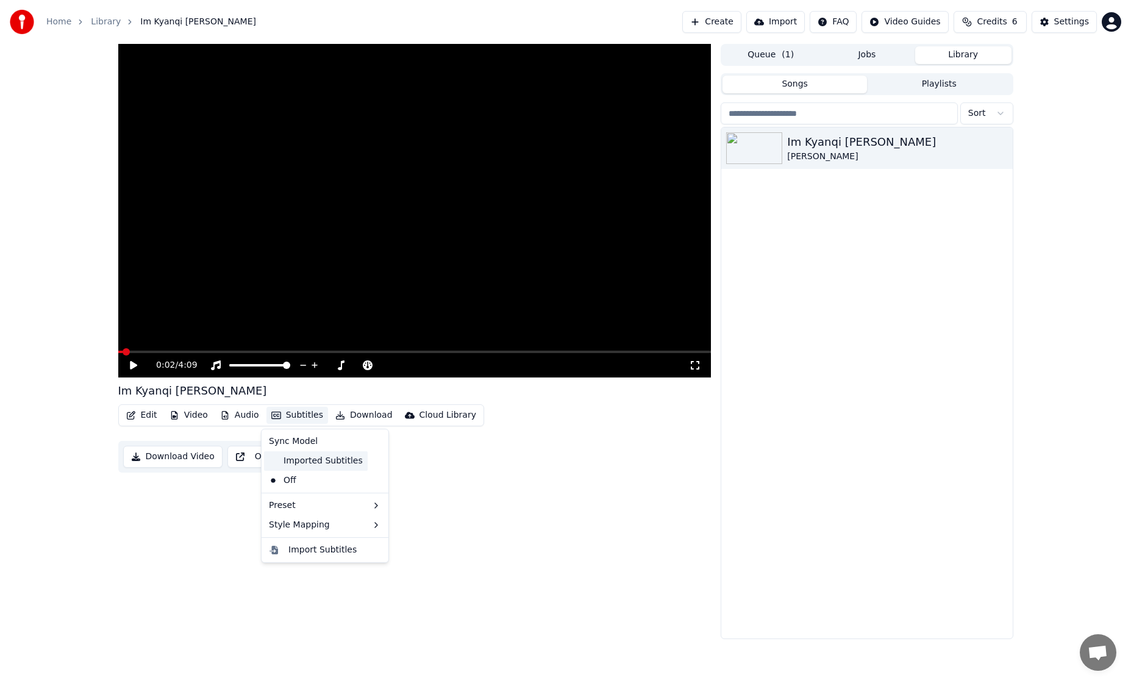
click at [309, 465] on div "Imported Subtitles" at bounding box center [316, 461] width 104 height 20
click at [133, 365] on icon at bounding box center [142, 365] width 29 height 10
click at [305, 416] on button "Subtitles" at bounding box center [297, 415] width 62 height 17
click at [374, 460] on icon at bounding box center [379, 461] width 13 height 10
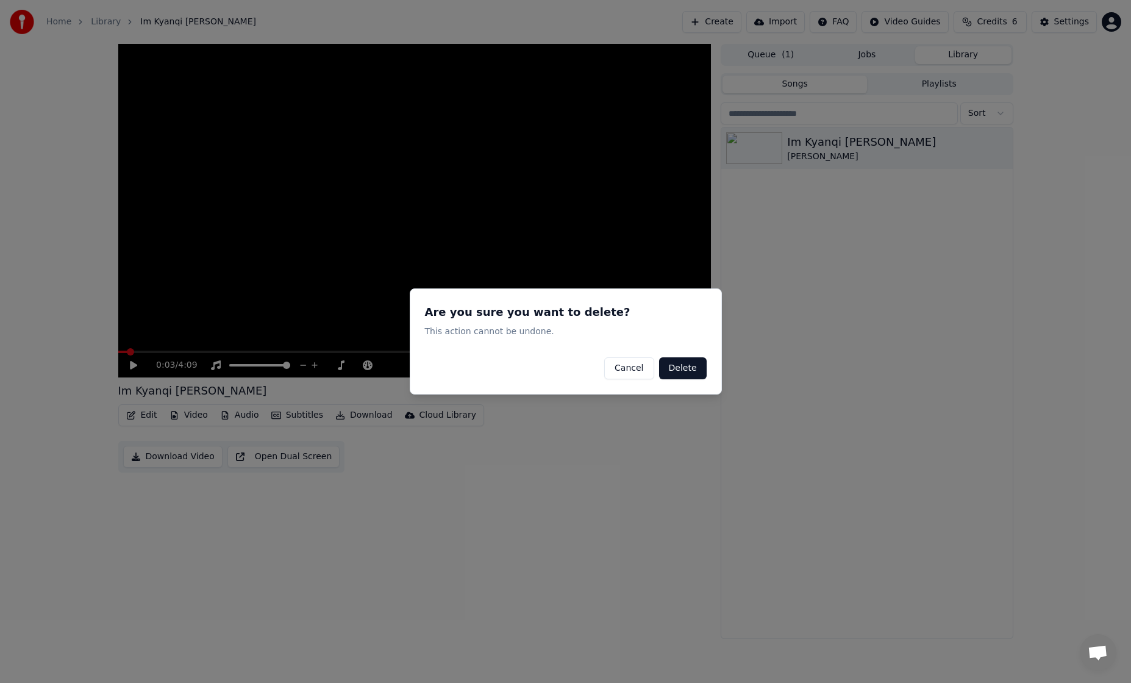
click at [683, 367] on button "Delete" at bounding box center [683, 368] width 48 height 22
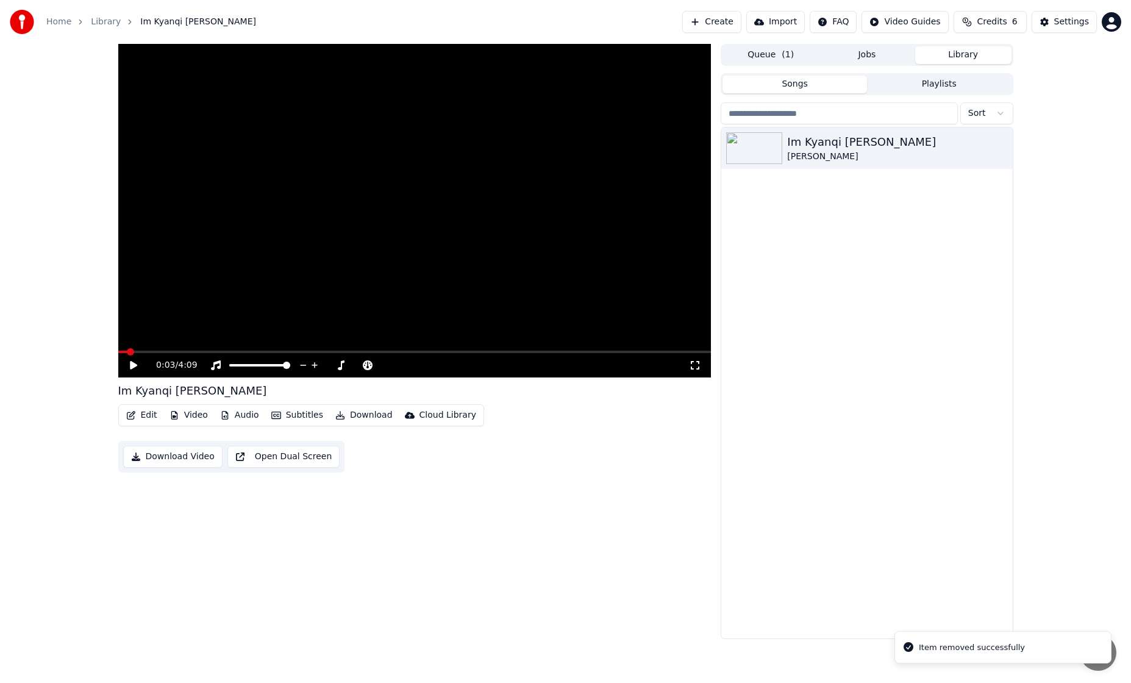
click at [844, 55] on button "Jobs" at bounding box center [867, 55] width 96 height 18
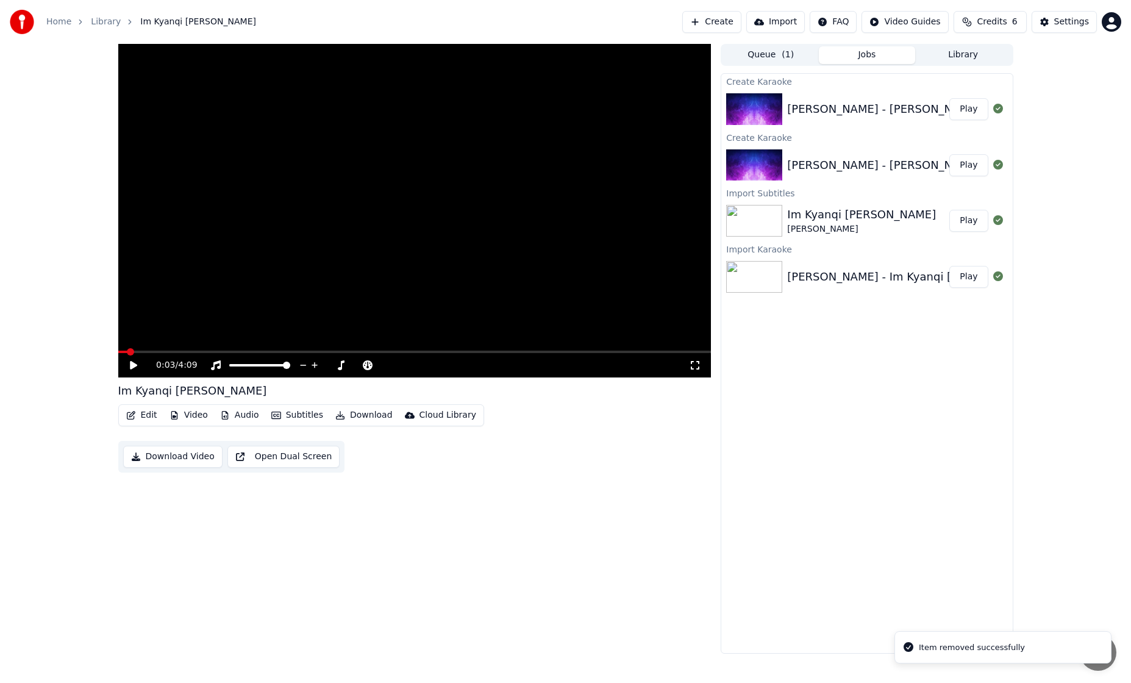
click at [816, 110] on div "[PERSON_NAME] - [PERSON_NAME] (Spring Of My Life)" at bounding box center [936, 109] width 299 height 17
click at [756, 111] on img at bounding box center [754, 109] width 56 height 32
click at [756, 110] on img at bounding box center [754, 109] width 56 height 32
click at [753, 162] on img at bounding box center [754, 165] width 56 height 32
click at [834, 270] on div "[PERSON_NAME] - Im Kyanqi [PERSON_NAME]" at bounding box center [912, 276] width 251 height 17
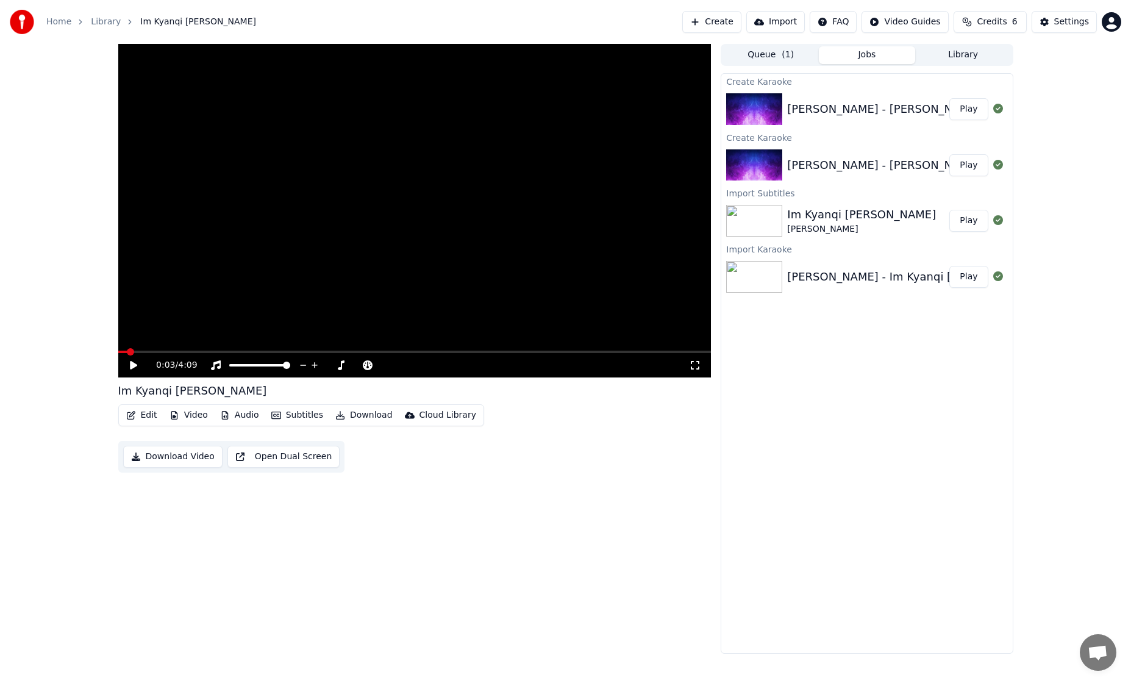
click at [779, 273] on img at bounding box center [754, 277] width 56 height 32
click at [126, 418] on icon "button" at bounding box center [131, 415] width 10 height 9
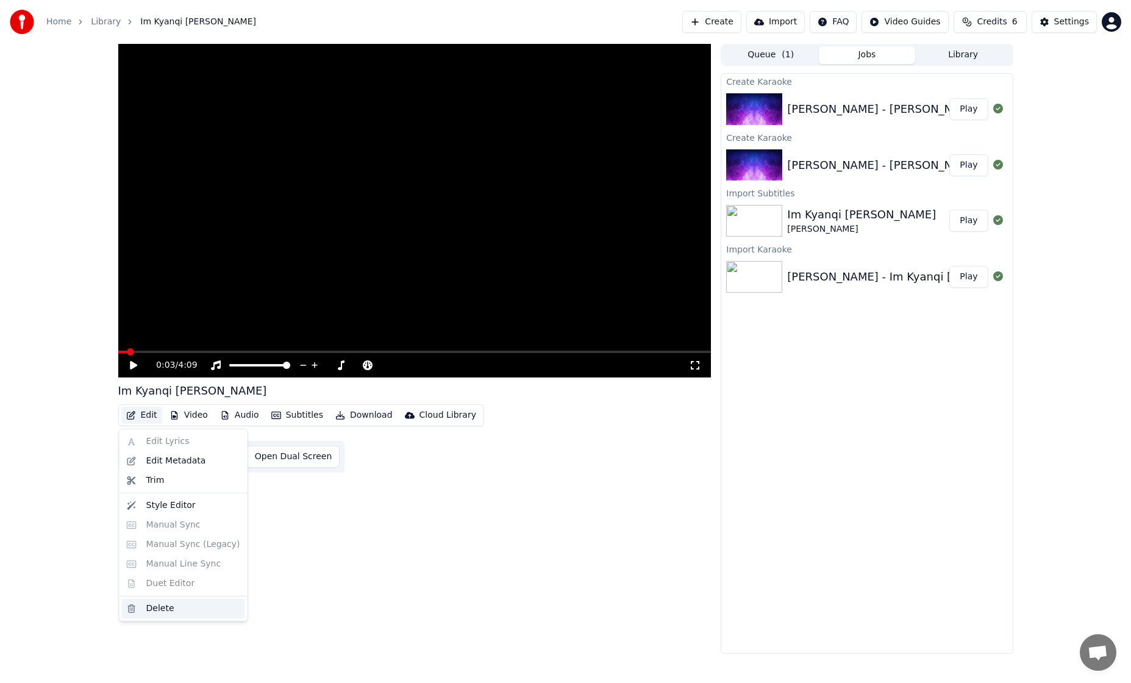
click at [157, 607] on div "Delete" at bounding box center [160, 608] width 28 height 12
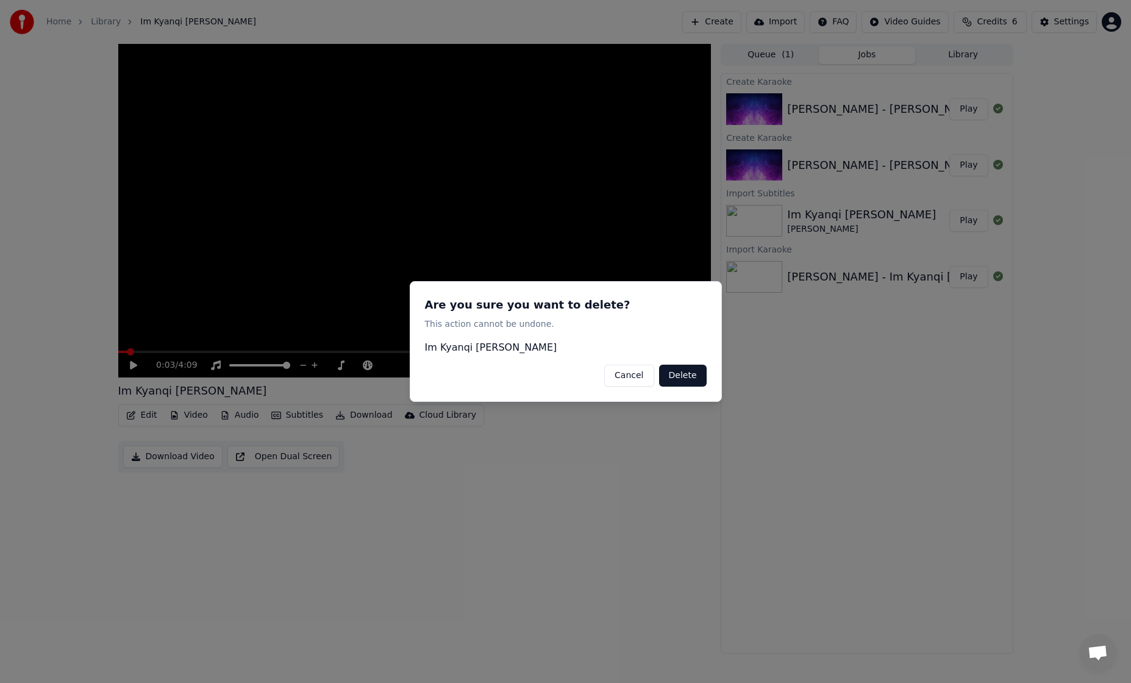
click at [692, 371] on button "Delete" at bounding box center [683, 376] width 48 height 22
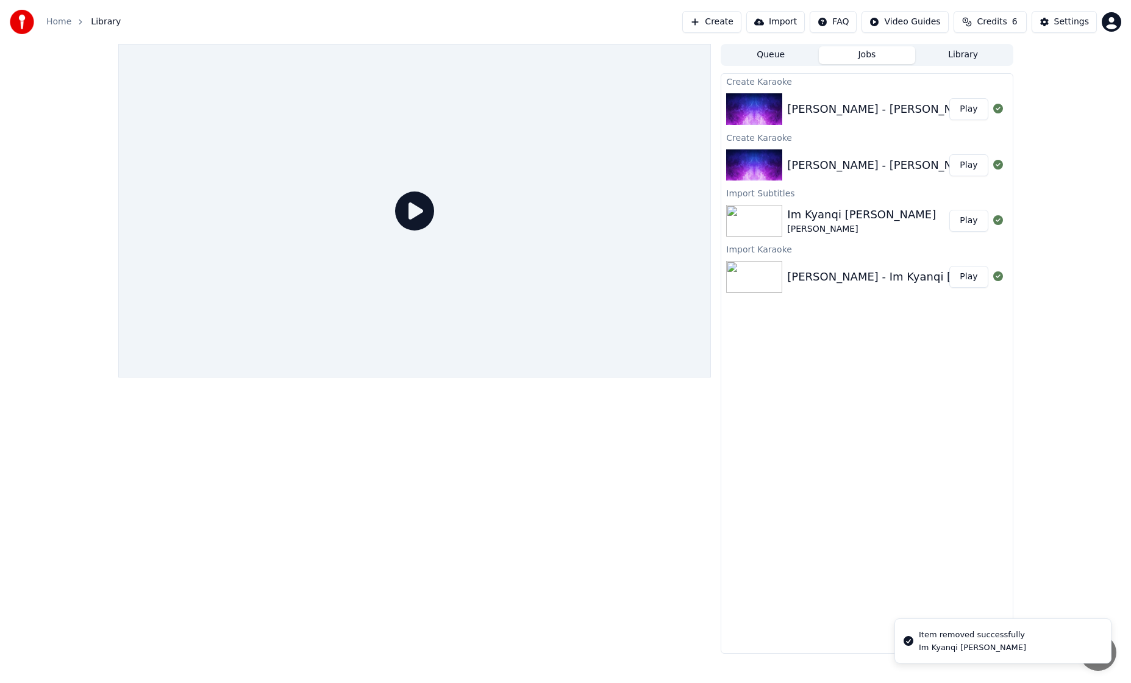
click at [753, 115] on img at bounding box center [754, 109] width 56 height 32
click at [778, 116] on img at bounding box center [754, 109] width 56 height 32
click at [764, 113] on img at bounding box center [754, 109] width 56 height 32
click at [764, 112] on img at bounding box center [754, 109] width 56 height 32
click at [957, 110] on button "Play" at bounding box center [968, 109] width 38 height 22
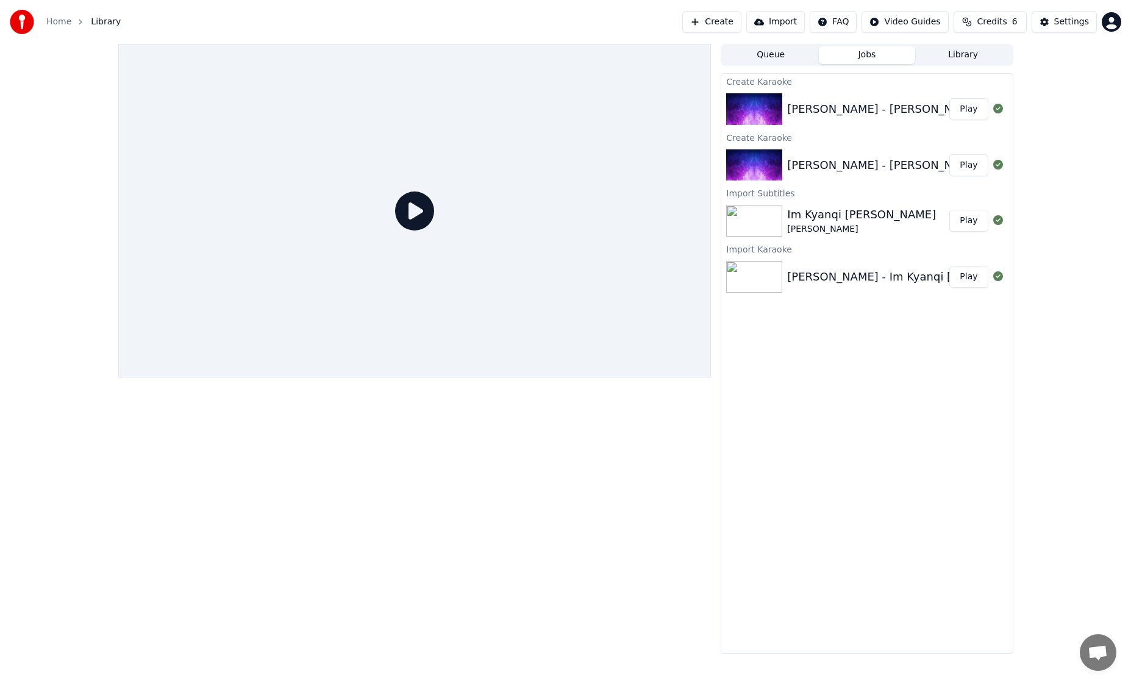
click at [746, 104] on img at bounding box center [754, 109] width 56 height 32
click at [768, 53] on button "Queue" at bounding box center [770, 55] width 96 height 18
click at [865, 52] on button "Jobs" at bounding box center [867, 55] width 96 height 18
click at [766, 164] on img at bounding box center [754, 165] width 56 height 32
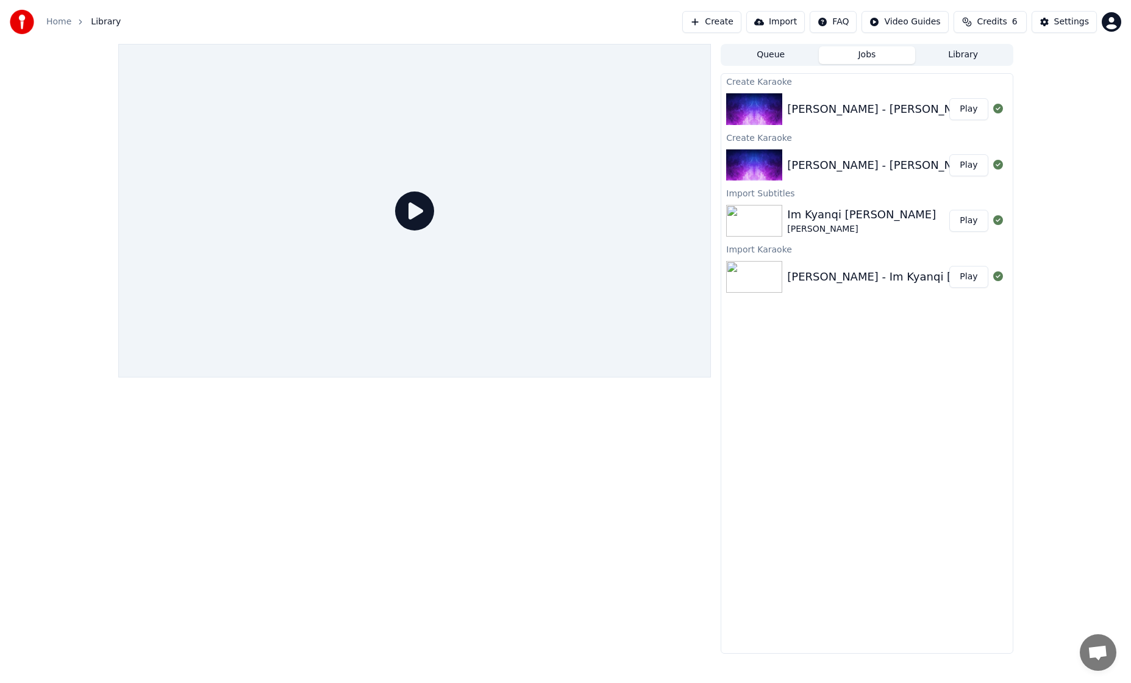
click at [766, 164] on img at bounding box center [754, 165] width 56 height 32
click at [750, 277] on img at bounding box center [754, 277] width 56 height 32
click at [429, 209] on icon at bounding box center [414, 210] width 39 height 39
click at [422, 211] on icon at bounding box center [414, 210] width 39 height 39
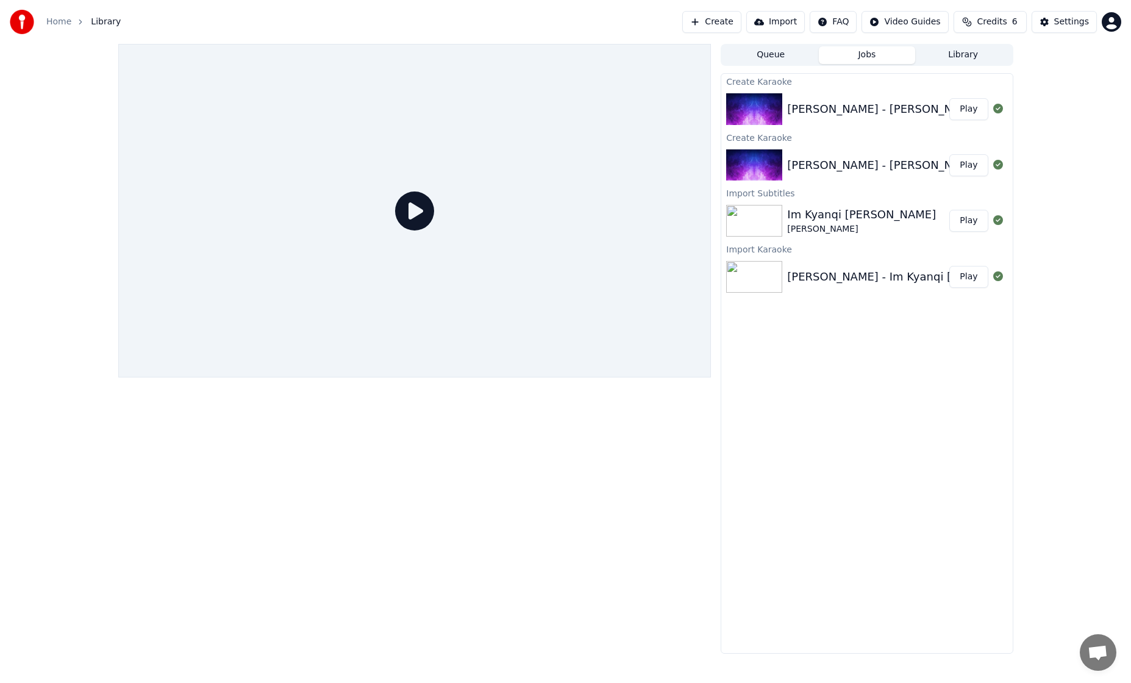
click at [426, 208] on icon at bounding box center [414, 210] width 39 height 39
click at [833, 388] on div "Create Karaoke [PERSON_NAME] - Im Kyanqi [PERSON_NAME] (Spring Of My Life) Play…" at bounding box center [867, 363] width 292 height 580
